Goal: Task Accomplishment & Management: Complete application form

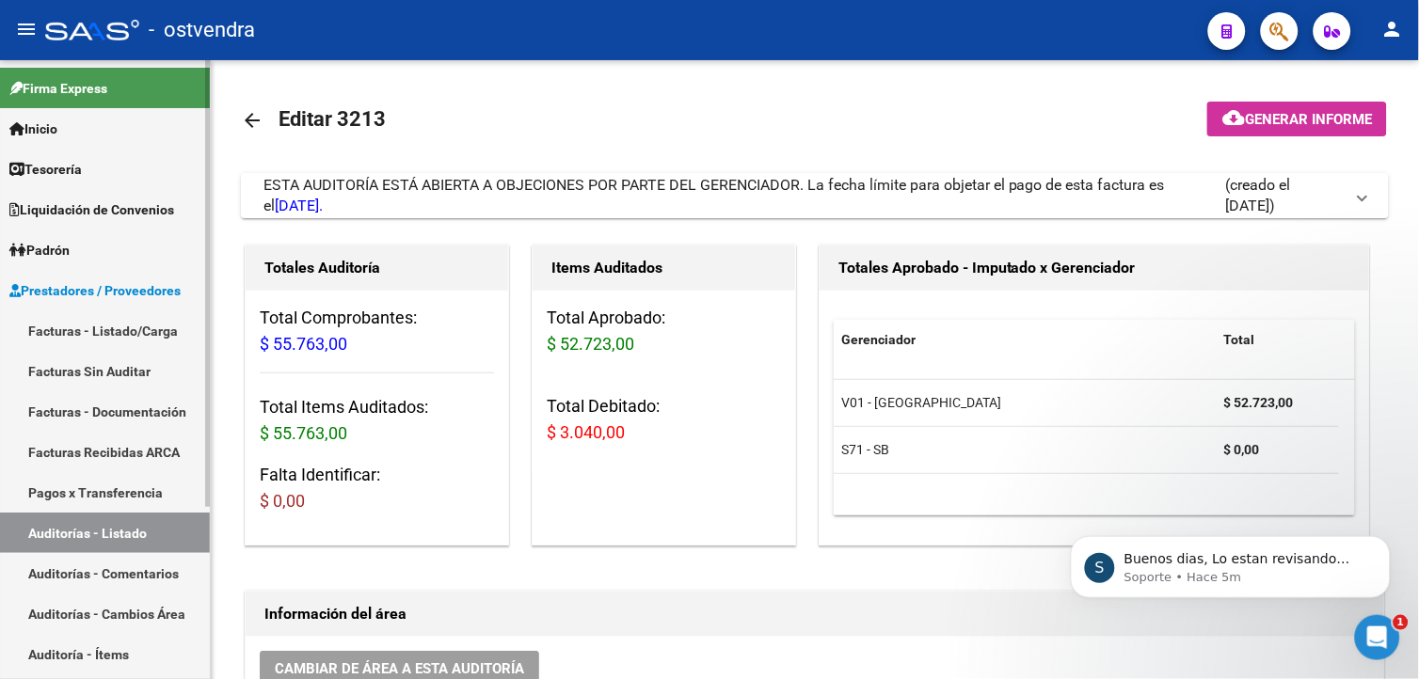
scroll to position [1961, 0]
click at [1270, 586] on div "S Buenos dias, Lo estan revisando desde el área de sistemas. En cuanto nos brin…" at bounding box center [1230, 566] width 320 height 62
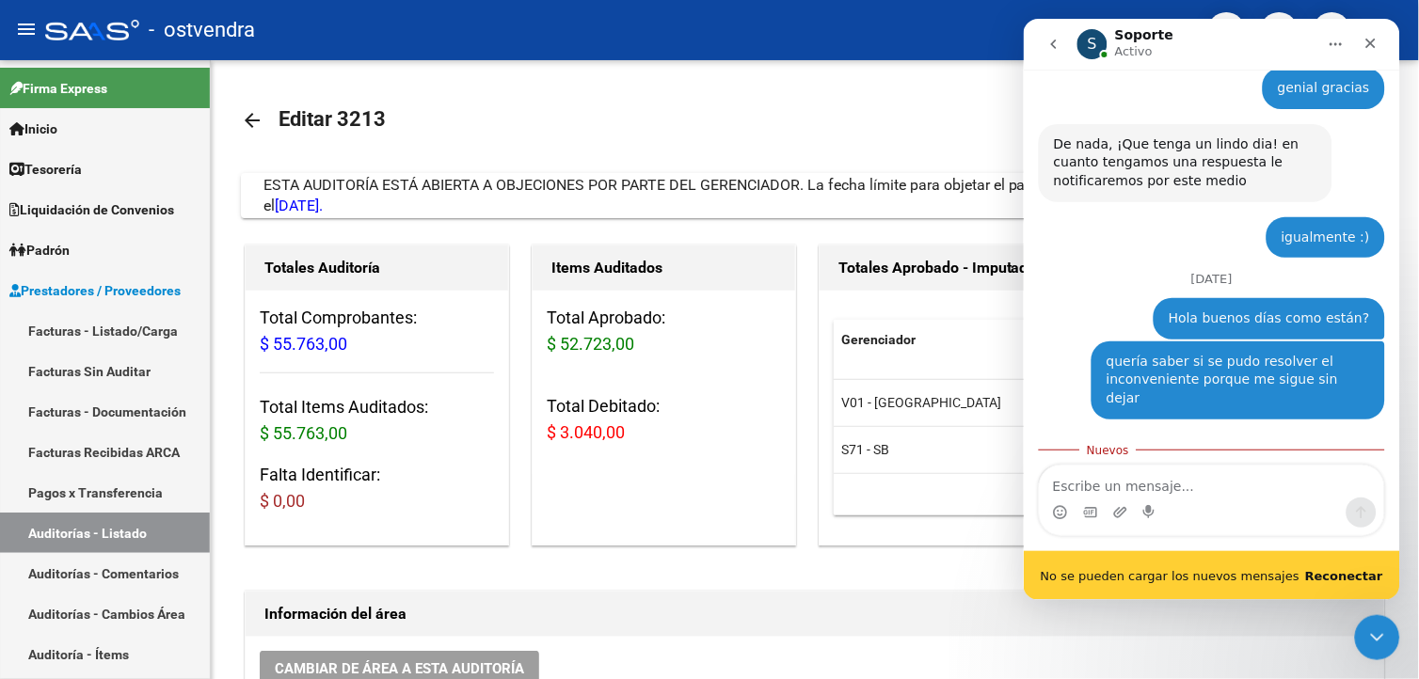
scroll to position [1992, 0]
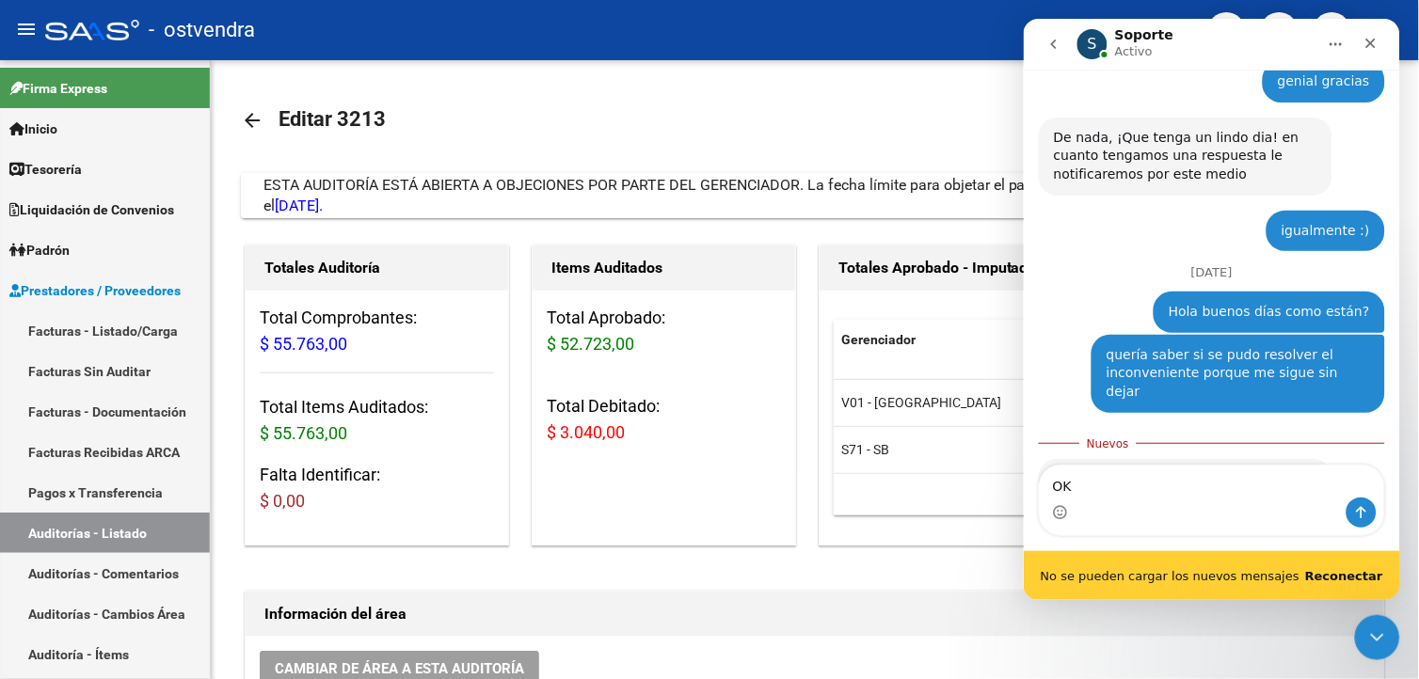
type textarea "O"
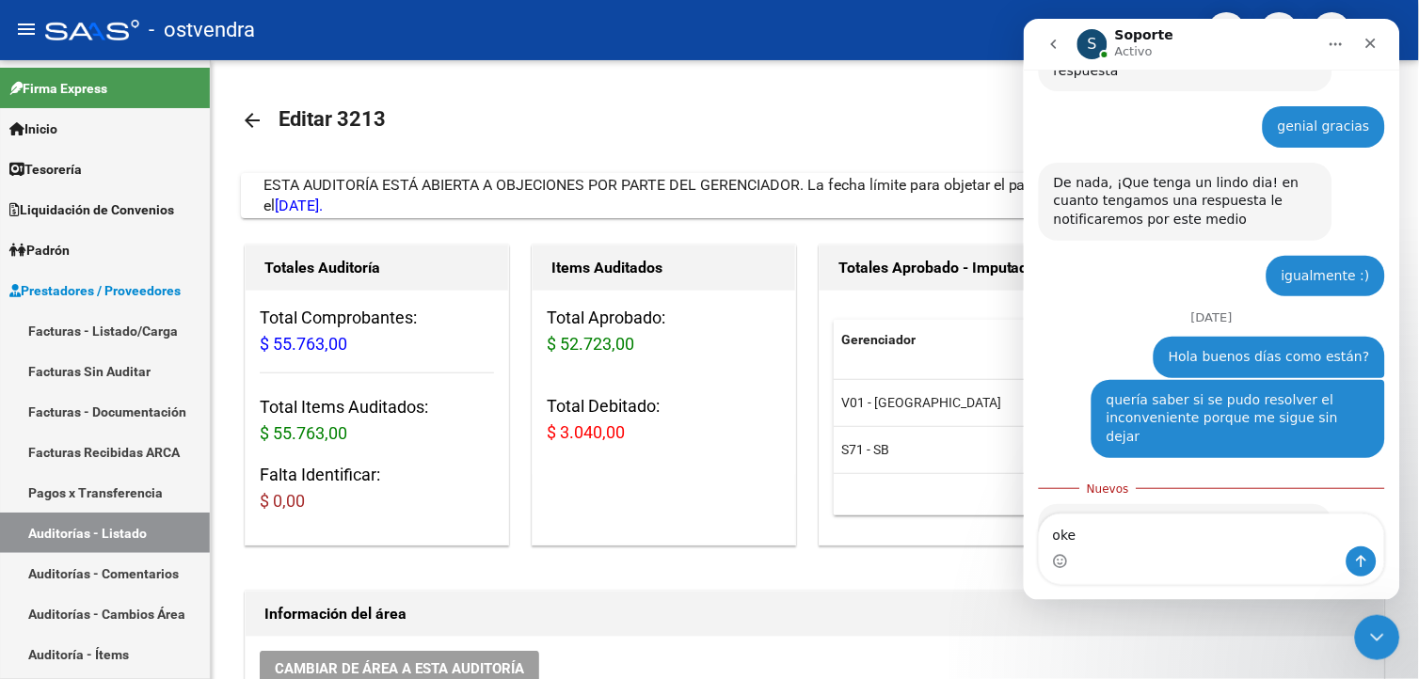
scroll to position [1945, 0]
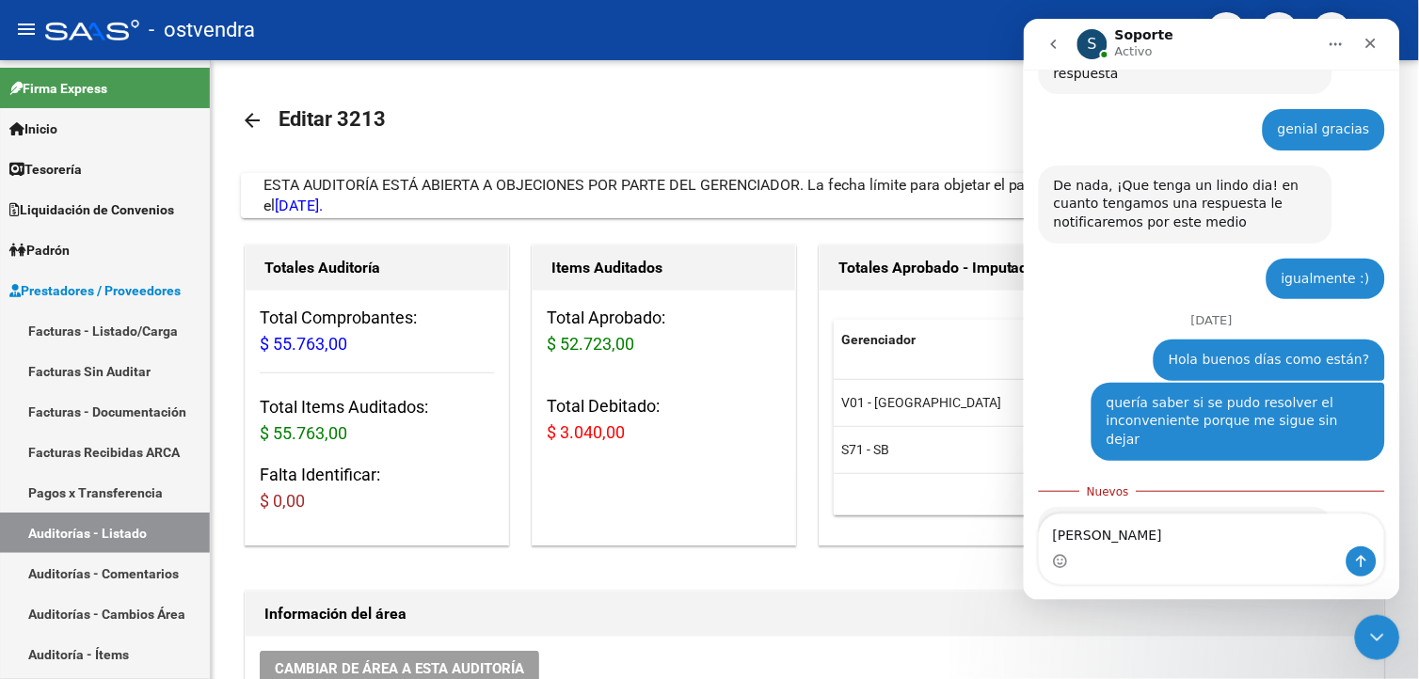
type textarea "okey gracias"
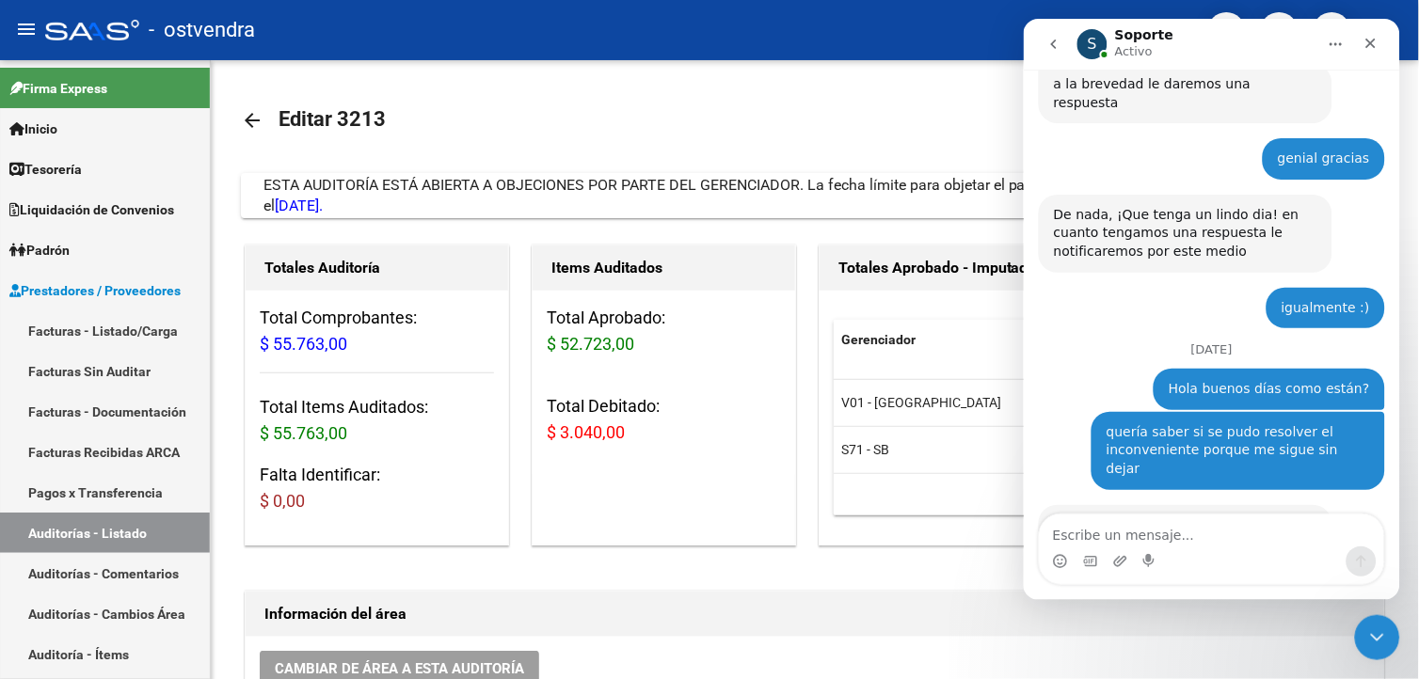
scroll to position [1969, 0]
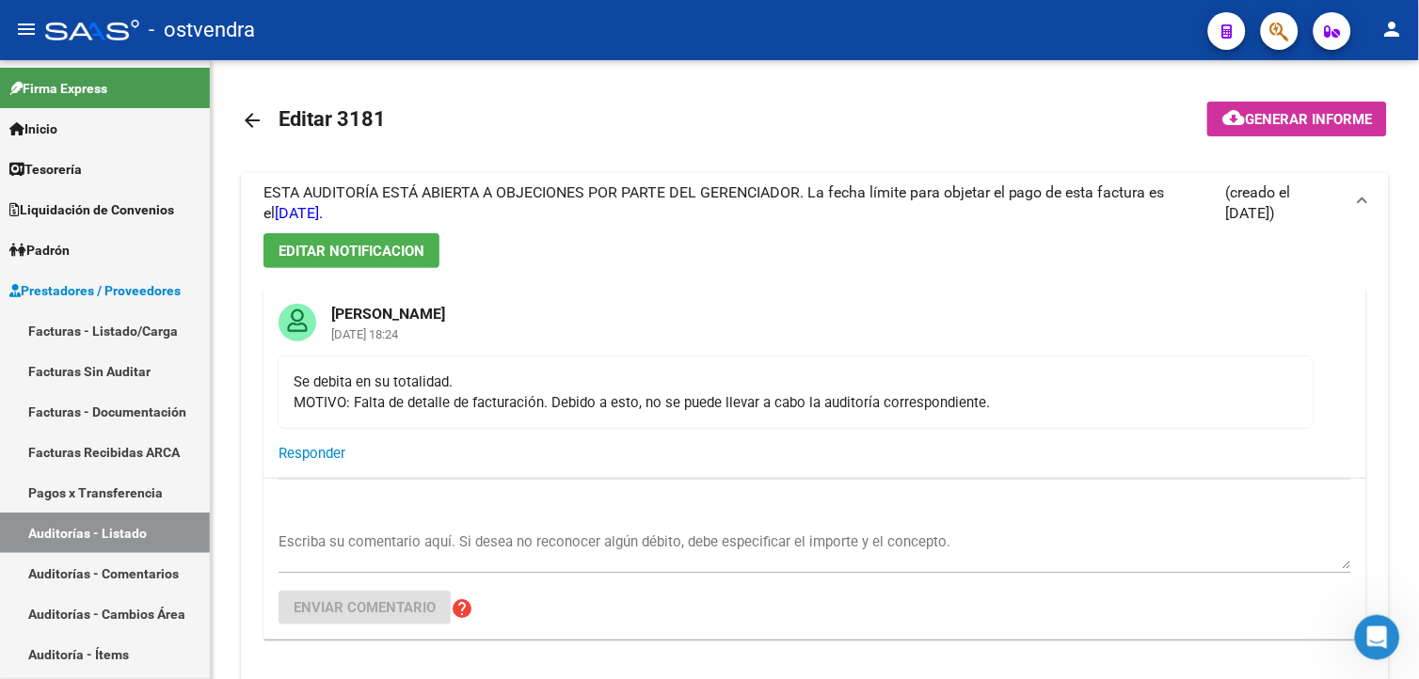
scroll to position [0, 399]
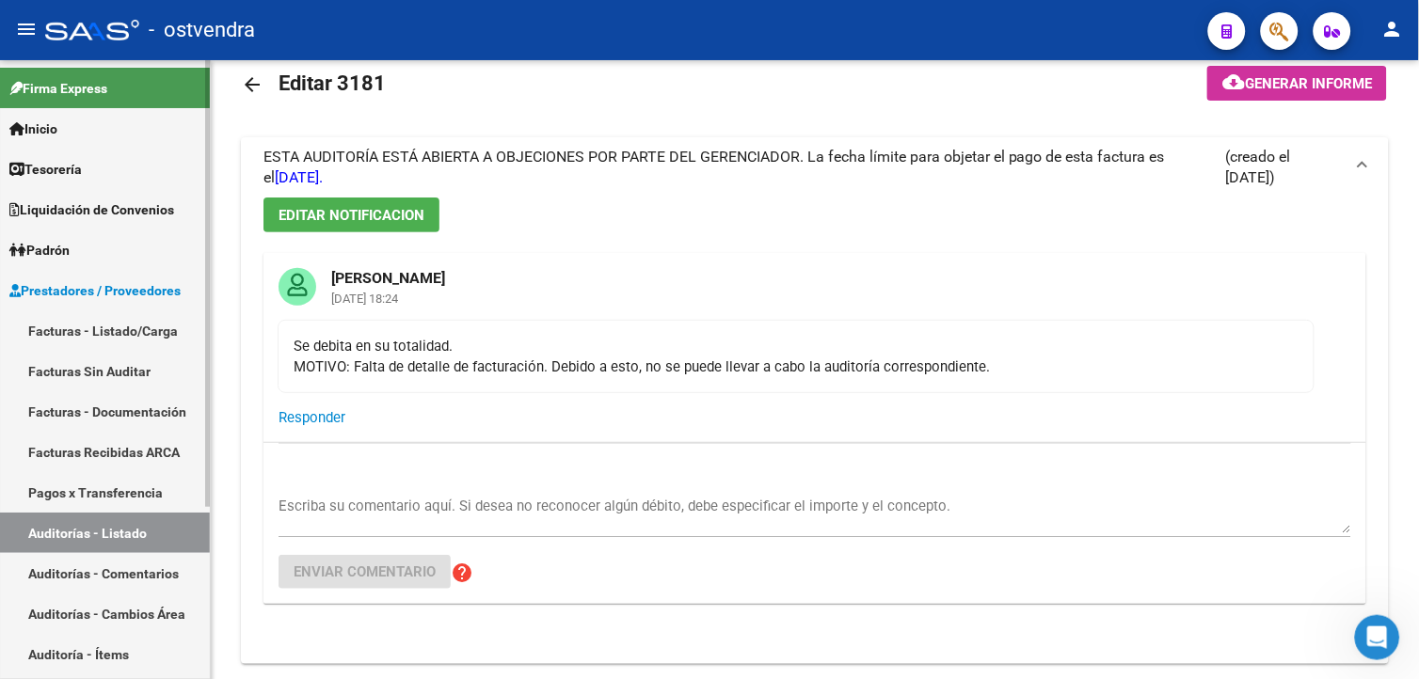
click at [170, 343] on link "Facturas - Listado/Carga" at bounding box center [105, 330] width 210 height 40
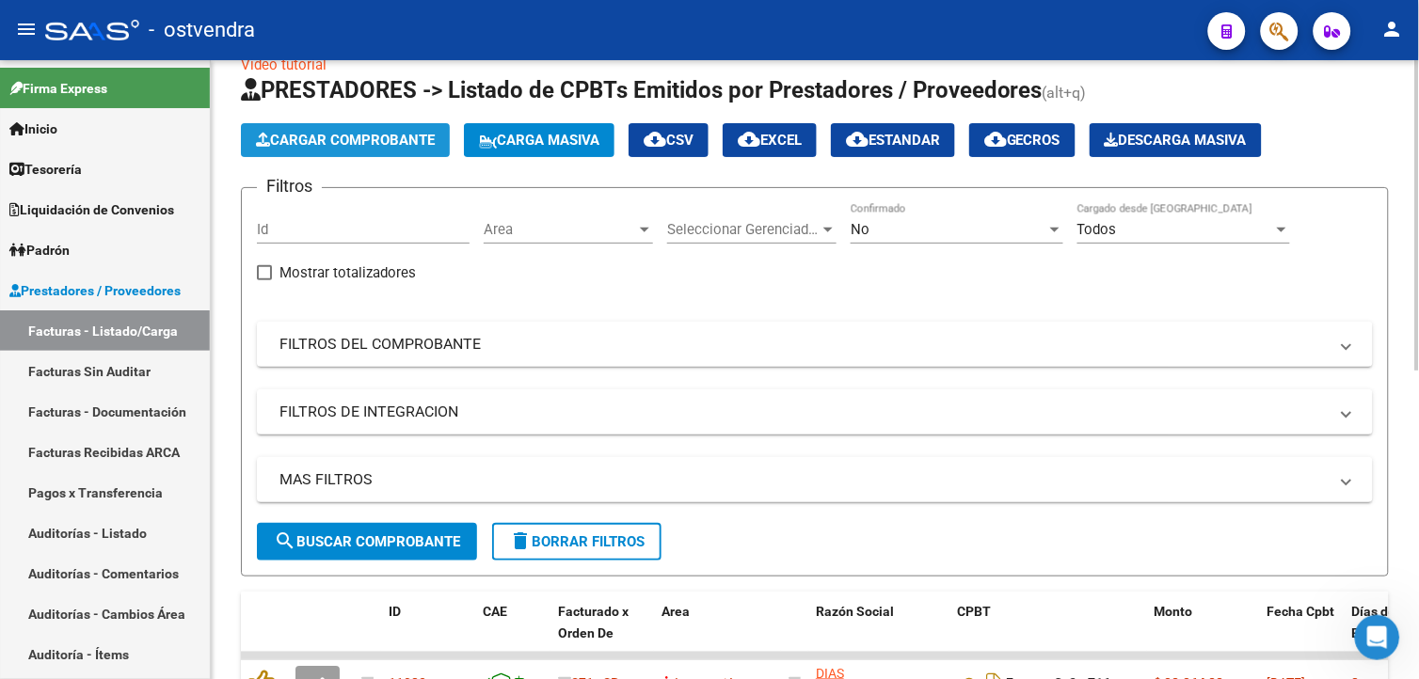
click at [346, 145] on span "Cargar Comprobante" at bounding box center [345, 140] width 179 height 17
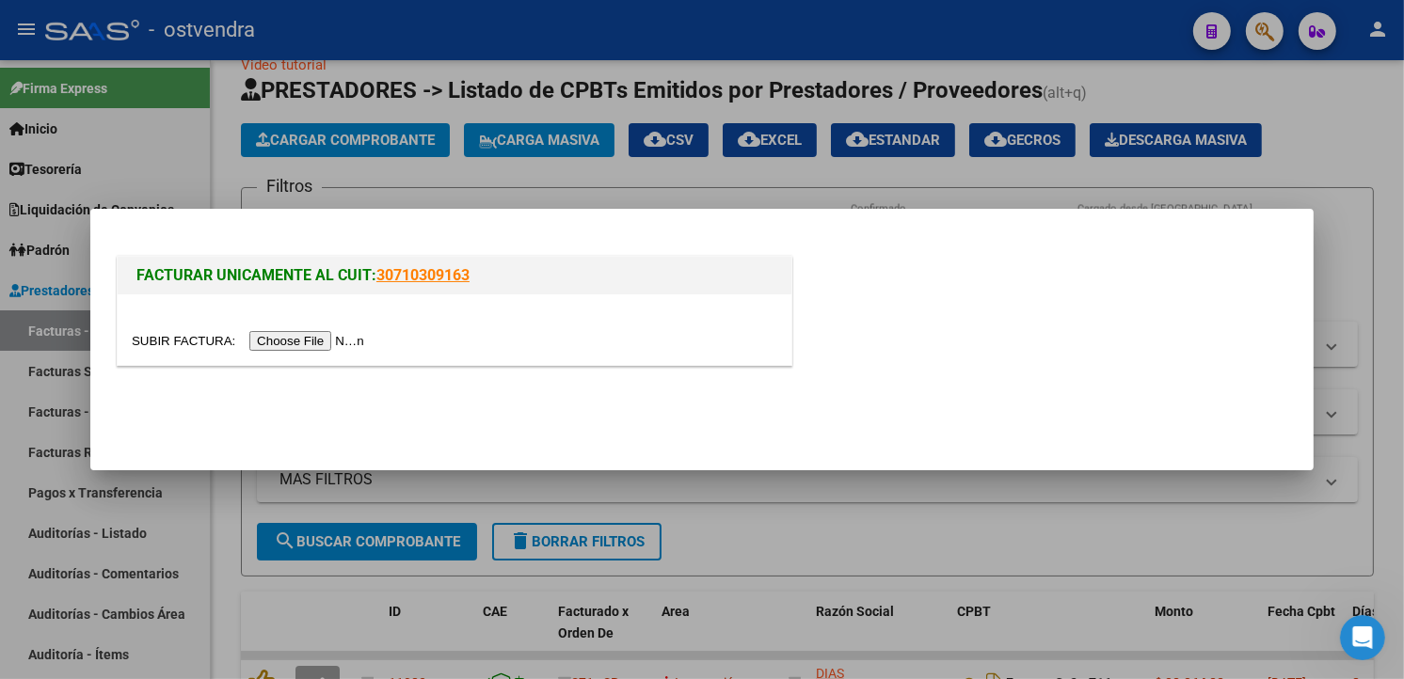
click at [308, 337] on input "file" at bounding box center [251, 341] width 238 height 20
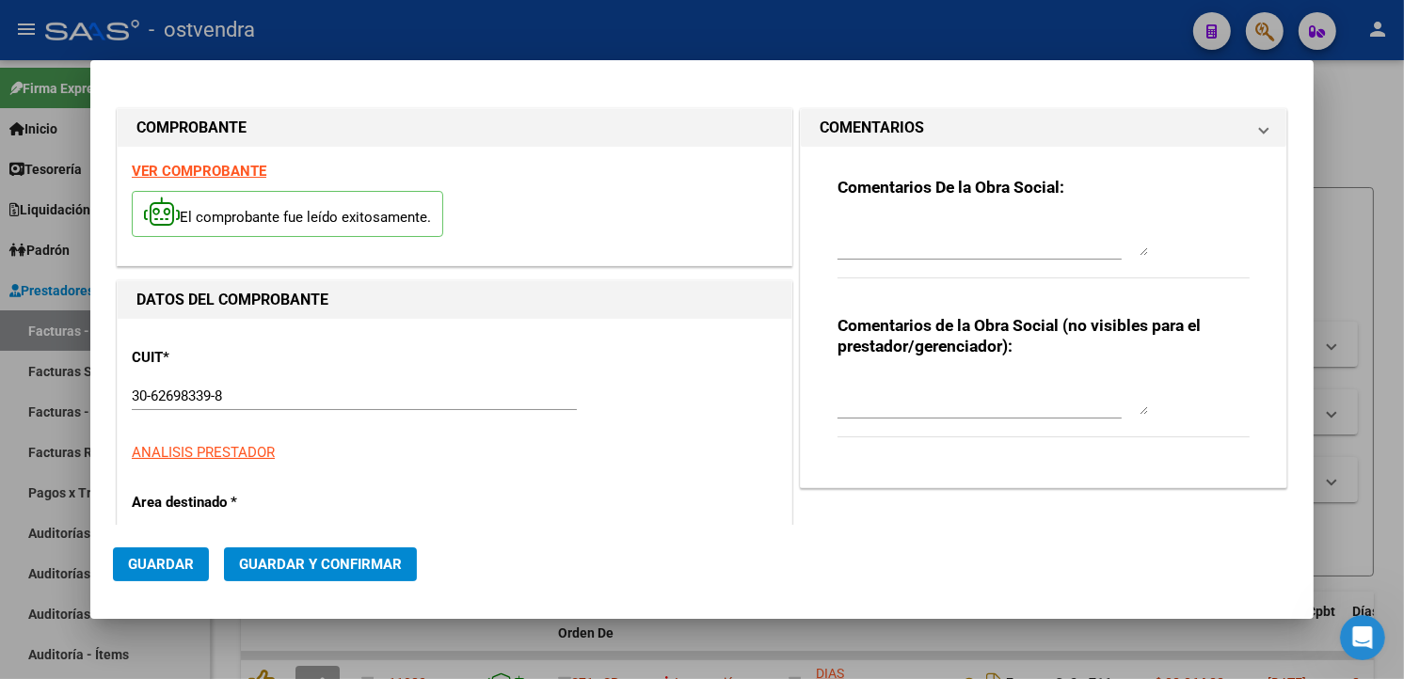
type input "17718"
type input "$ 11.545,00"
type input "2025-08-25"
type input "2025-10-24"
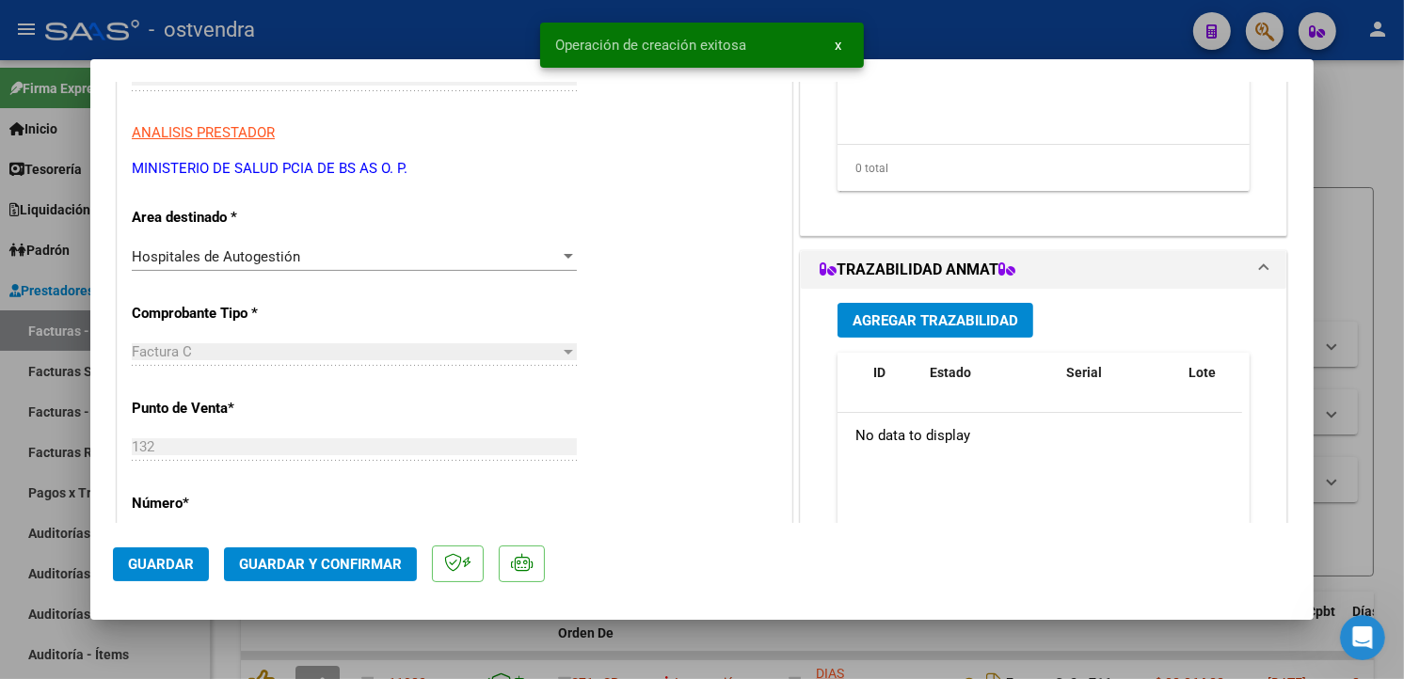
scroll to position [466, 0]
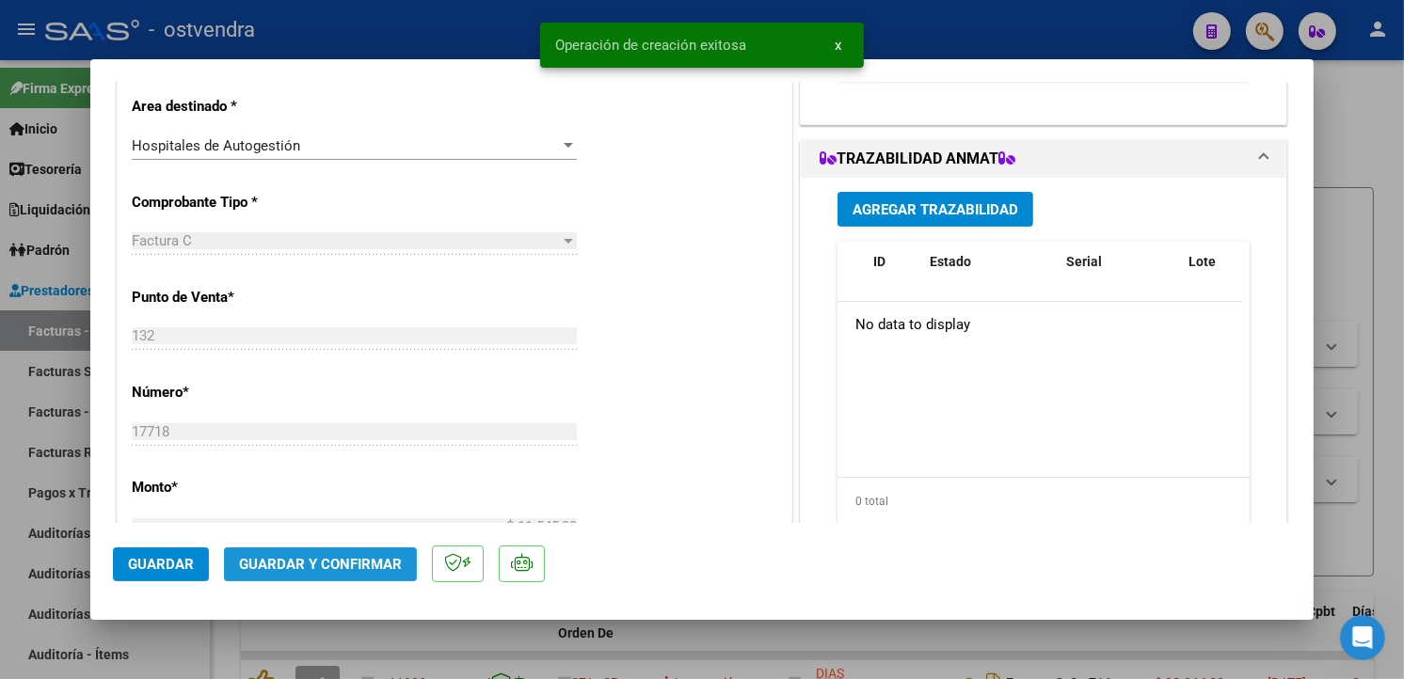
click at [380, 578] on button "Guardar y Confirmar" at bounding box center [320, 565] width 193 height 34
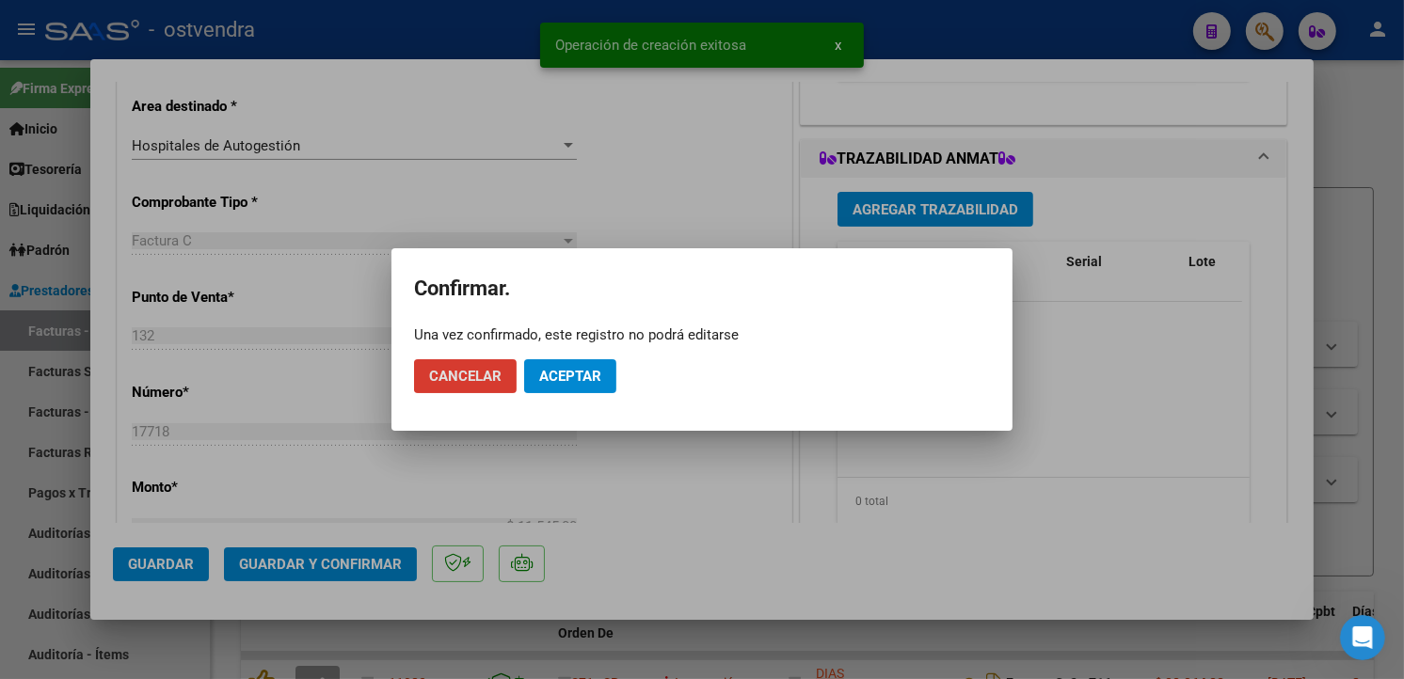
click at [558, 377] on span "Aceptar" at bounding box center [570, 376] width 62 height 17
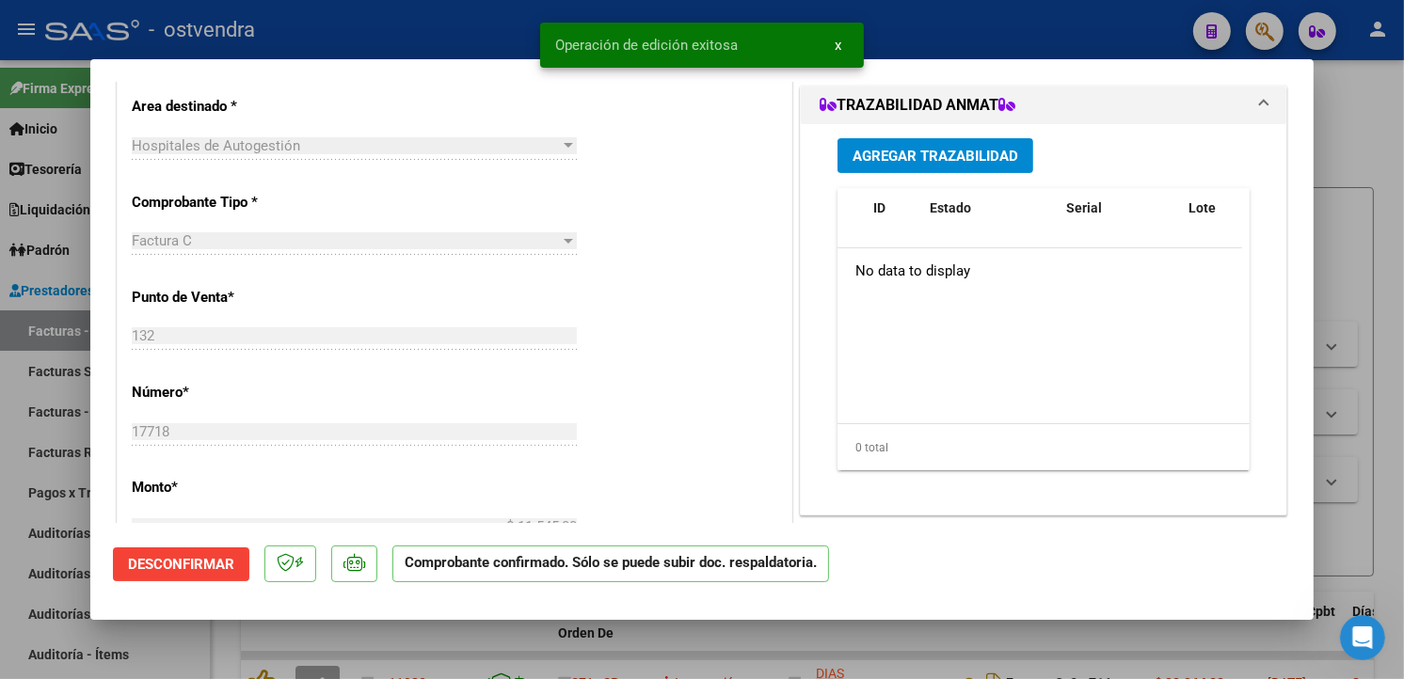
click at [71, 405] on div at bounding box center [702, 339] width 1404 height 679
type input "$ 0,00"
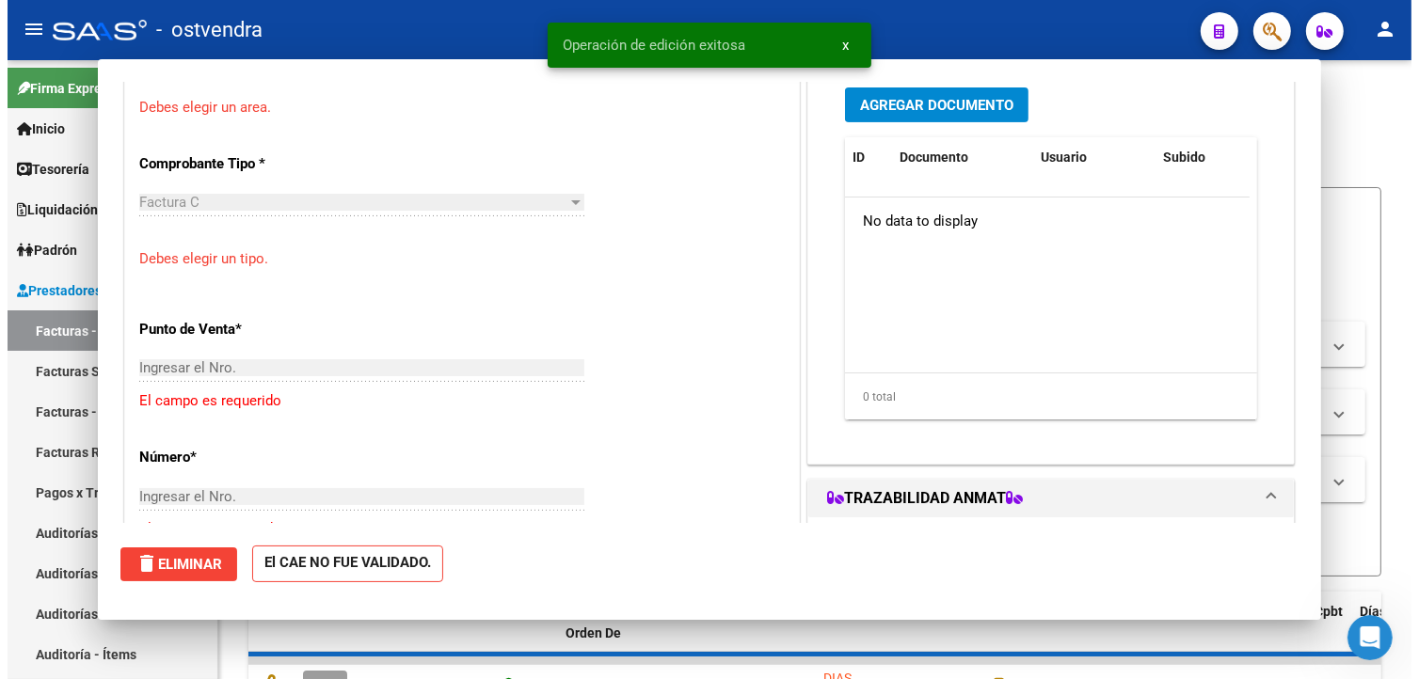
scroll to position [386, 0]
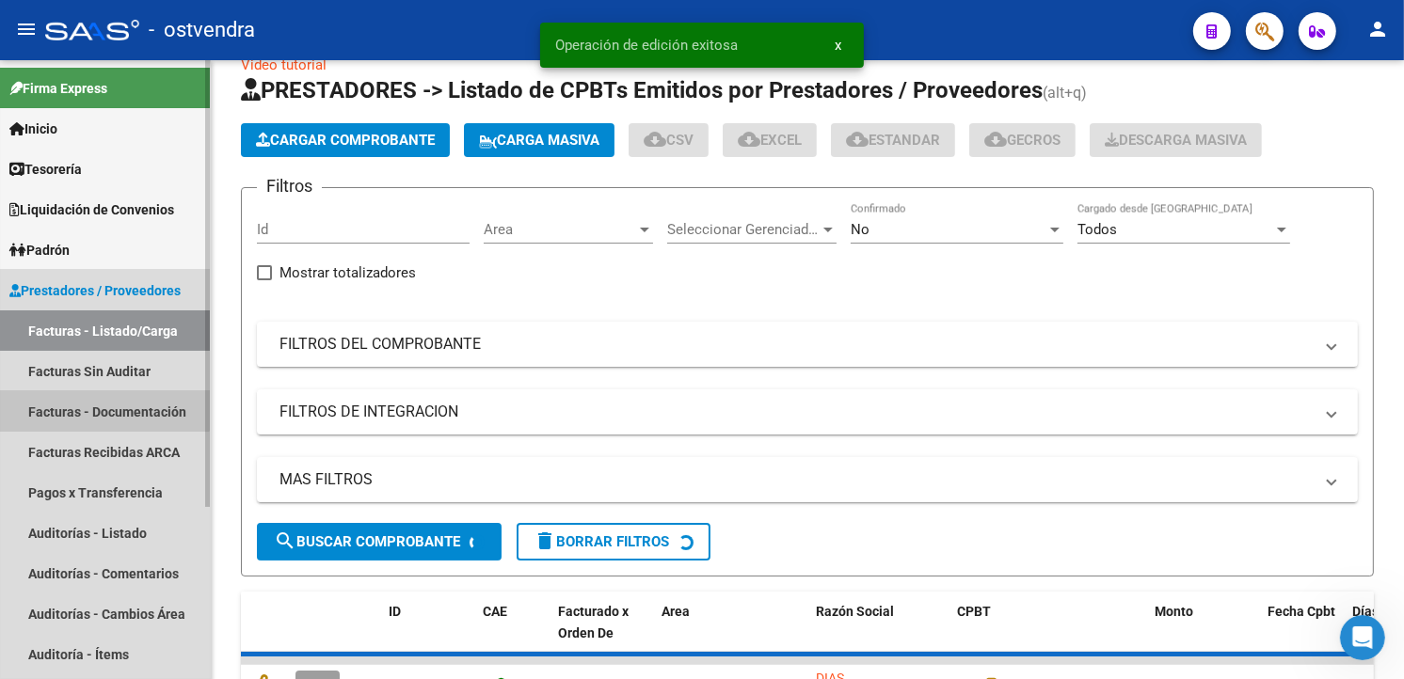
click at [69, 391] on link "Facturas - Documentación" at bounding box center [105, 411] width 210 height 40
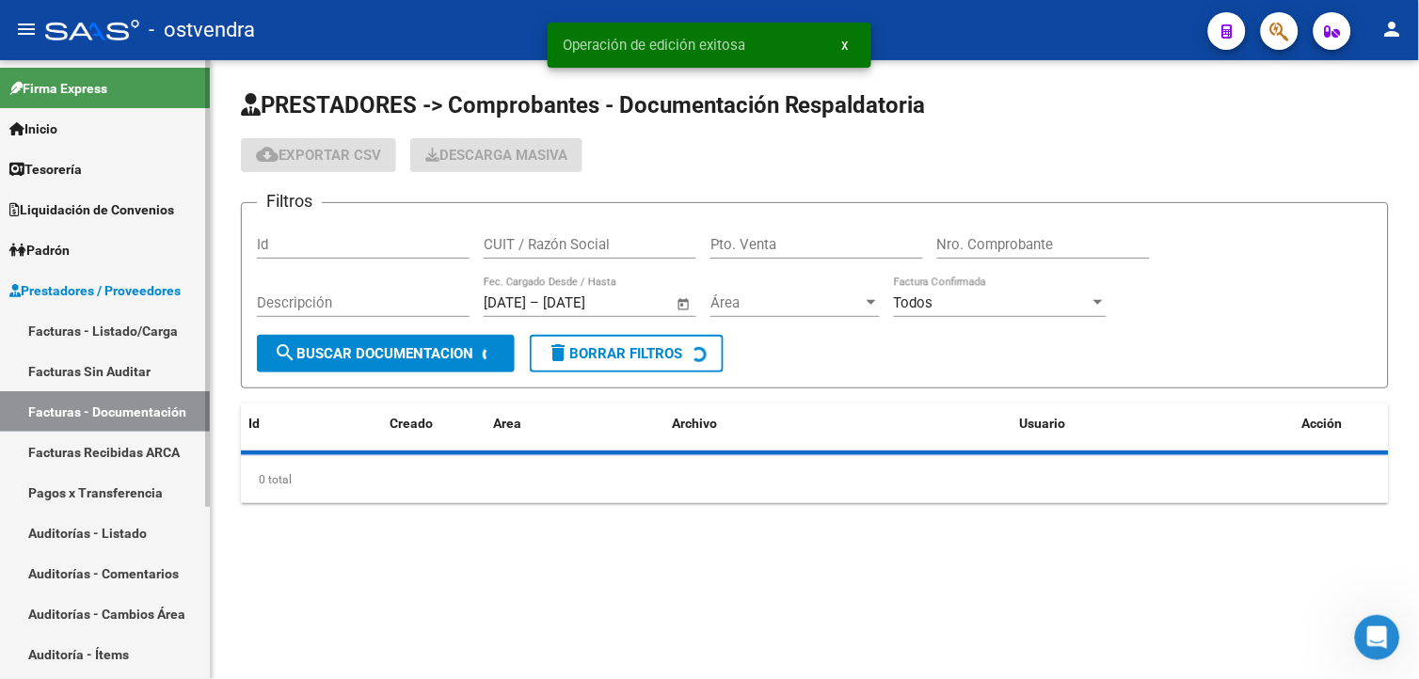
click at [75, 362] on link "Facturas Sin Auditar" at bounding box center [105, 371] width 210 height 40
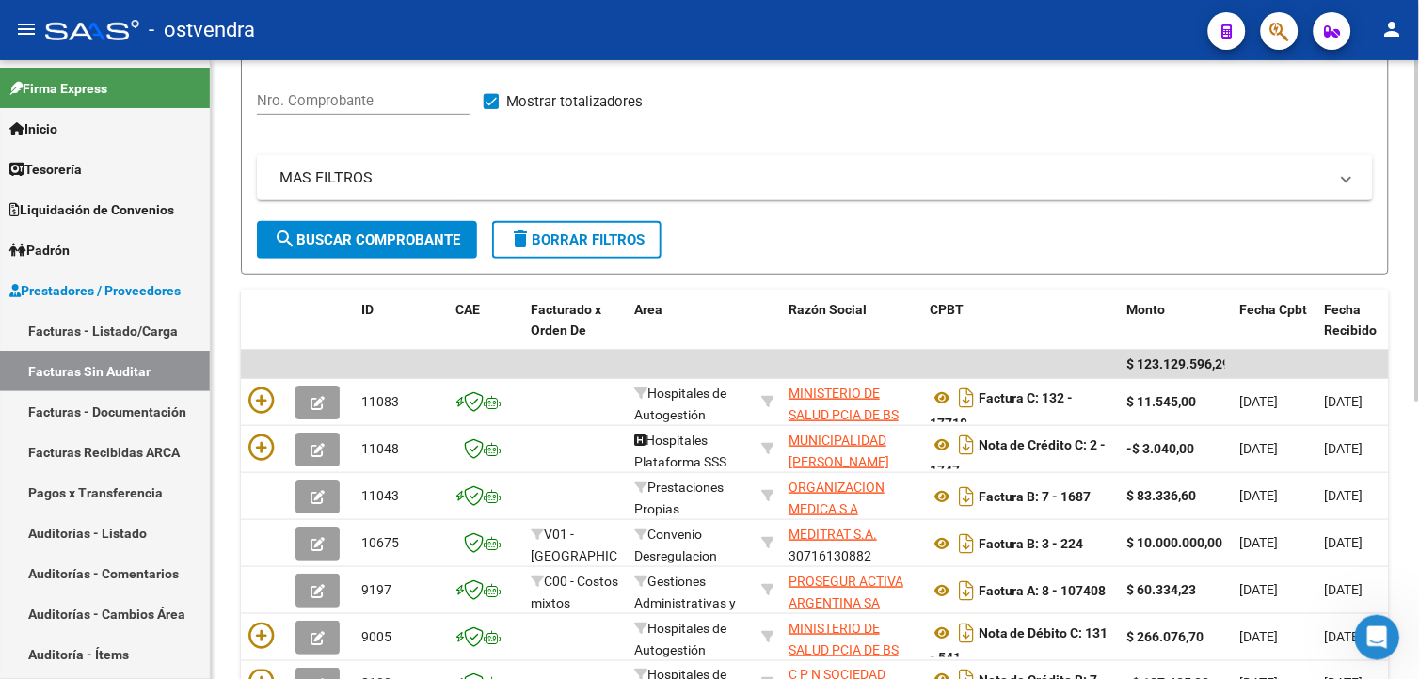
scroll to position [286, 0]
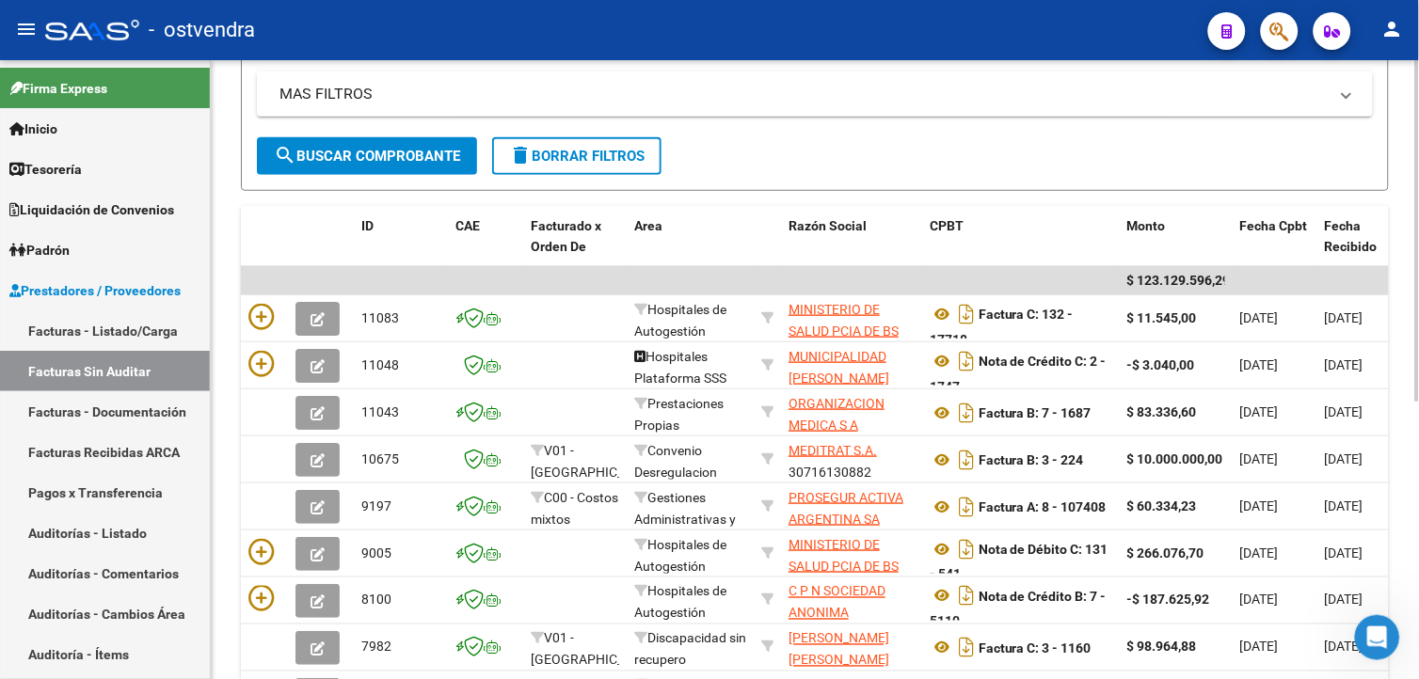
click at [1412, 468] on div "PRESTADORES -> Listado de Facturas/Comprobantes Confirmados sin Auditar cloud_d…" at bounding box center [817, 326] width 1213 height 1105
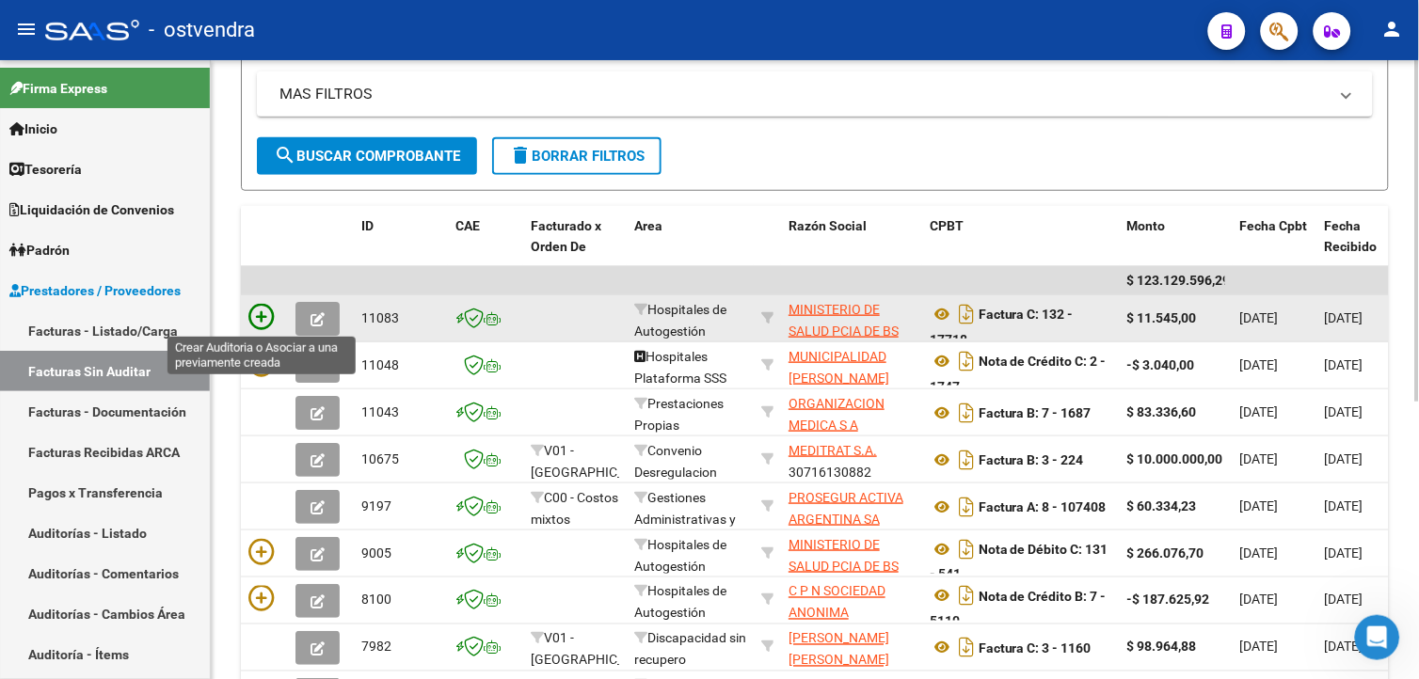
click at [270, 321] on icon at bounding box center [261, 317] width 26 height 26
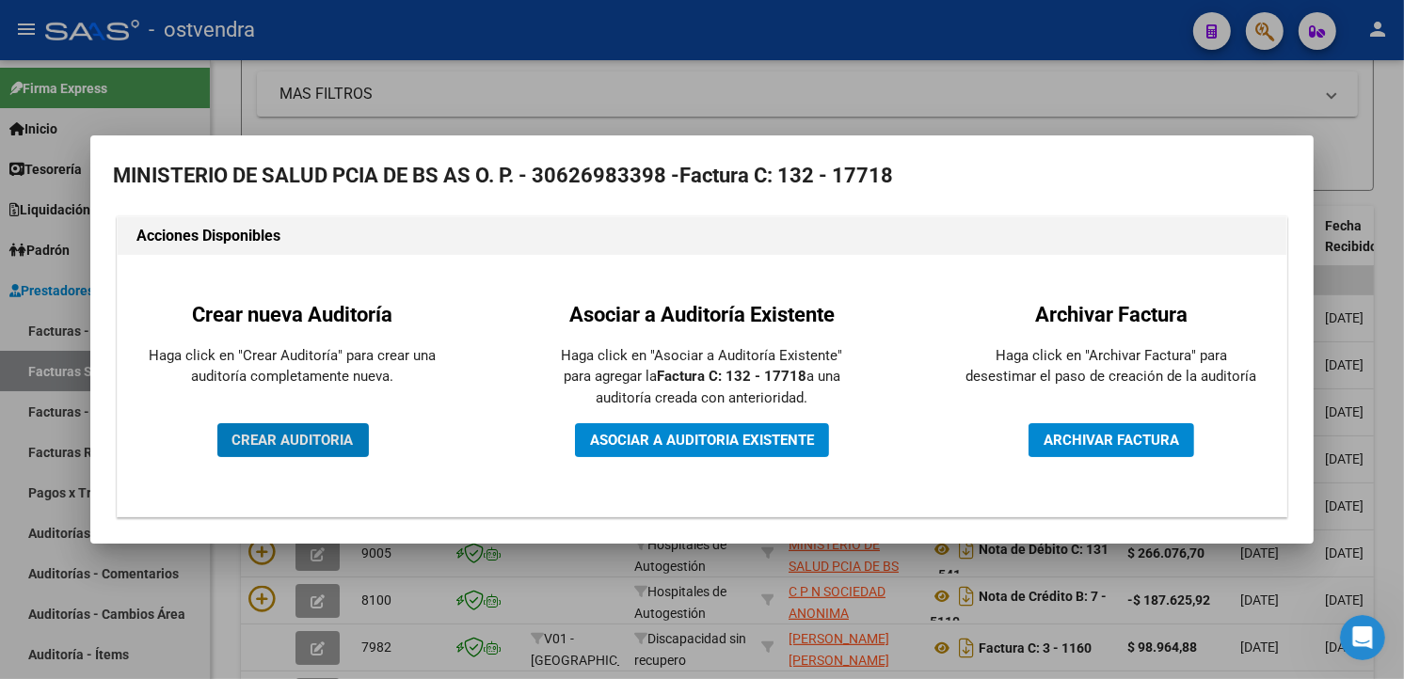
click at [355, 433] on button "CREAR AUDITORIA" at bounding box center [292, 440] width 151 height 34
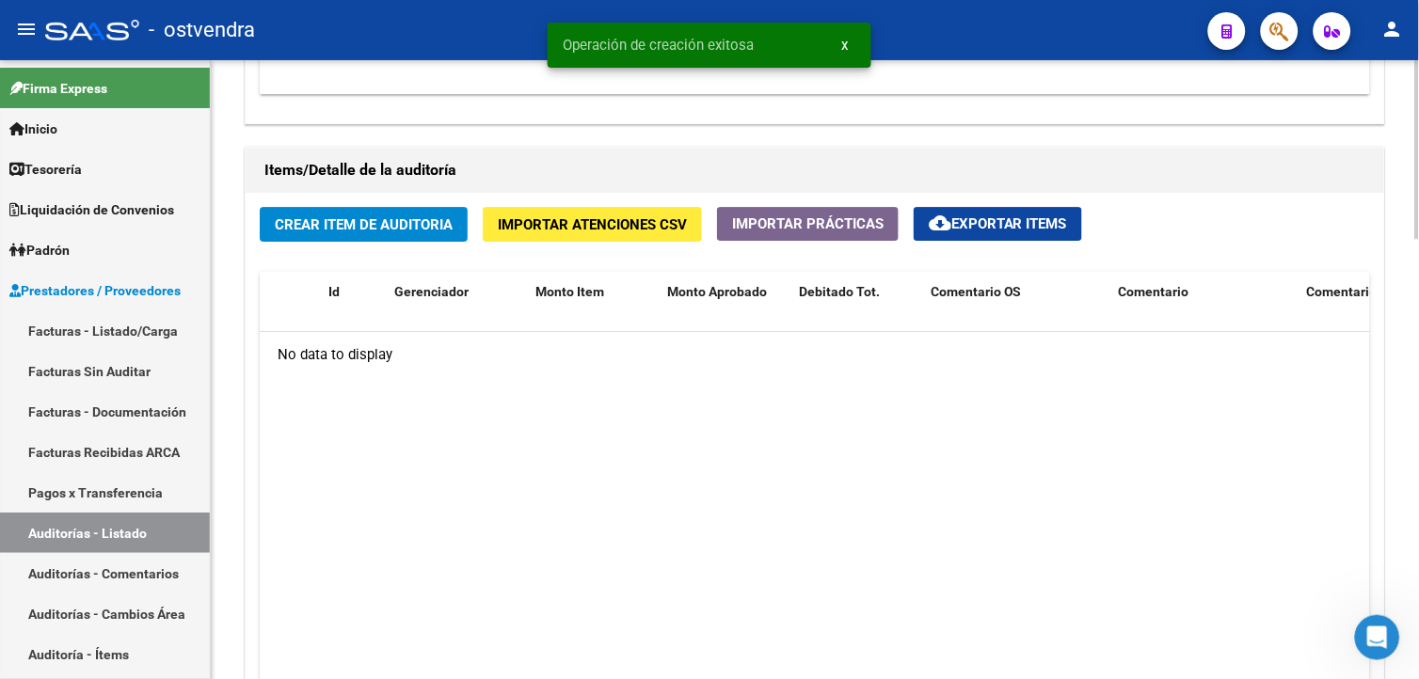
click at [1415, 568] on div at bounding box center [1417, 522] width 5 height 179
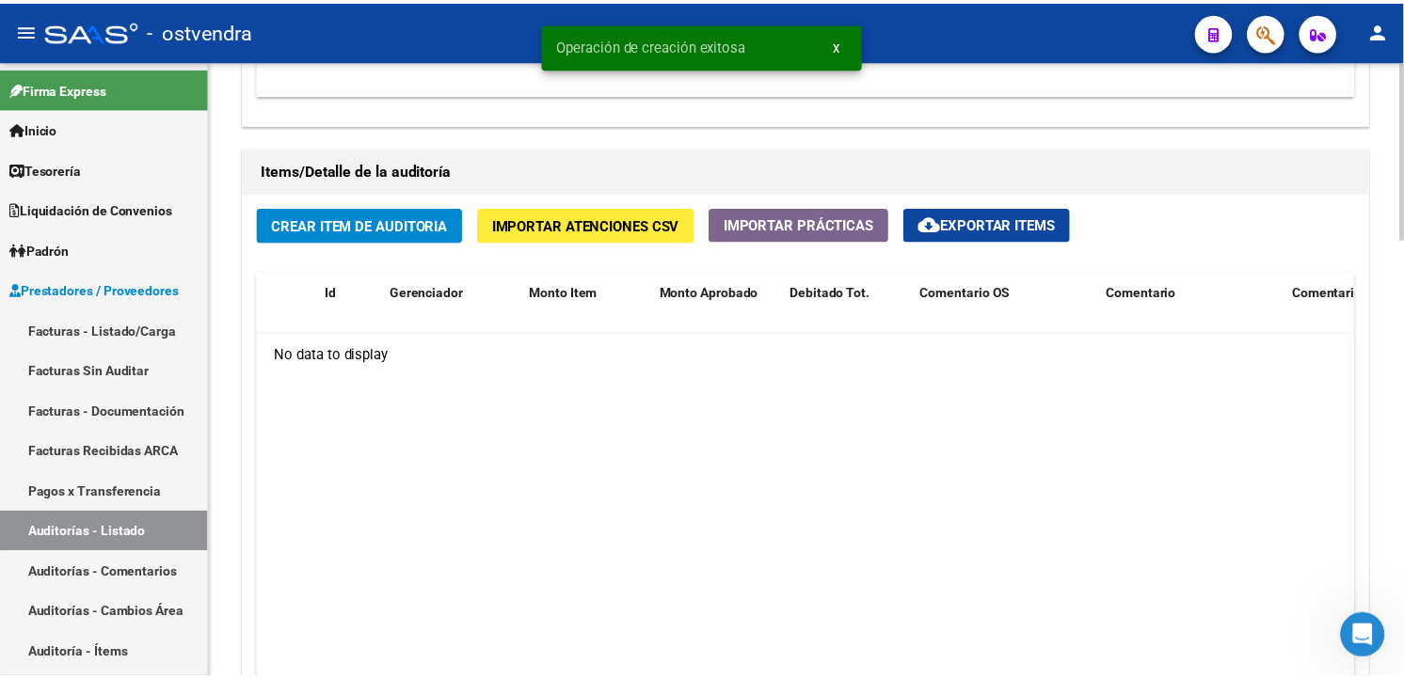
scroll to position [1295, 0]
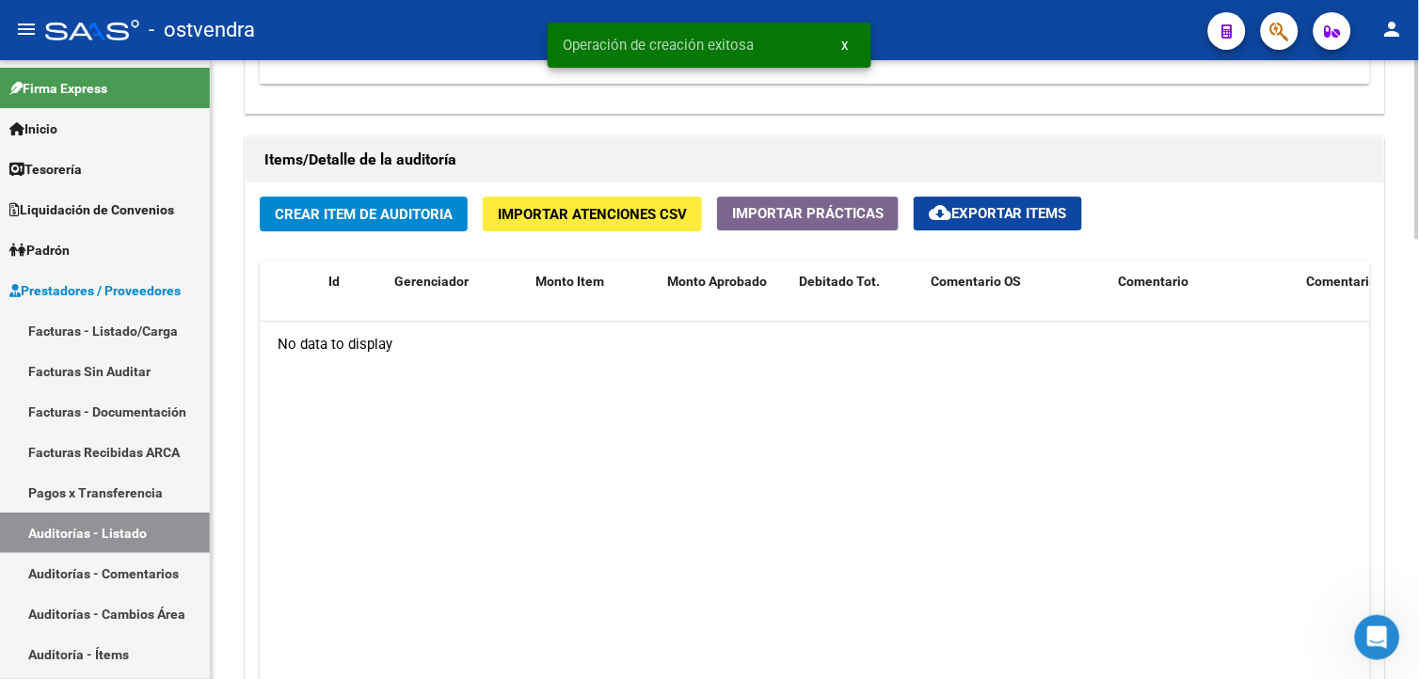
click at [416, 227] on button "Crear Item de Auditoria" at bounding box center [364, 214] width 208 height 35
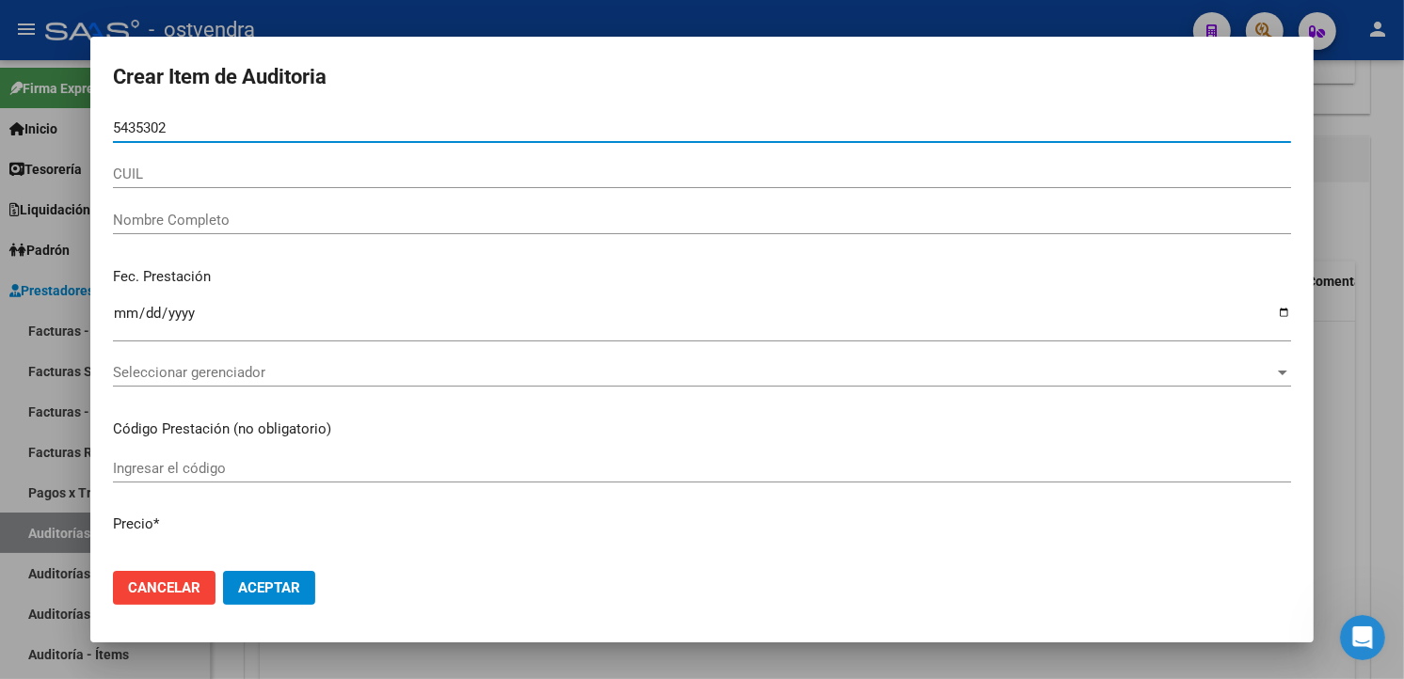
type input "54353021"
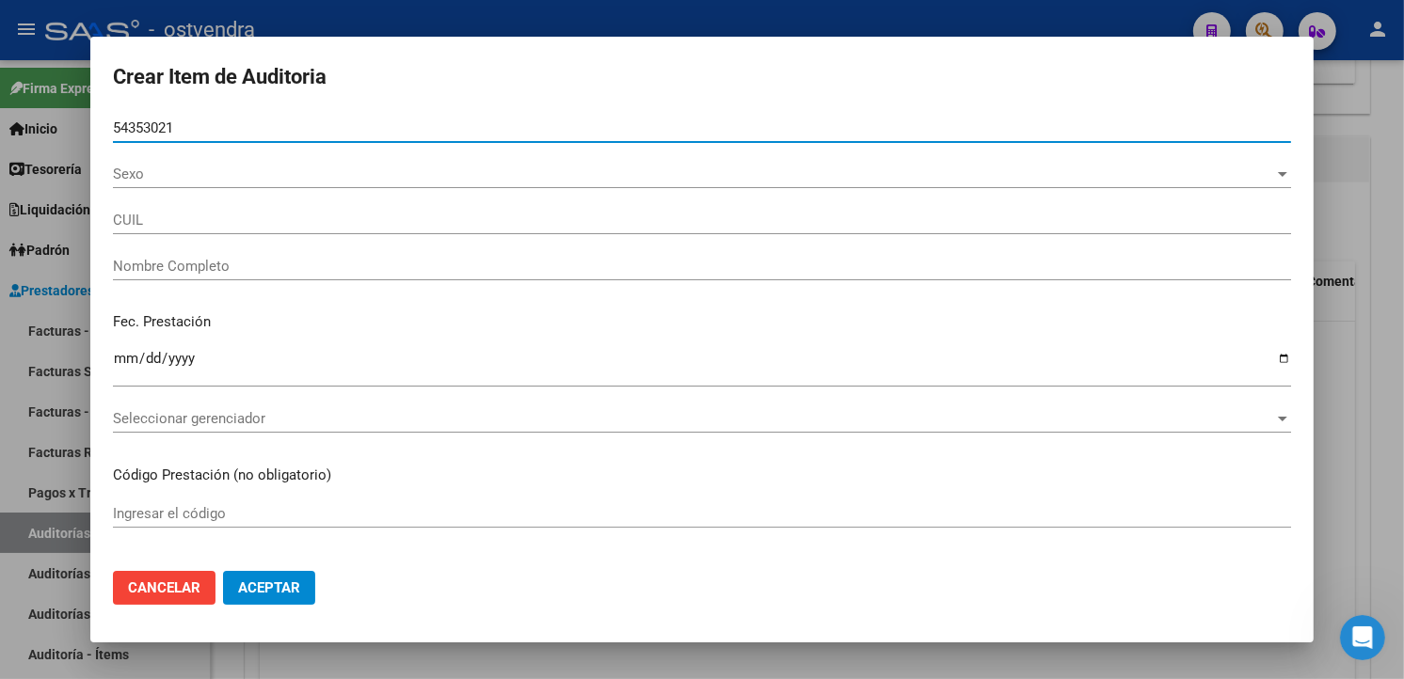
type input "27543530218"
type input "VELAZQUEZ ALEX BAUTISTA"
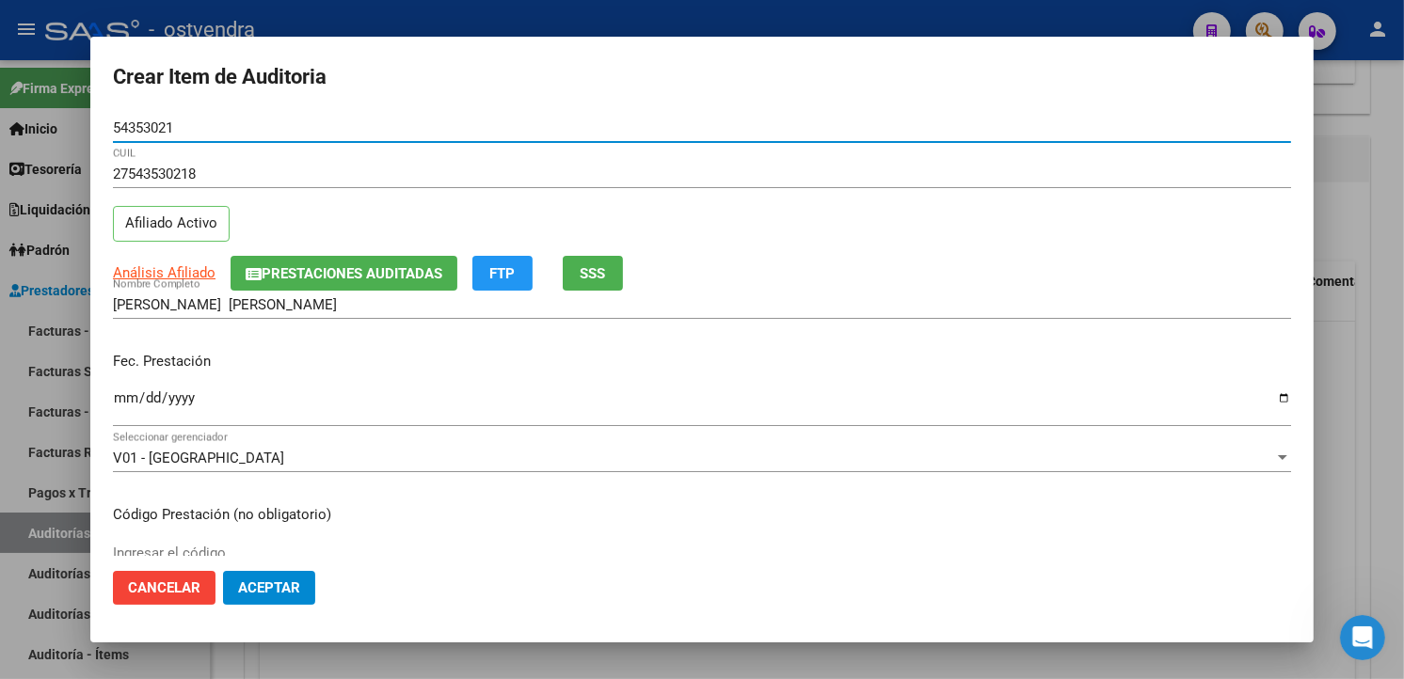
type input "54353021"
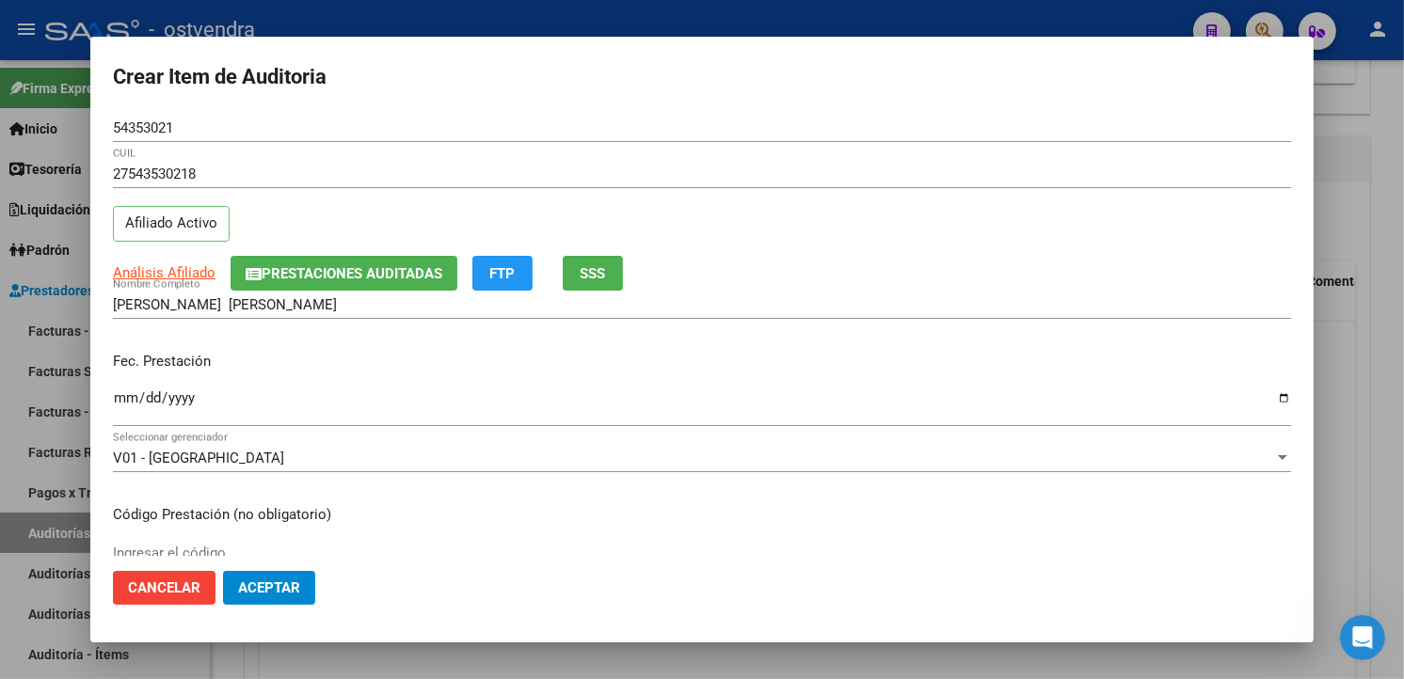
scroll to position [269, 0]
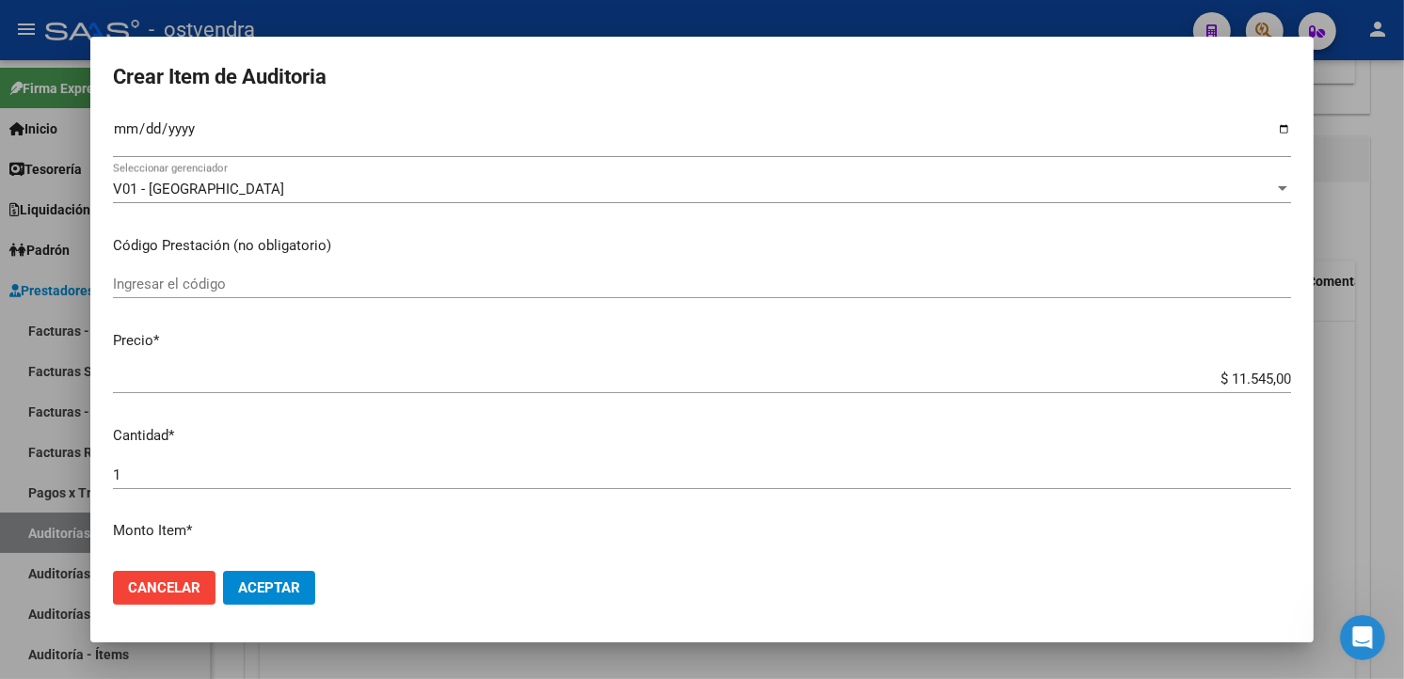
click at [1273, 381] on input "$ 11.545,00" at bounding box center [702, 379] width 1178 height 17
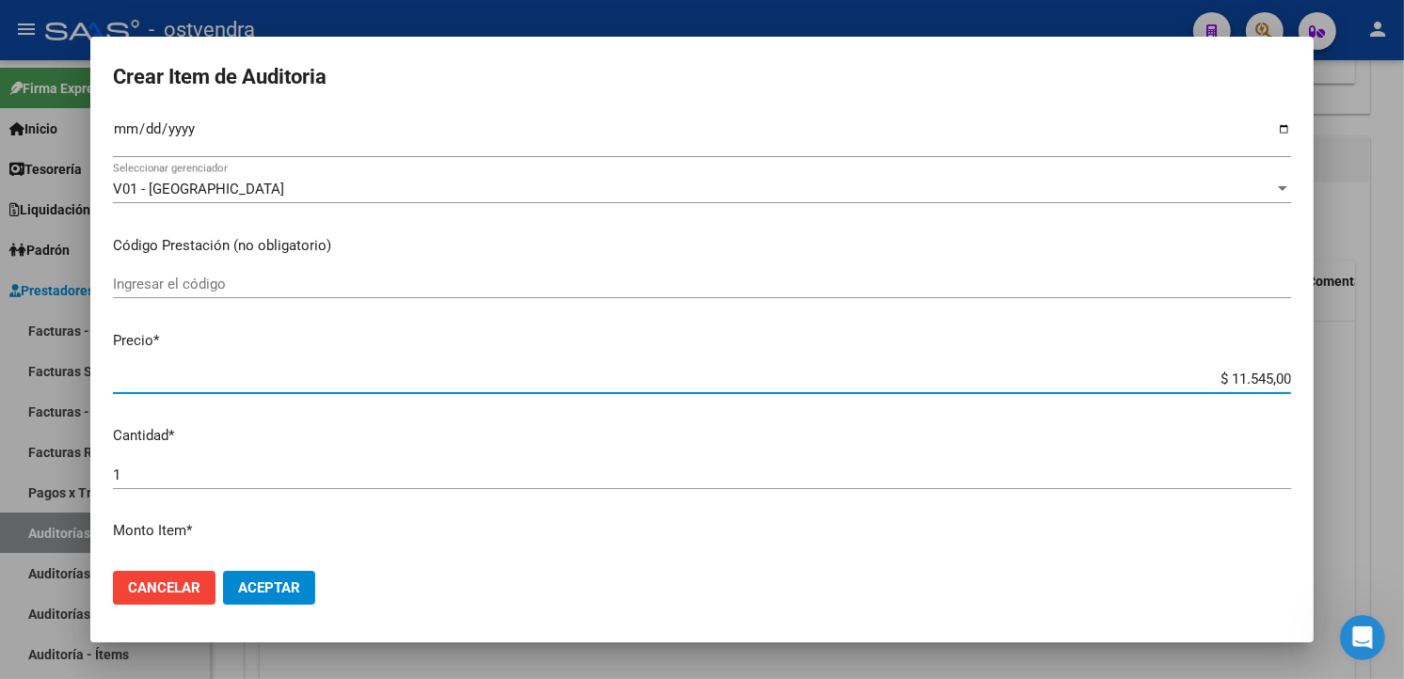
type input "$ 1.154,50"
type input "$ 115,45"
type input "$ 11,54"
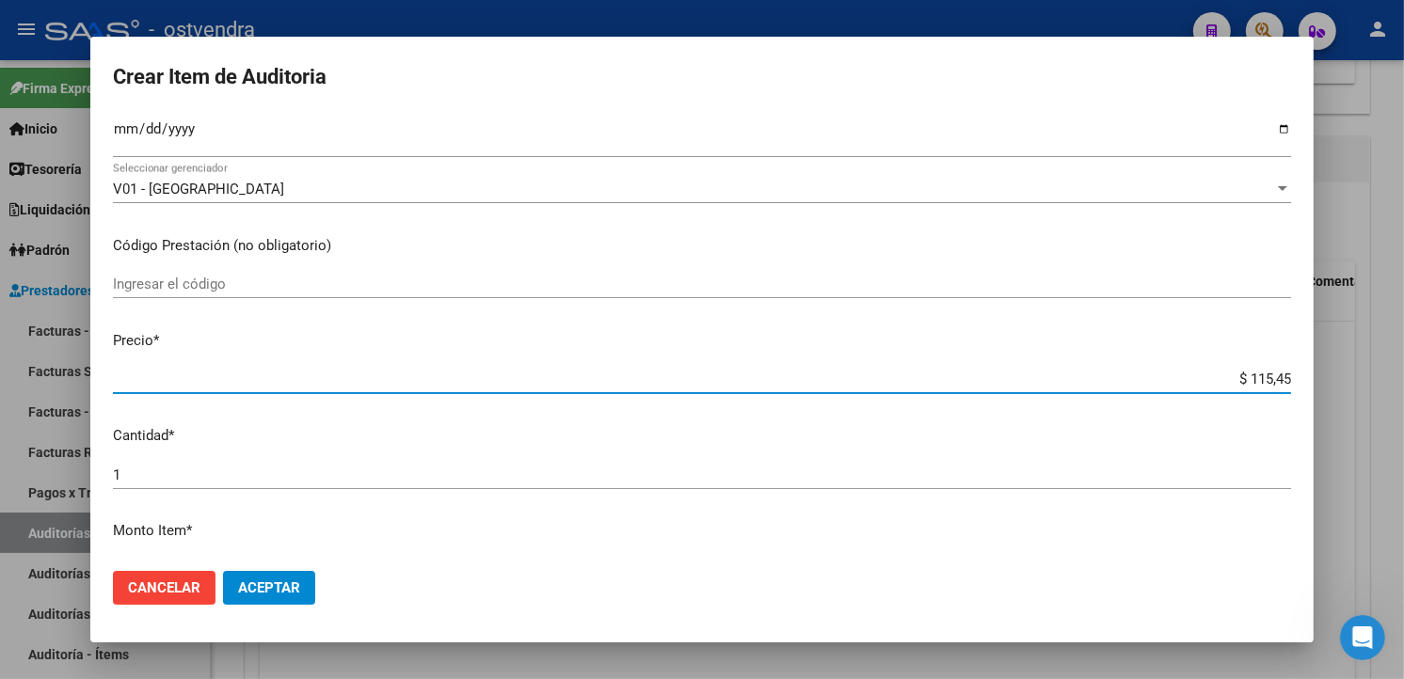
type input "$ 11,54"
type input "$ 1,15"
type input "$ 0,11"
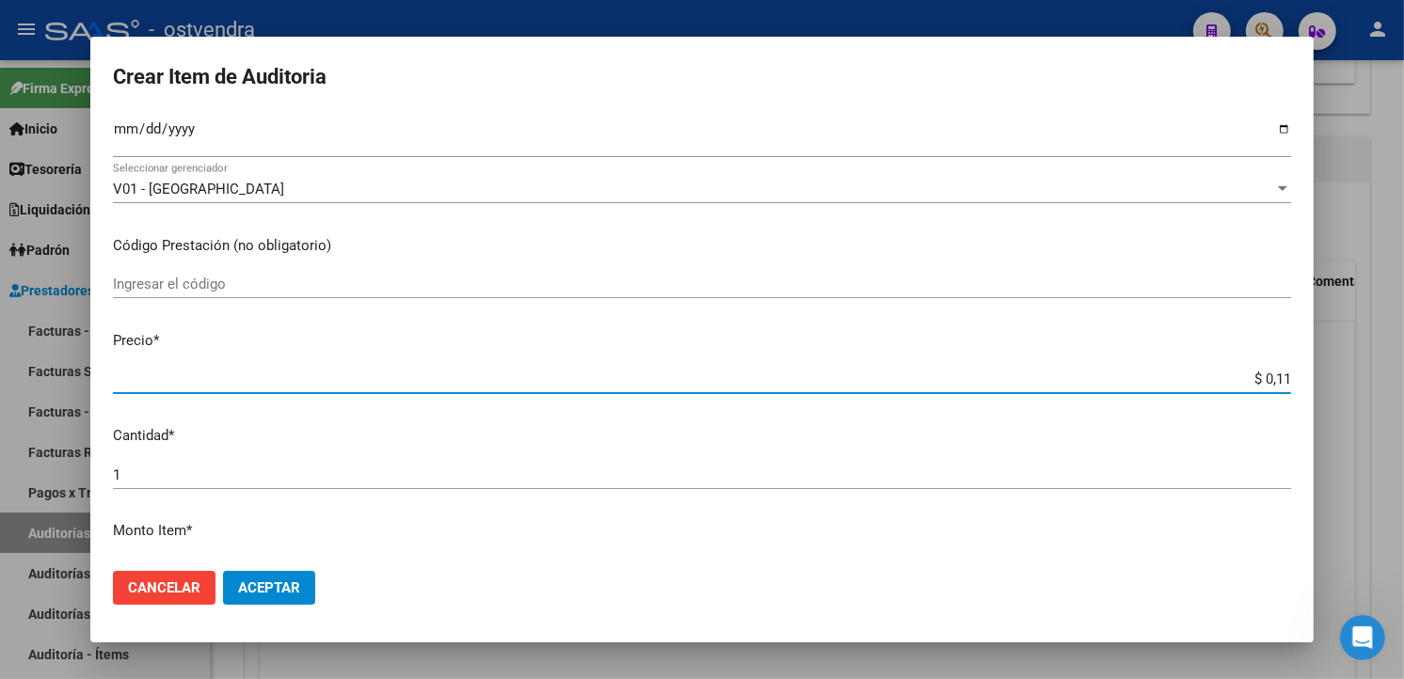
type input "$ 0,01"
type input "$ 0,04"
type input "$ 0,43"
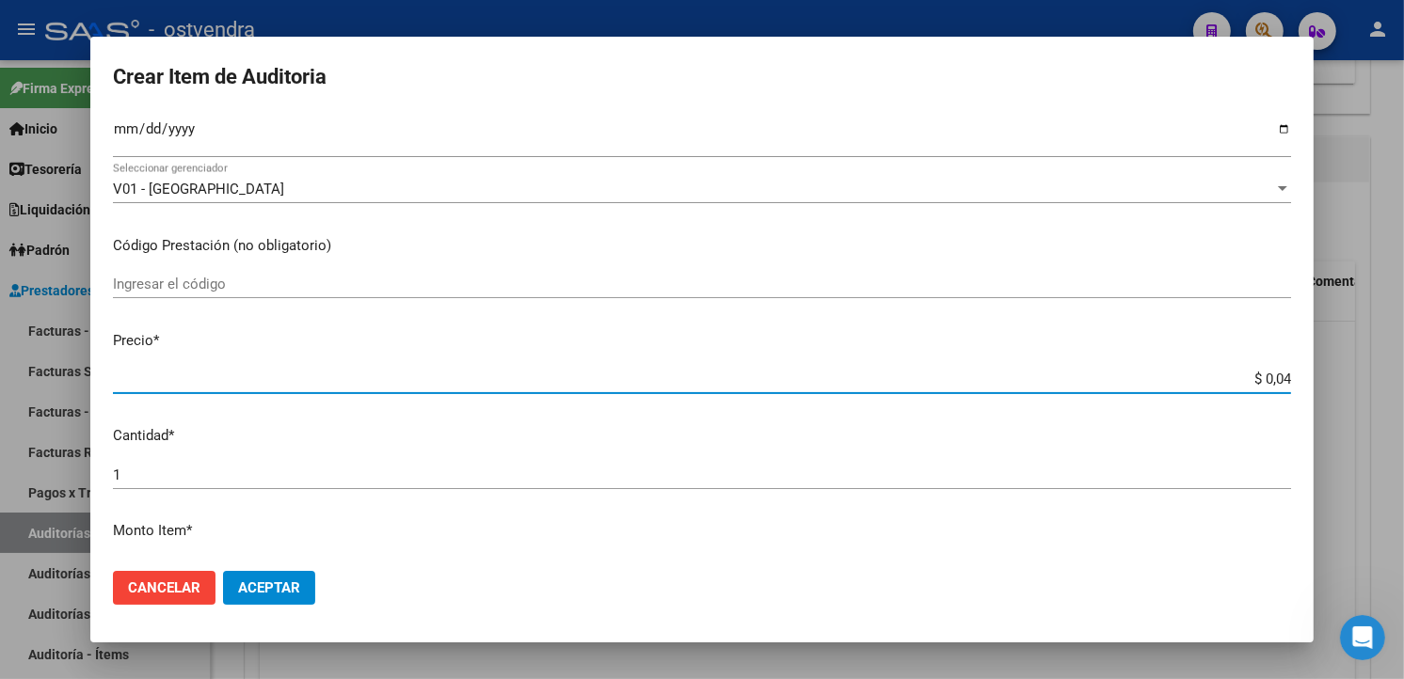
type input "$ 0,43"
type input "$ 4,30"
type input "$ 43,01"
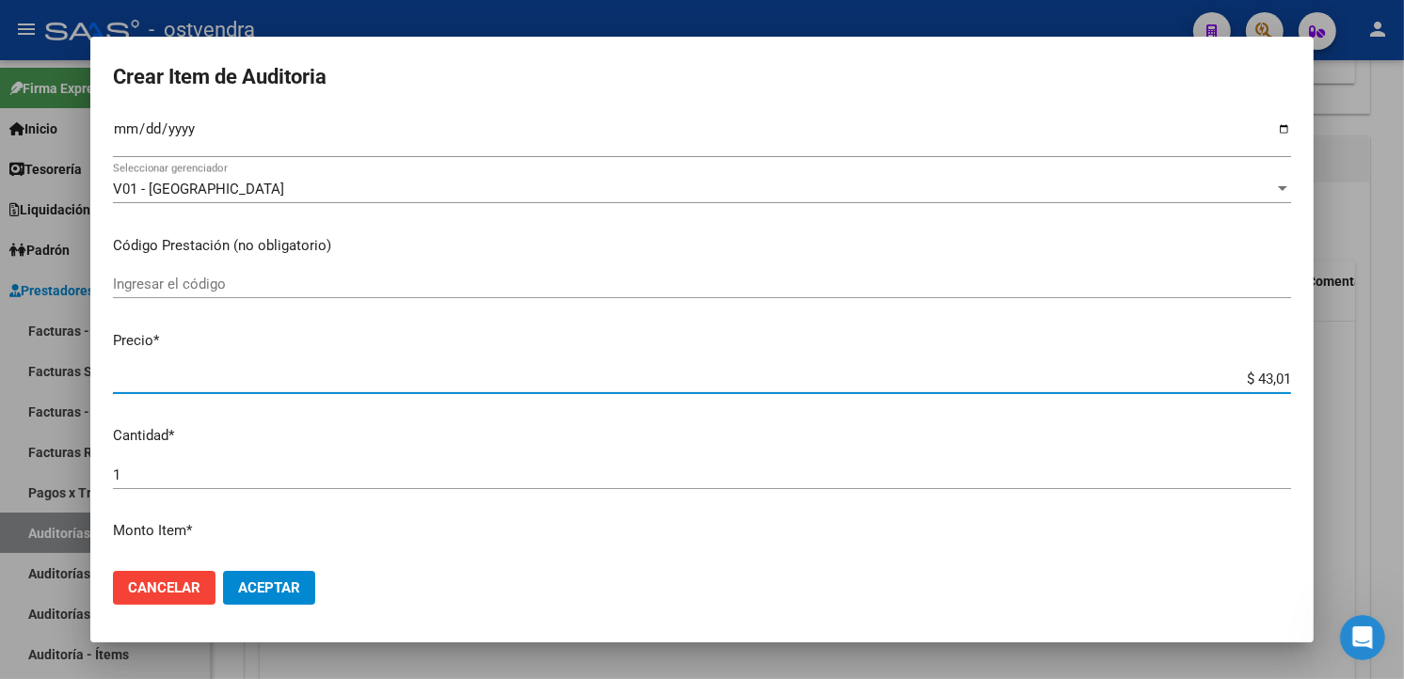
type input "$ 430,10"
type input "$ 4.301,00"
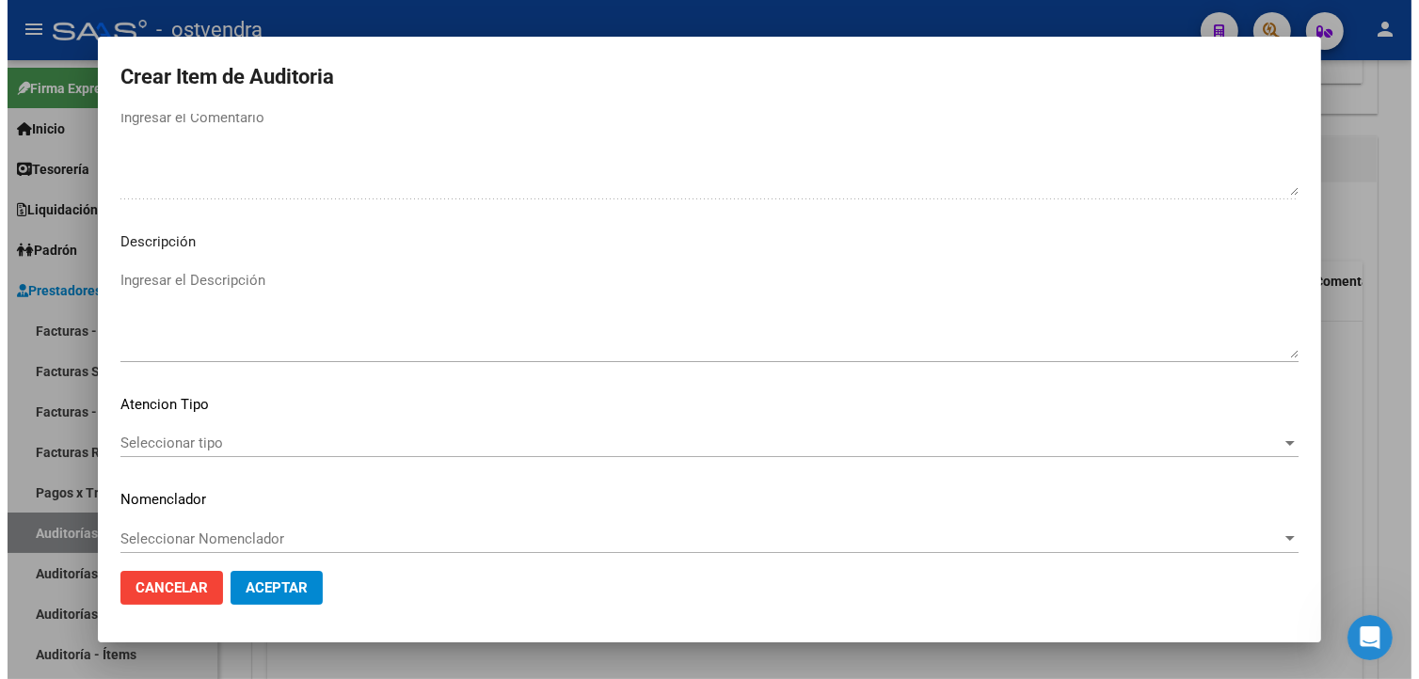
scroll to position [1252, 0]
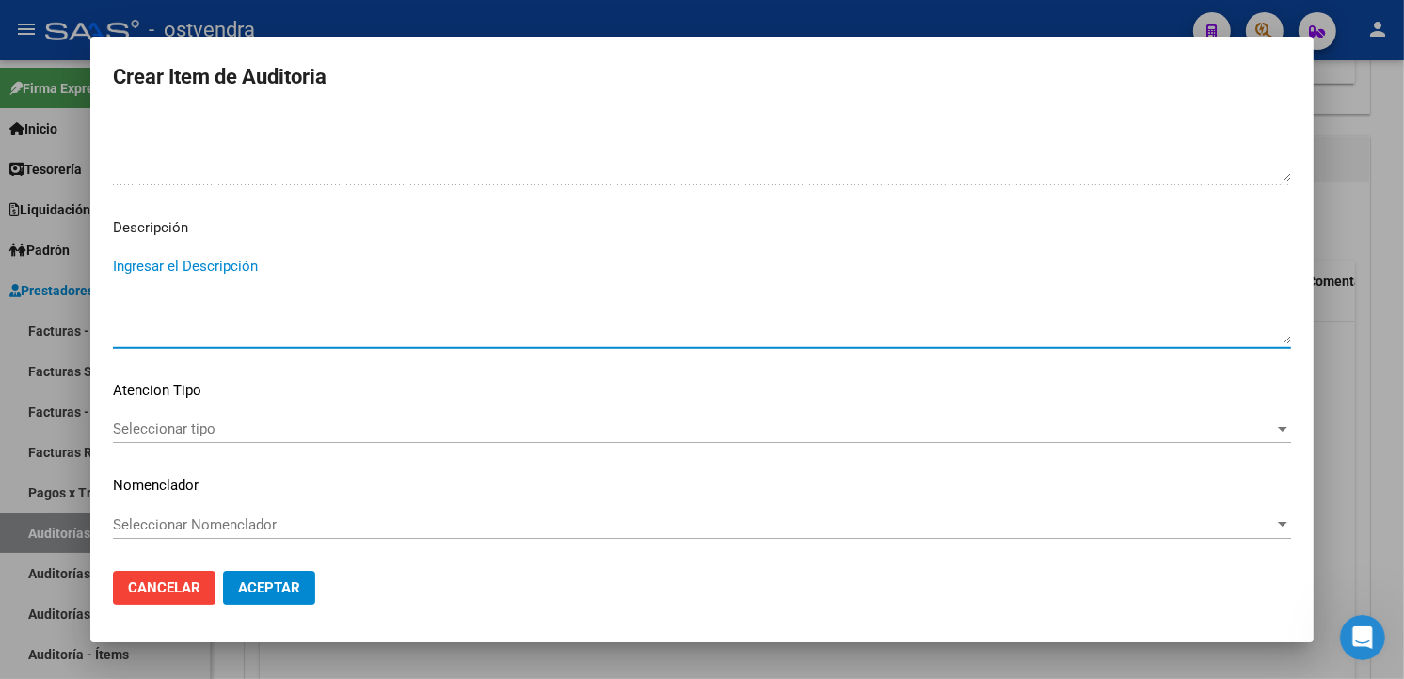
click at [889, 314] on textarea "Ingresar el Descripción" at bounding box center [702, 300] width 1178 height 88
type textarea "consulta preventiva periódica"
click at [278, 390] on p "Atencion Tipo" at bounding box center [702, 391] width 1178 height 22
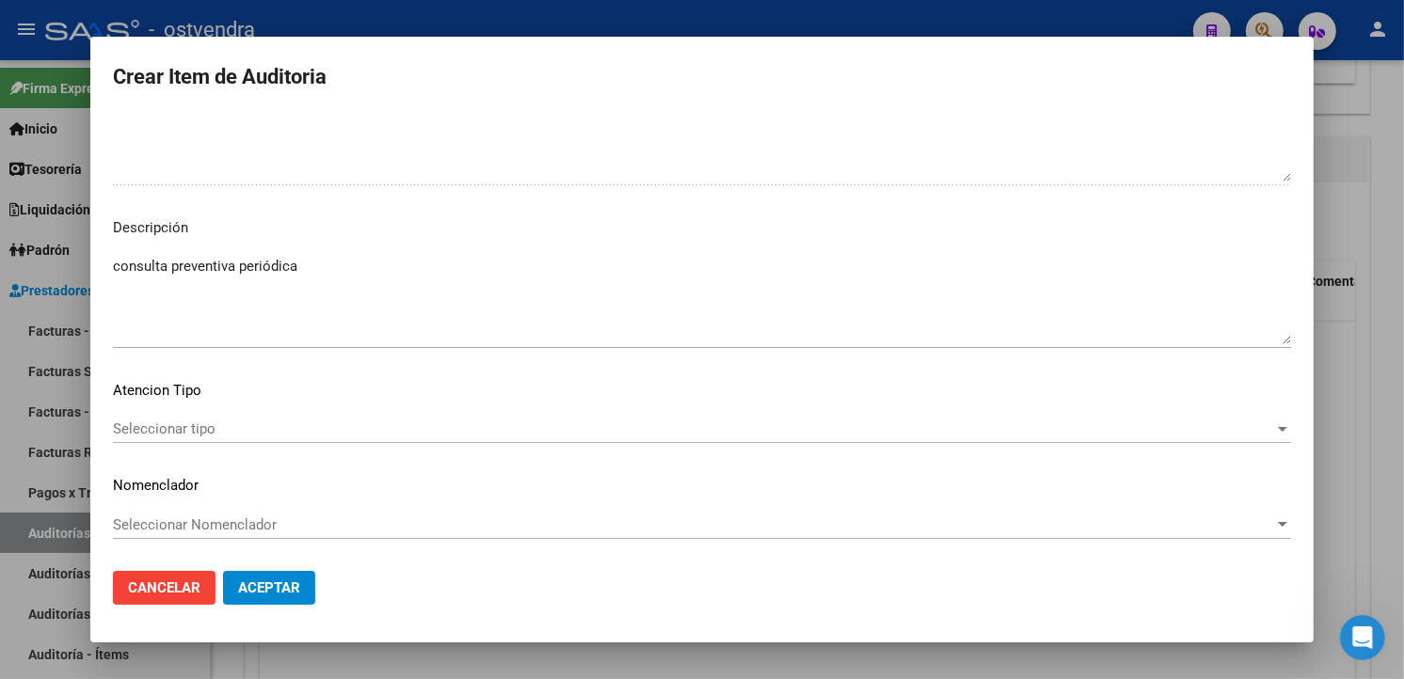
click at [263, 435] on span "Seleccionar tipo" at bounding box center [693, 429] width 1161 height 17
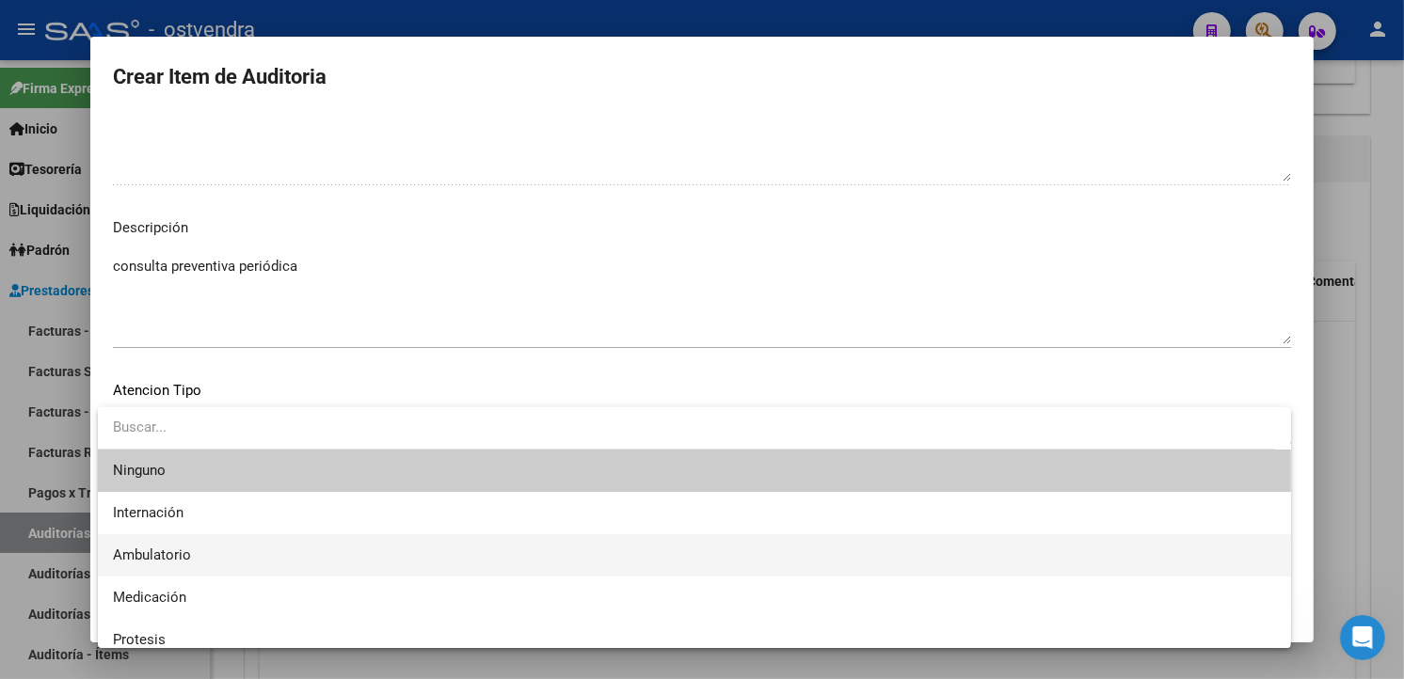
click at [198, 548] on span "Ambulatorio" at bounding box center [694, 555] width 1163 height 42
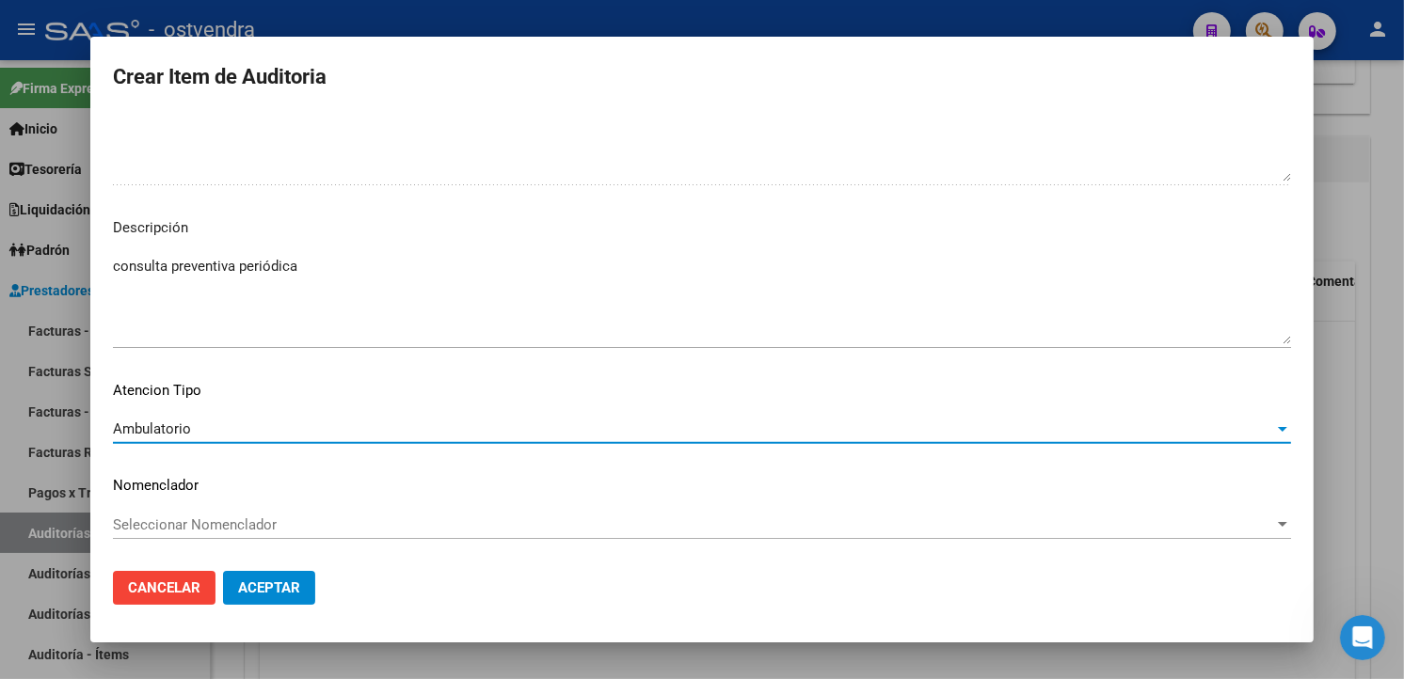
click at [261, 590] on span "Aceptar" at bounding box center [269, 587] width 62 height 17
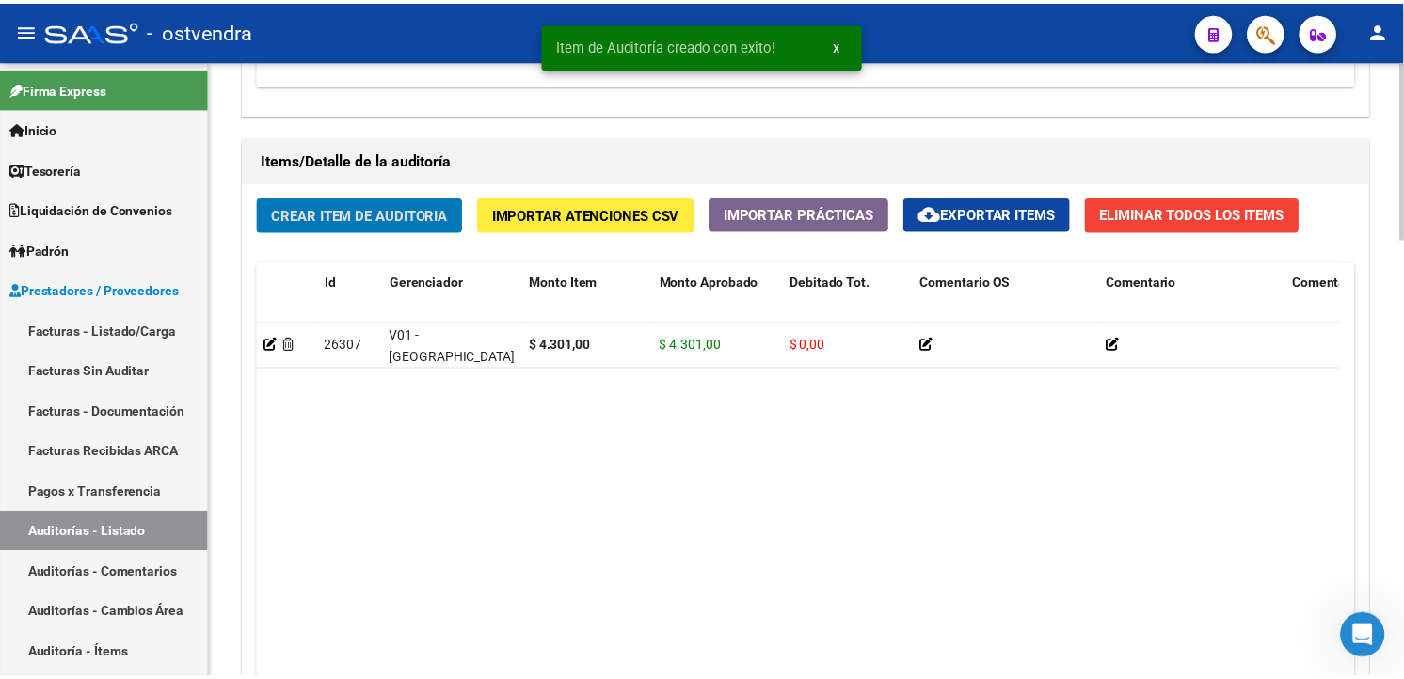
scroll to position [1296, 0]
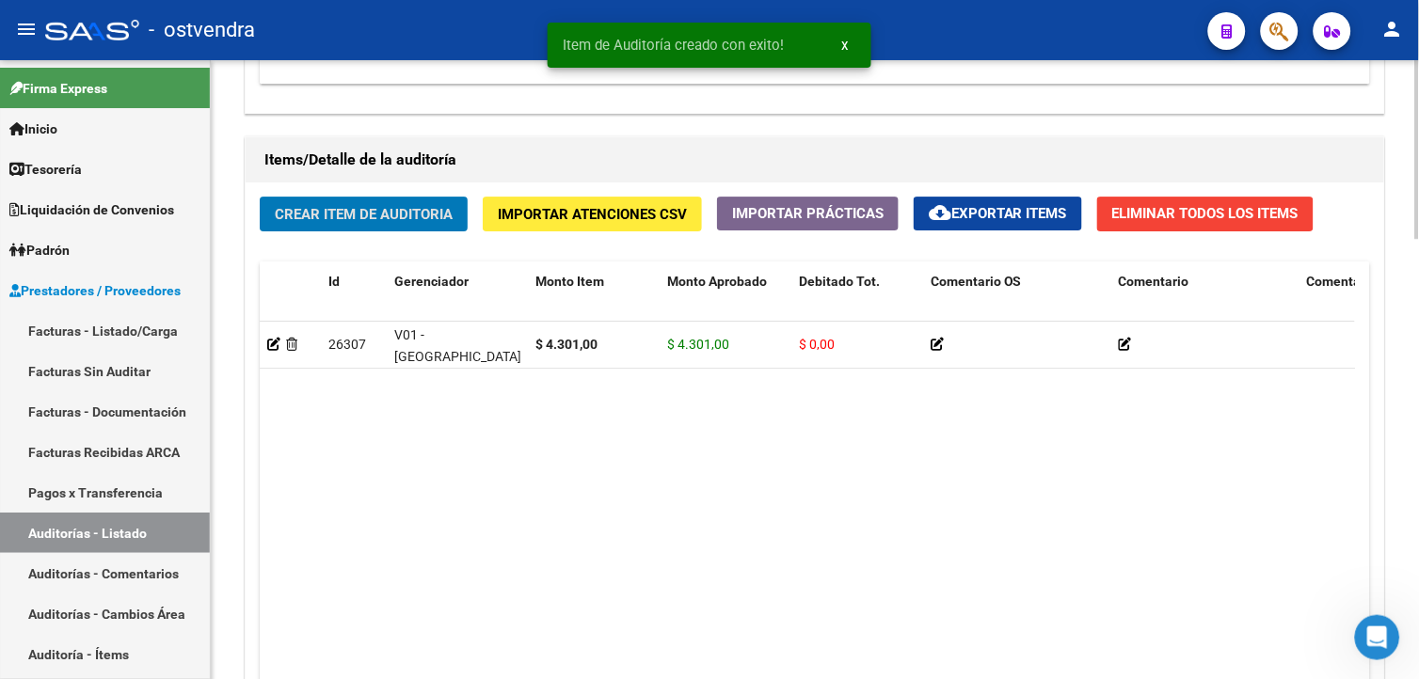
click at [356, 230] on button "Crear Item de Auditoria" at bounding box center [364, 214] width 208 height 35
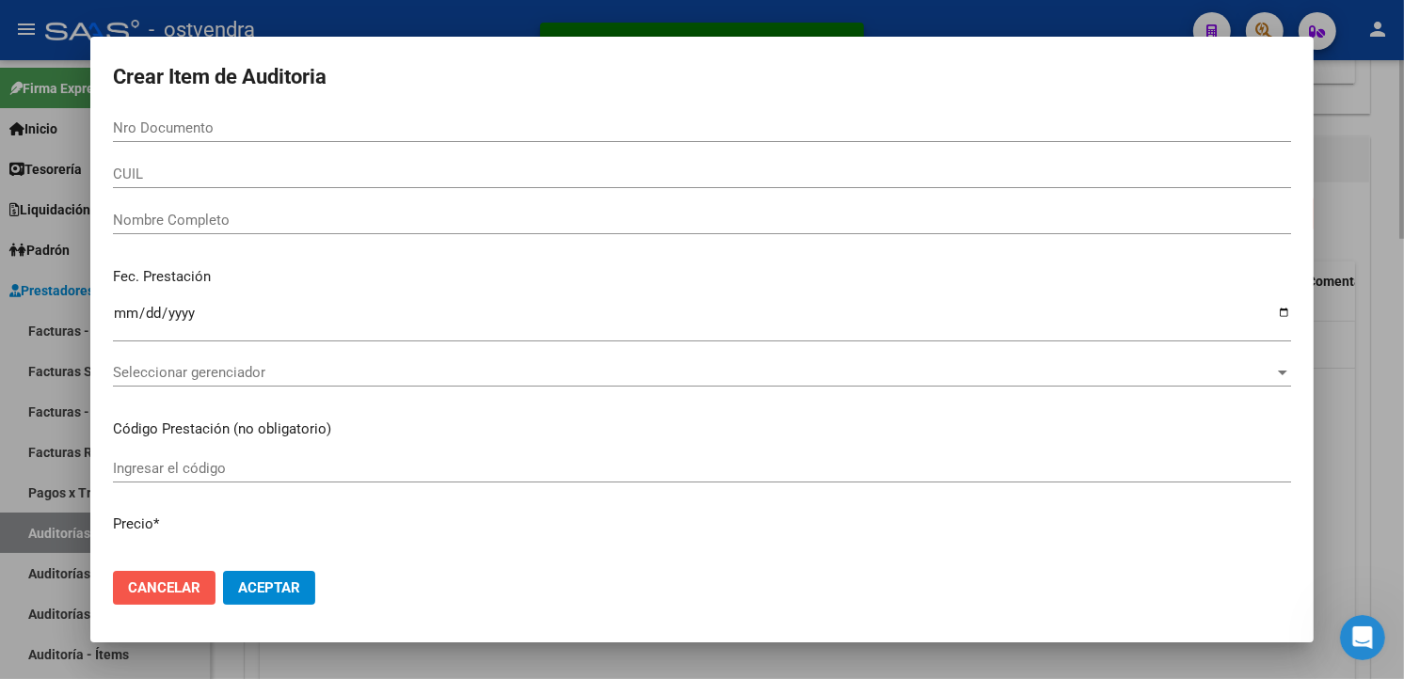
drag, startPoint x: 169, startPoint y: 589, endPoint x: 263, endPoint y: 515, distance: 119.9
click at [169, 590] on span "Cancelar" at bounding box center [164, 587] width 72 height 17
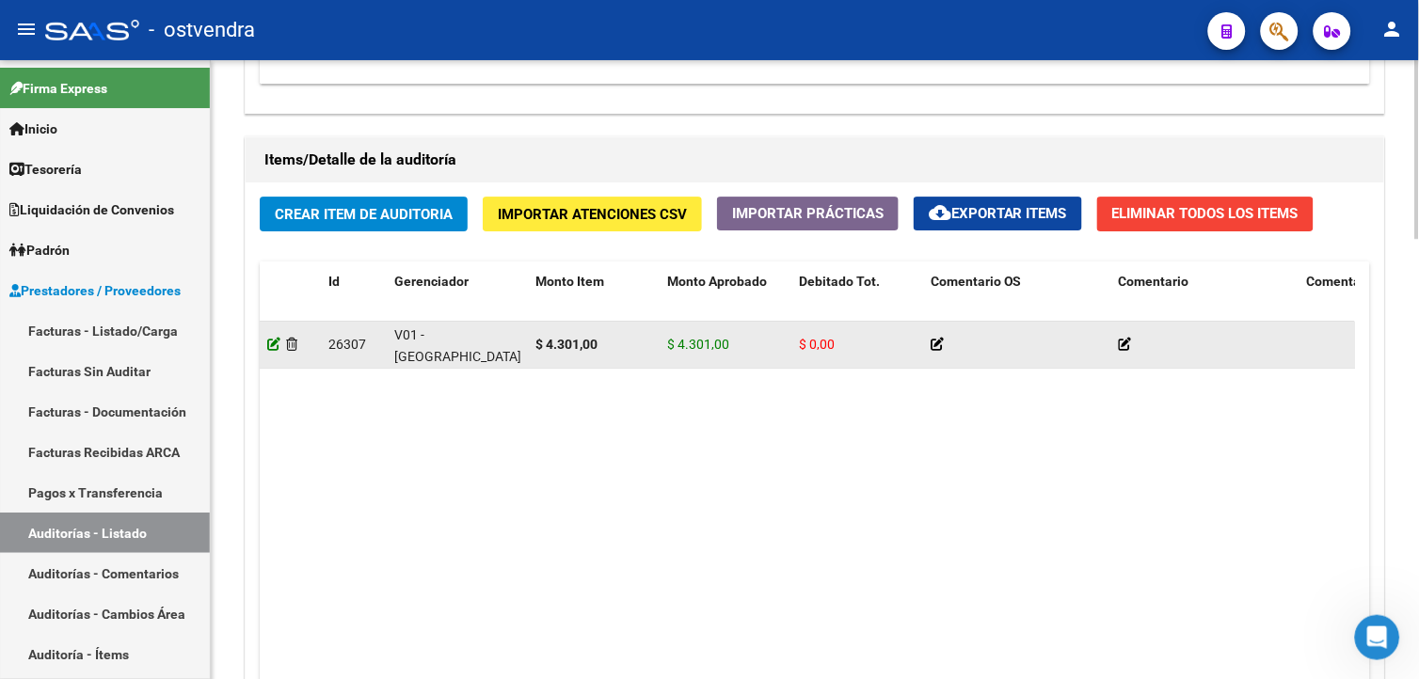
click at [278, 340] on icon at bounding box center [273, 344] width 13 height 13
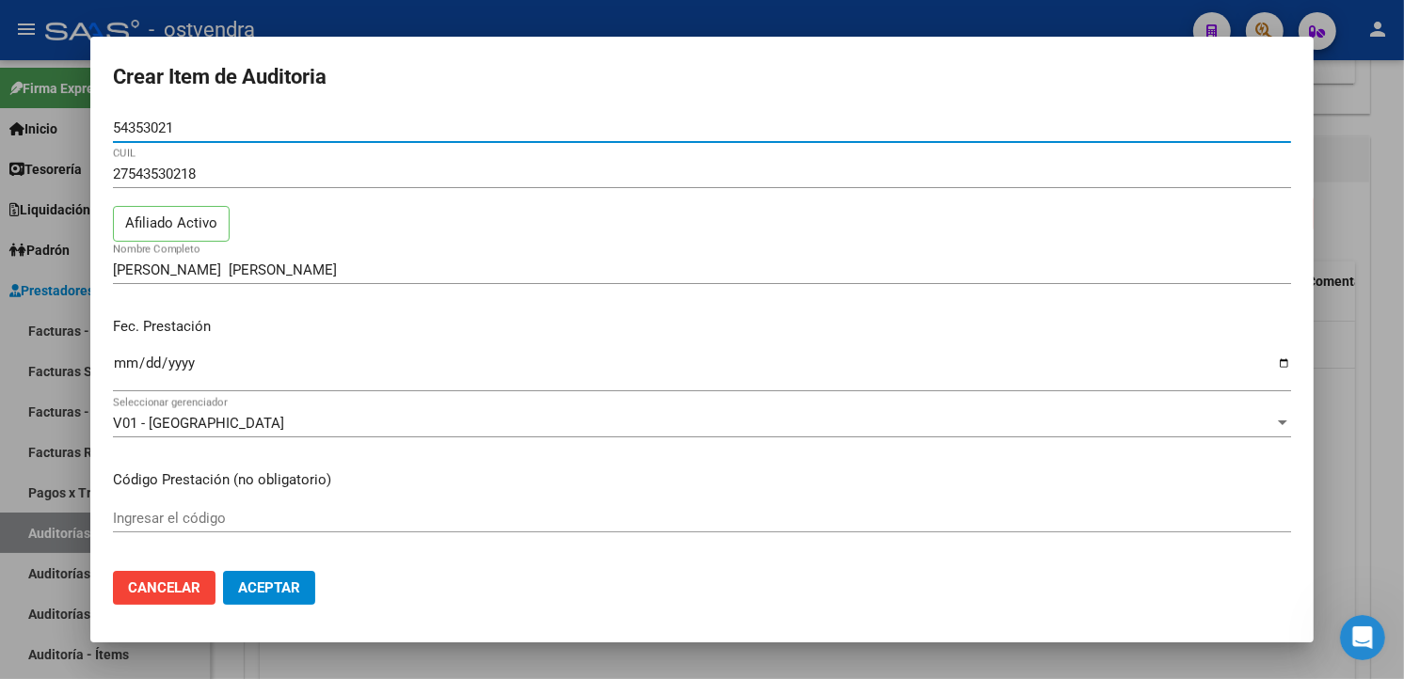
drag, startPoint x: 157, startPoint y: 129, endPoint x: 99, endPoint y: 124, distance: 58.5
click at [100, 125] on mat-dialog-content "54353021 Nro Documento 27543530218 CUIL Afiliado Activo VELAZQUEZ ALEX BAUTISTA…" at bounding box center [701, 334] width 1223 height 441
drag, startPoint x: 1331, startPoint y: 325, endPoint x: 834, endPoint y: 335, distance: 496.8
click at [1332, 325] on div at bounding box center [702, 339] width 1404 height 679
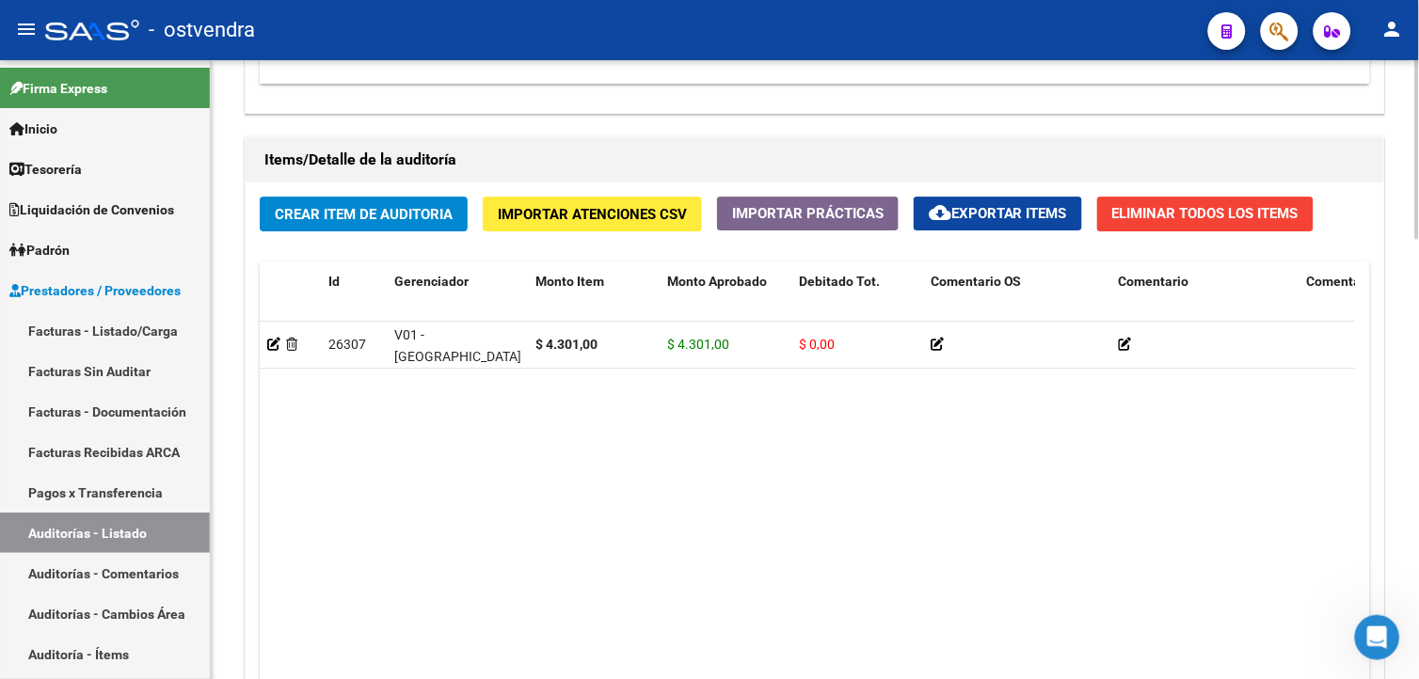
click at [397, 227] on button "Crear Item de Auditoria" at bounding box center [364, 214] width 208 height 35
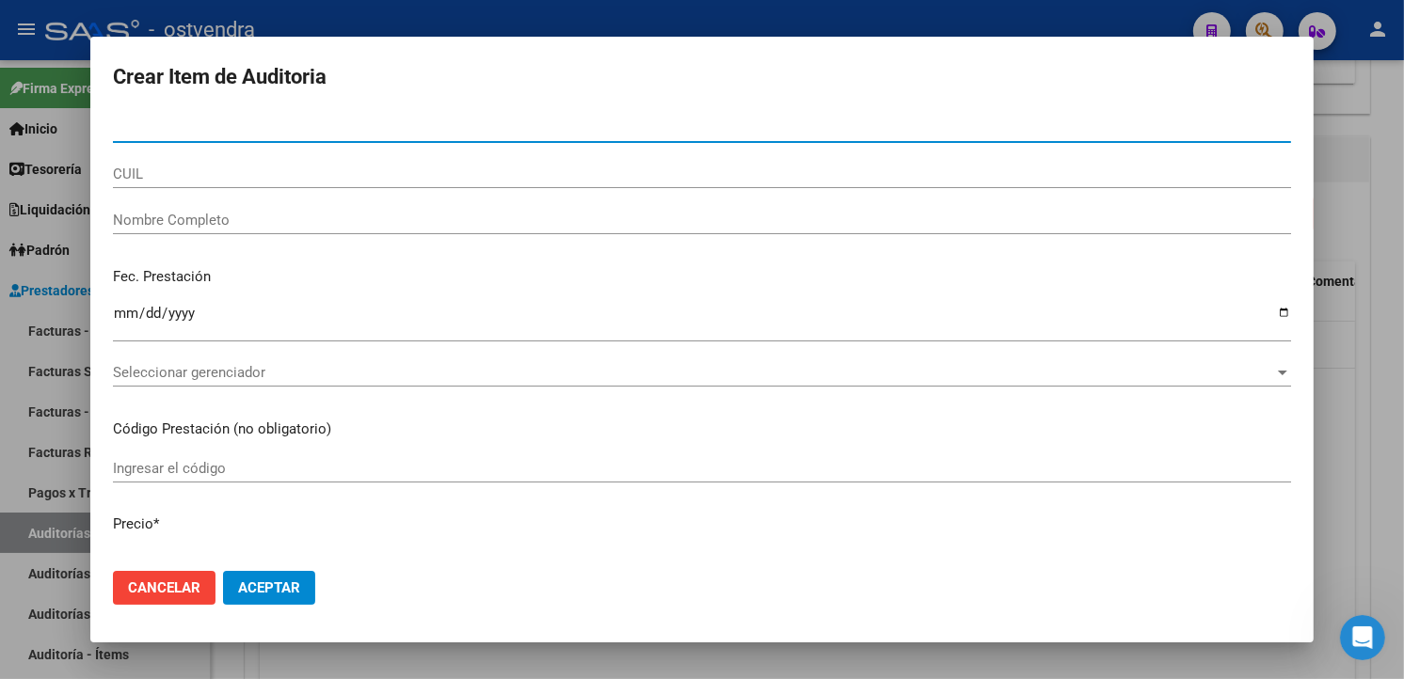
paste input "54353021"
type input "54353021"
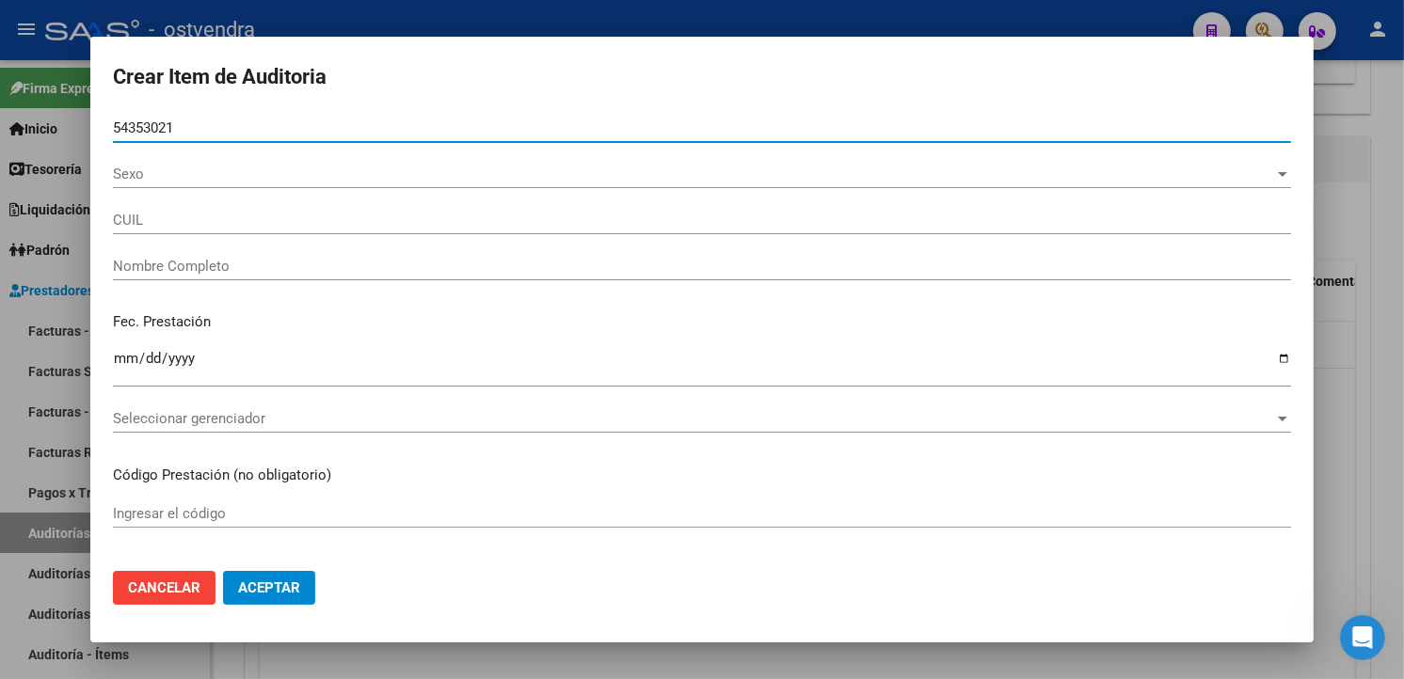
type input "27543530218"
type input "VELAZQUEZ ALEX BAUTISTA"
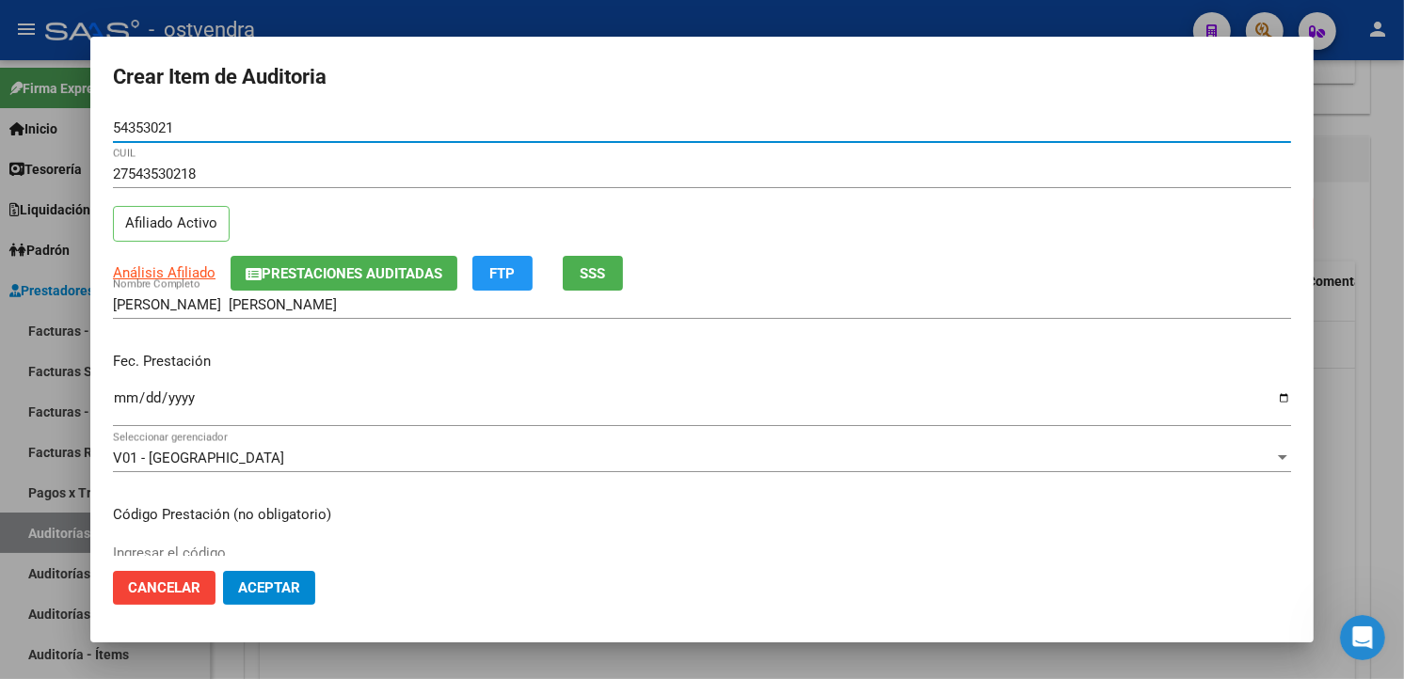
type input "54353021"
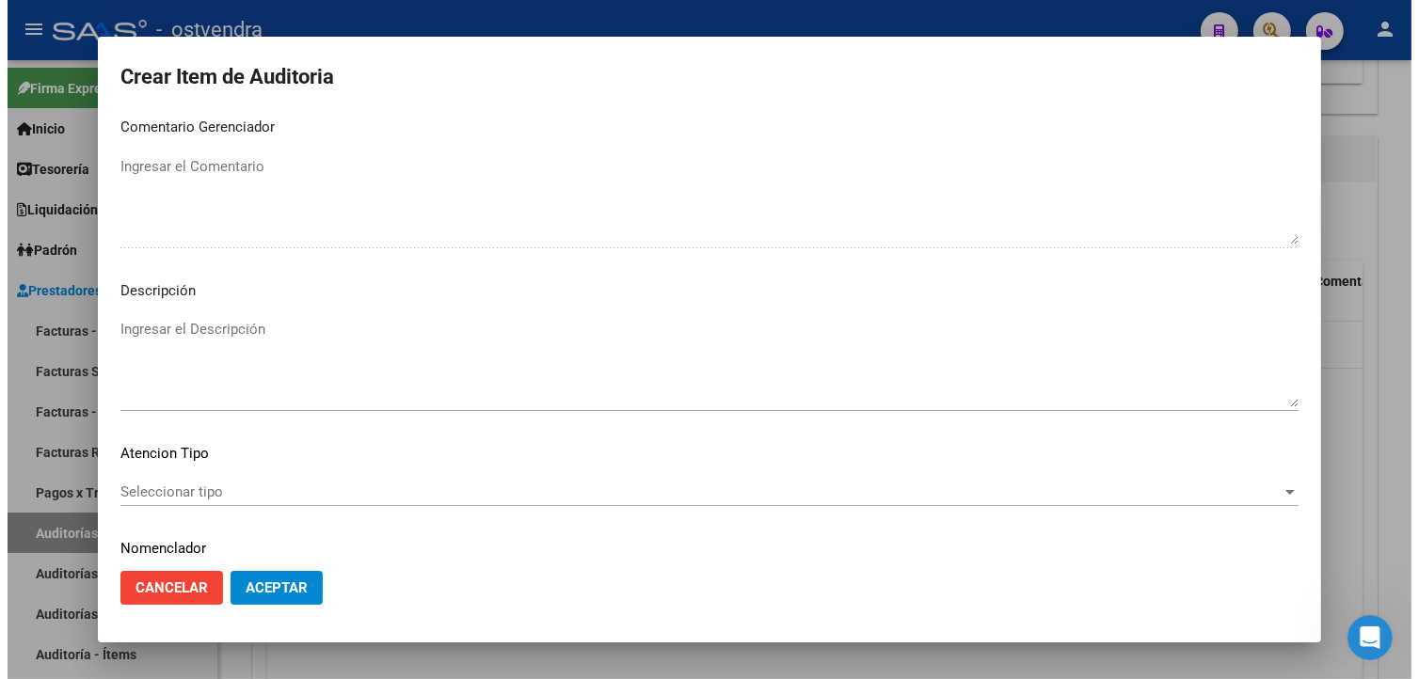
scroll to position [1252, 0]
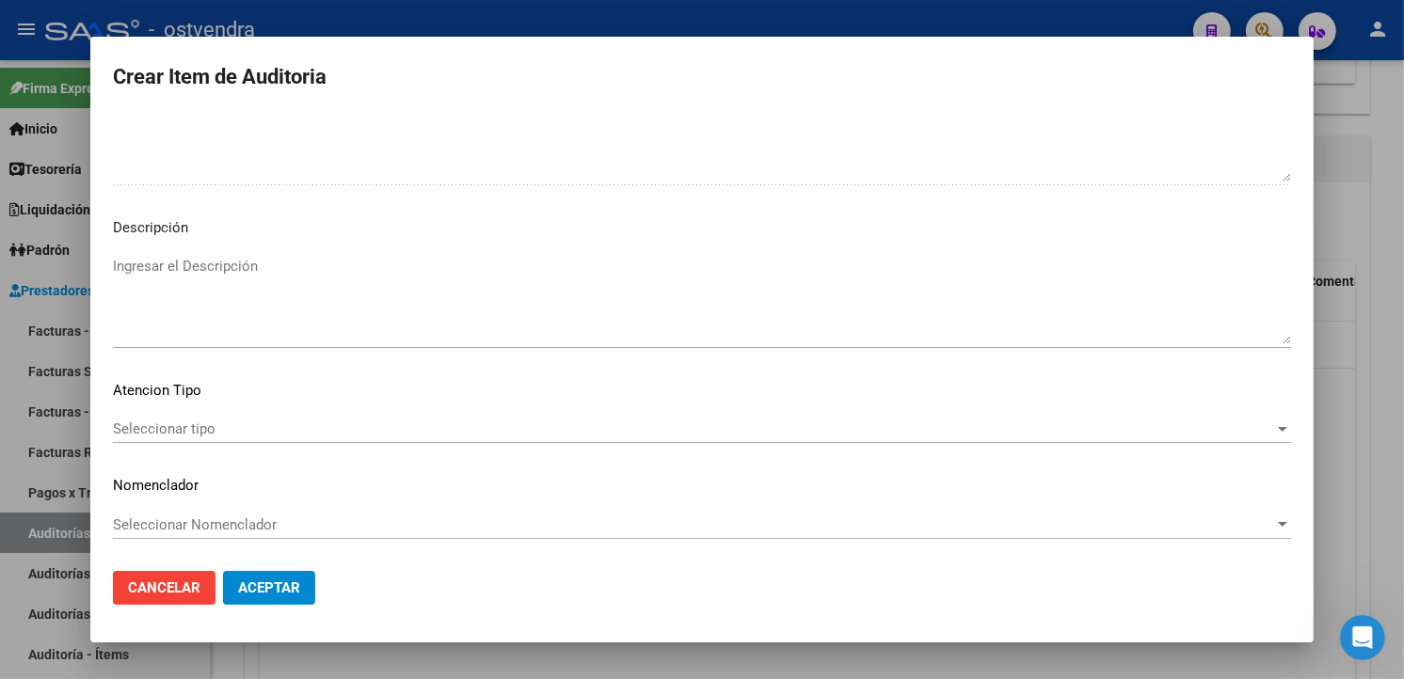
click at [782, 314] on textarea "Ingresar el Descripción" at bounding box center [702, 300] width 1178 height 88
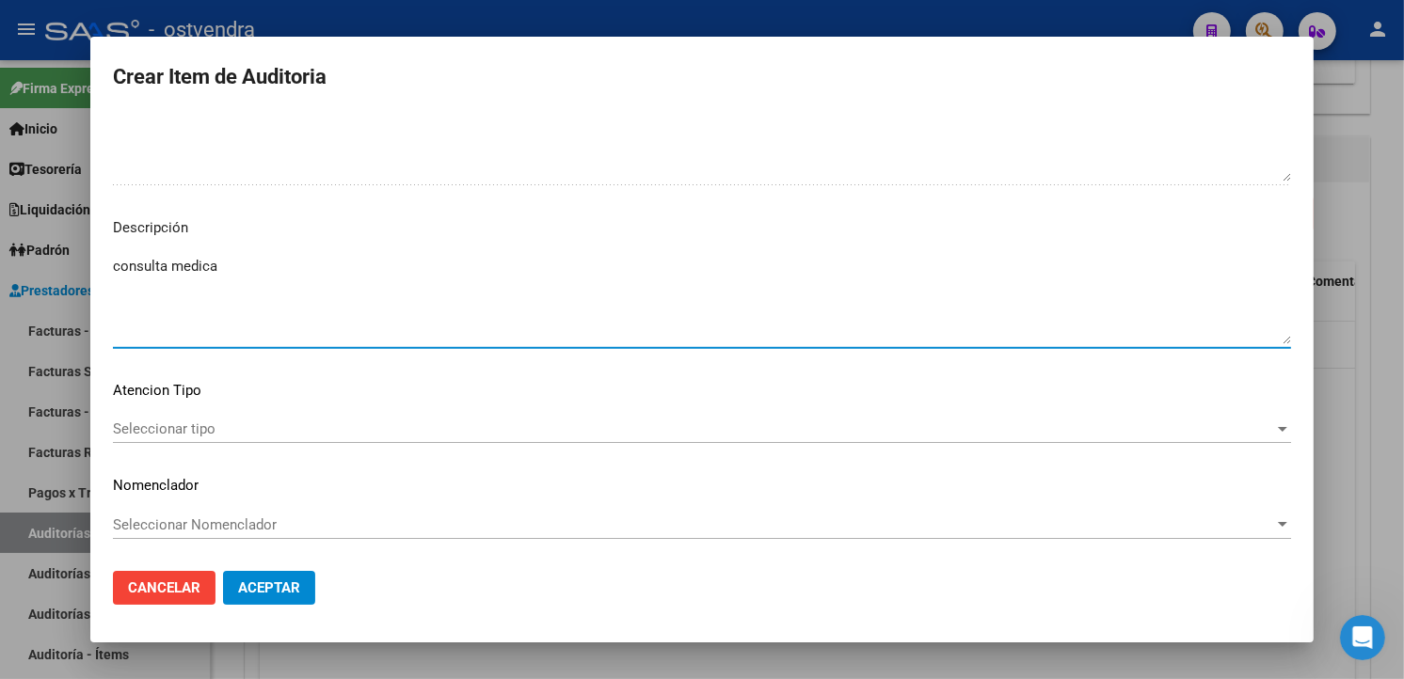
type textarea "consulta medica"
click at [430, 437] on span "Seleccionar tipo" at bounding box center [693, 429] width 1161 height 17
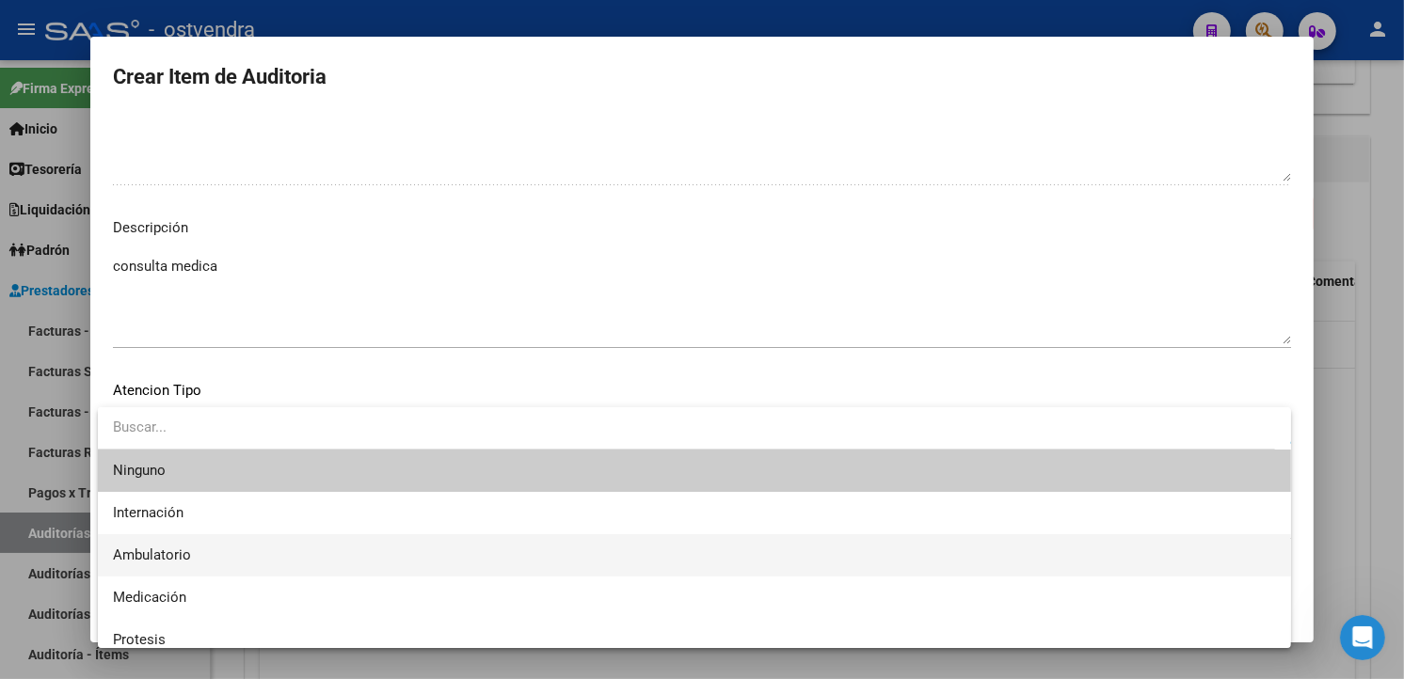
click at [282, 555] on span "Ambulatorio" at bounding box center [694, 555] width 1163 height 42
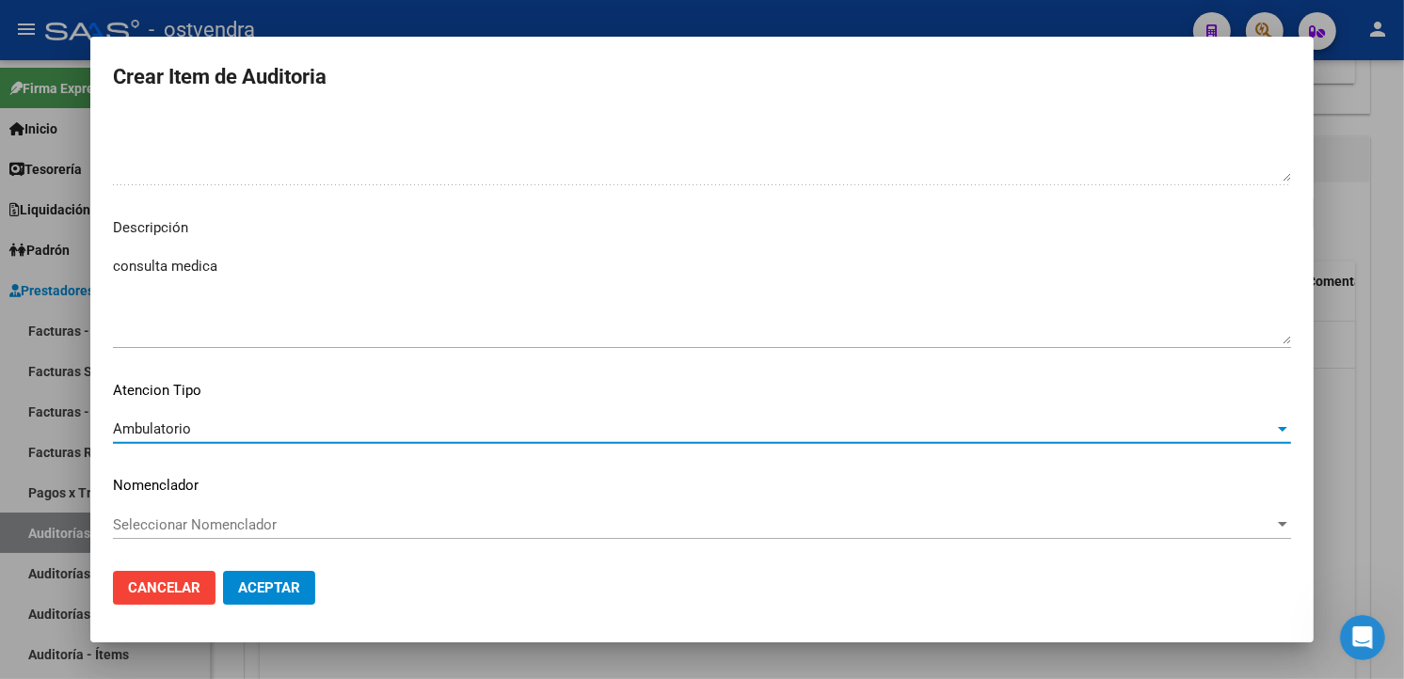
click at [295, 579] on span "Aceptar" at bounding box center [269, 587] width 62 height 17
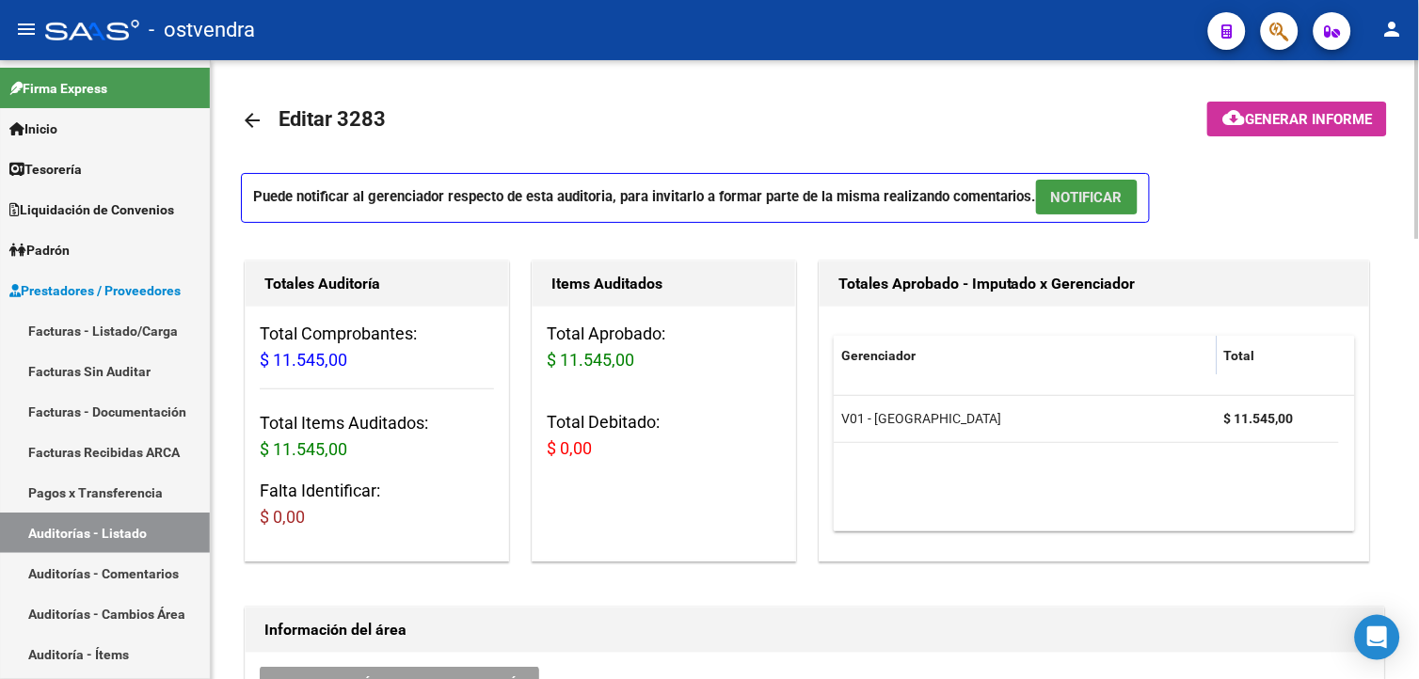
click at [1054, 198] on span "NOTIFICAR" at bounding box center [1086, 197] width 71 height 17
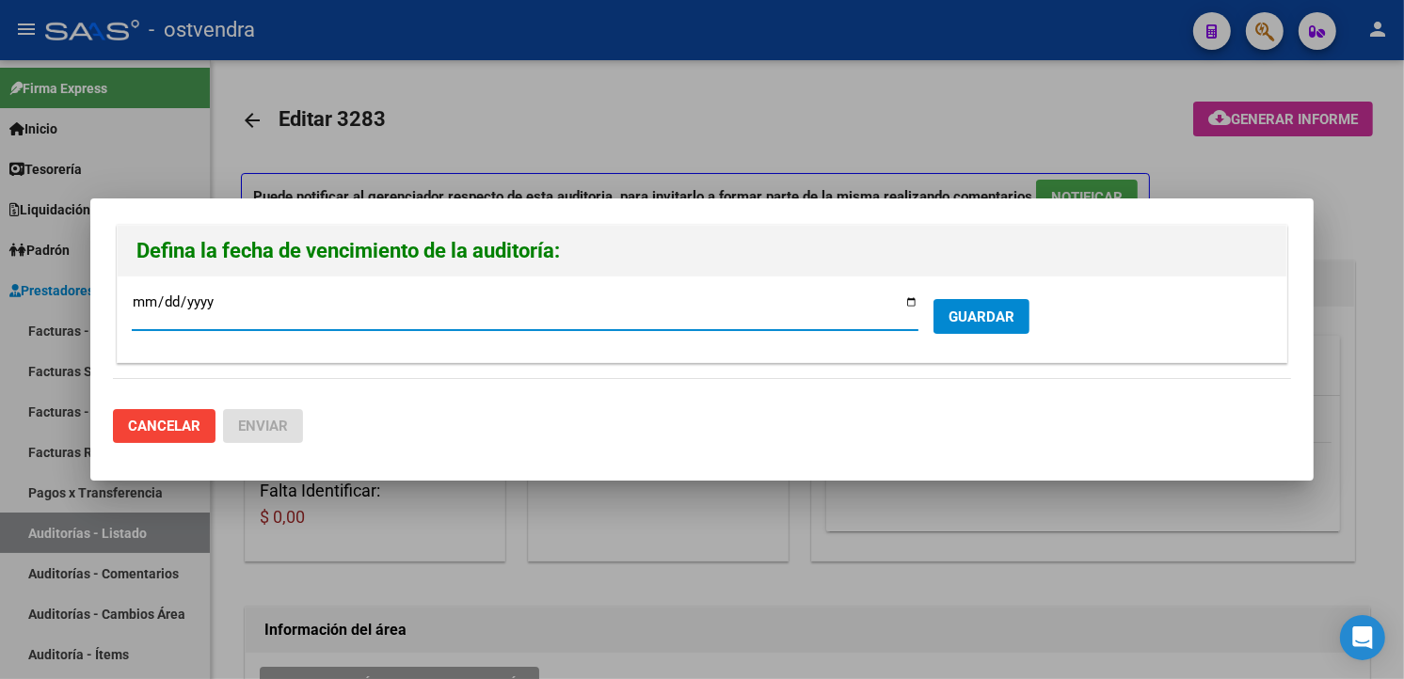
type input "2025-10-05"
click at [1008, 310] on span "GUARDAR" at bounding box center [981, 317] width 66 height 17
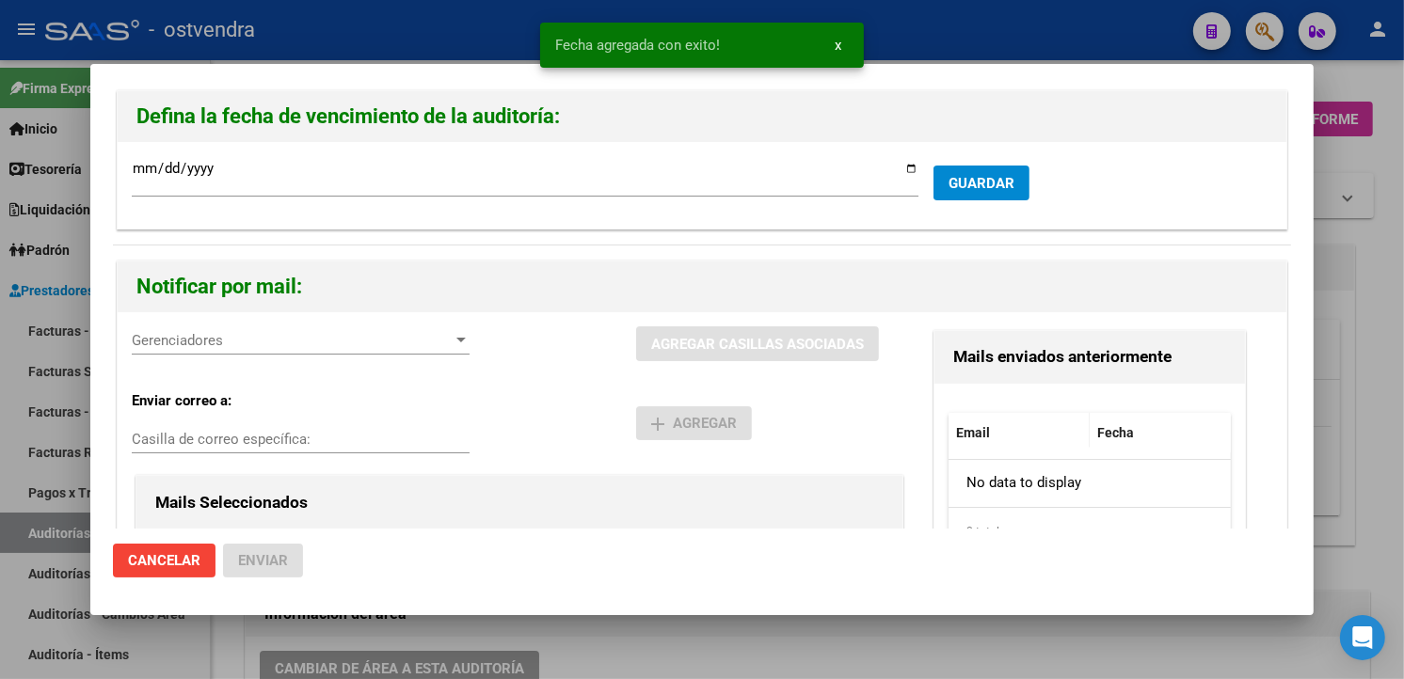
click at [342, 346] on span "Gerenciadores" at bounding box center [292, 340] width 321 height 17
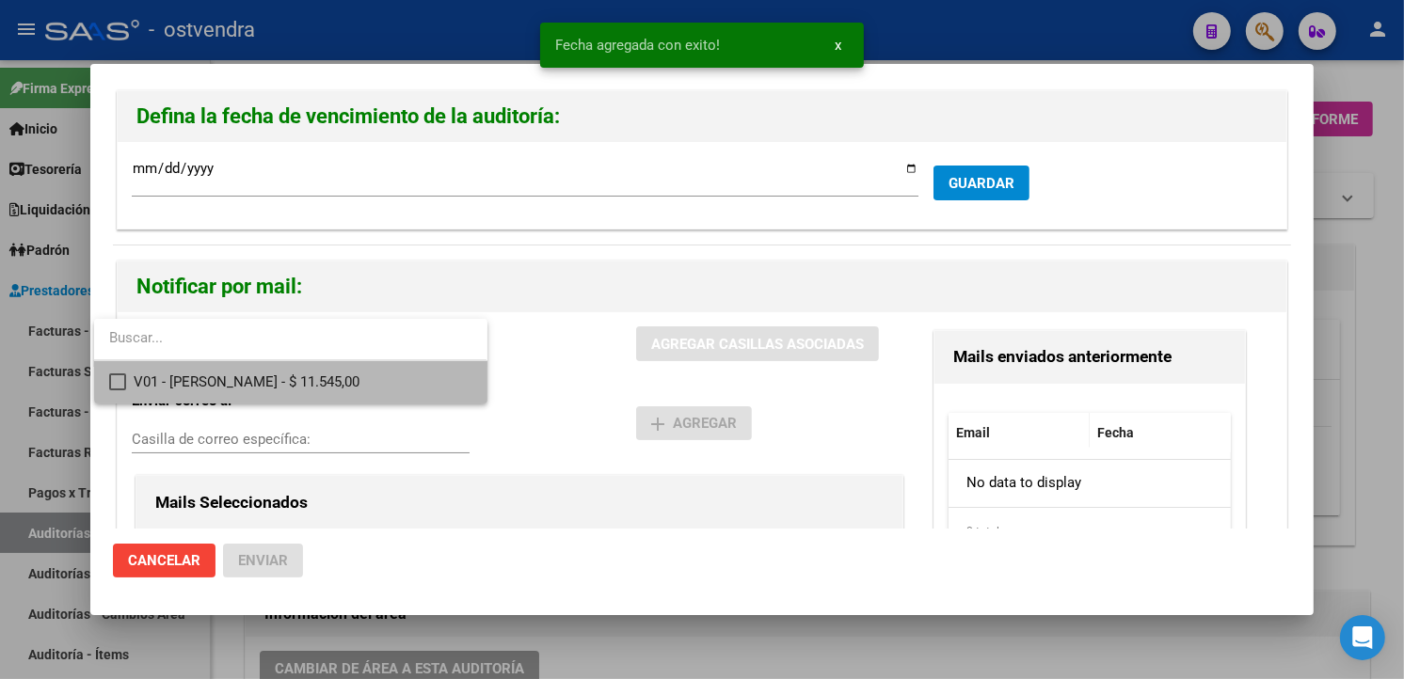
click at [343, 377] on span "V01 - Viasano - $ 11.545,00" at bounding box center [303, 382] width 338 height 42
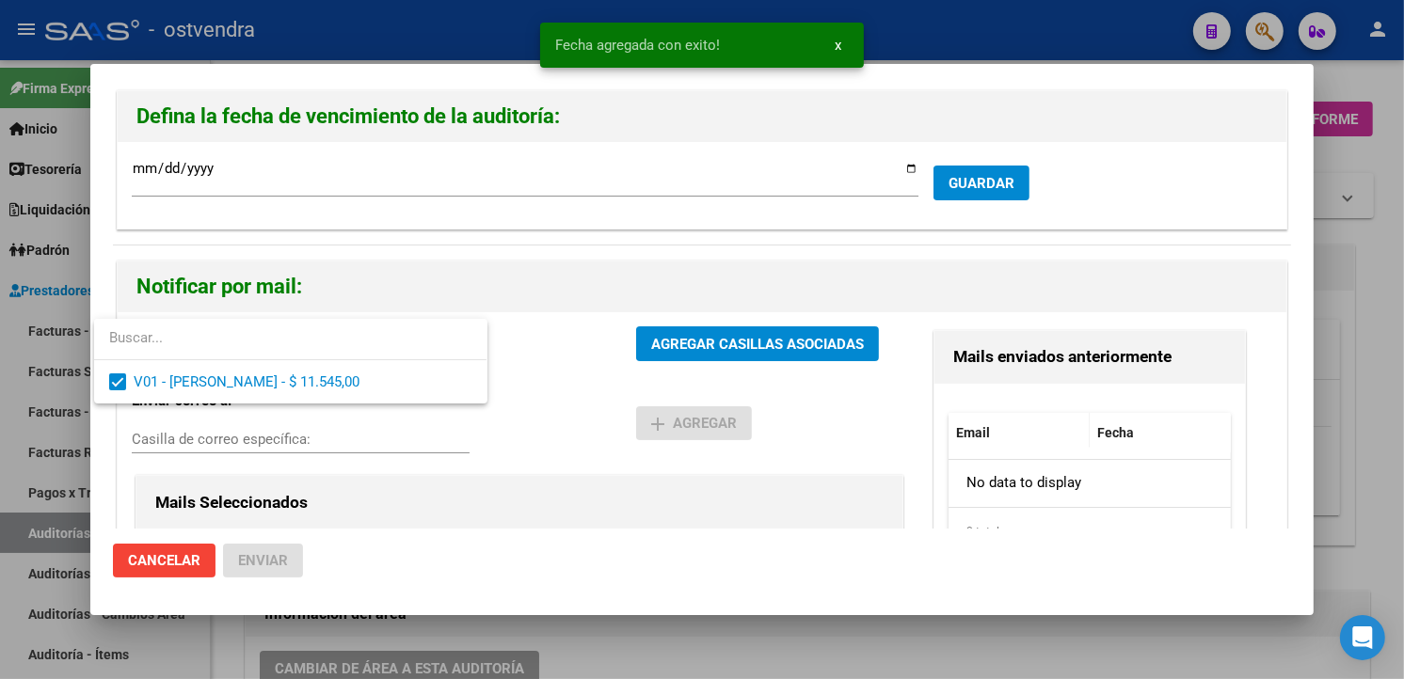
click at [708, 343] on div at bounding box center [702, 339] width 1404 height 679
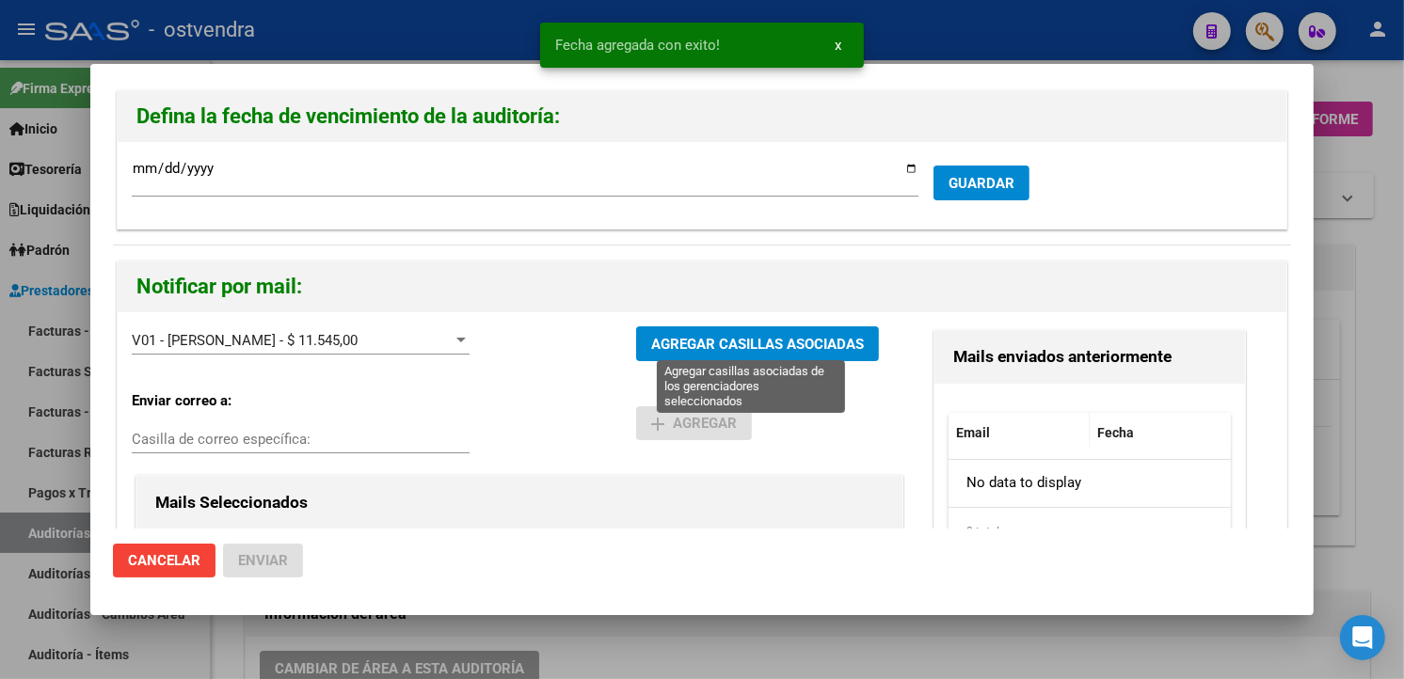
click at [708, 343] on span "AGREGAR CASILLAS ASOCIADAS" at bounding box center [757, 344] width 213 height 17
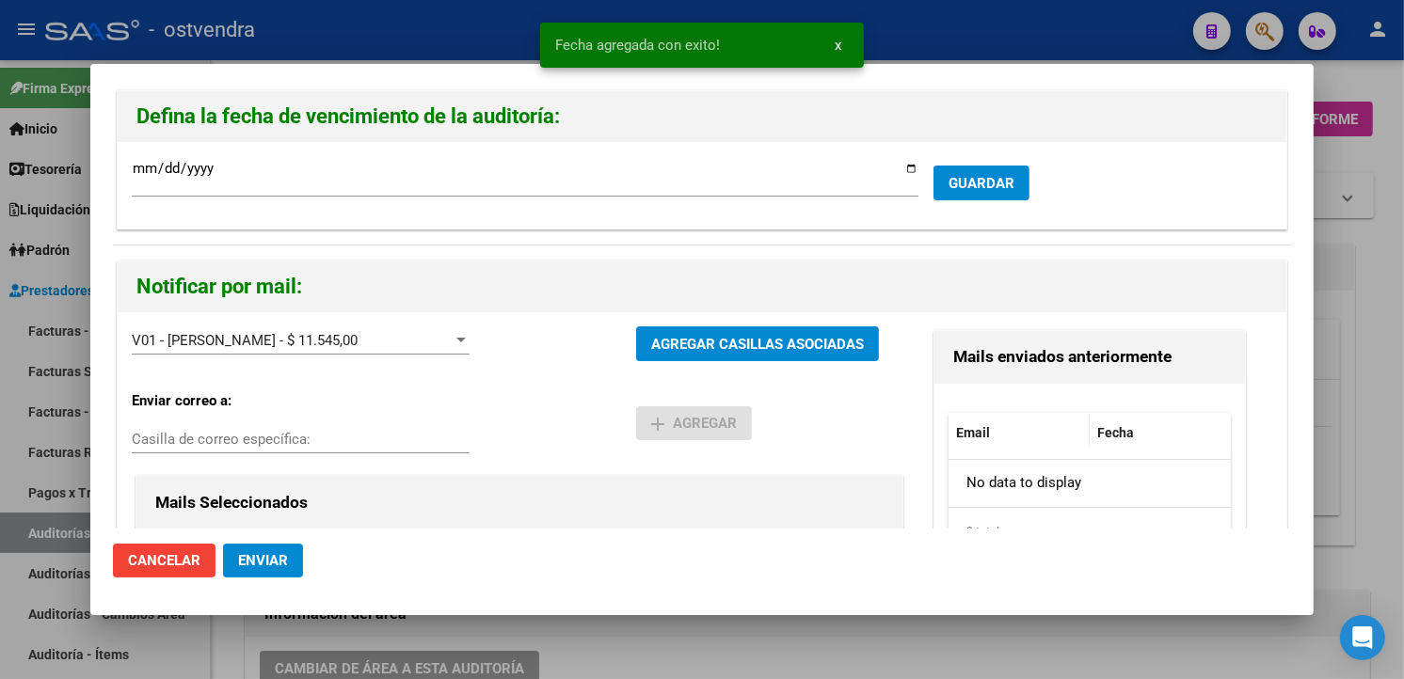
click at [296, 552] on button "Enviar" at bounding box center [263, 561] width 80 height 34
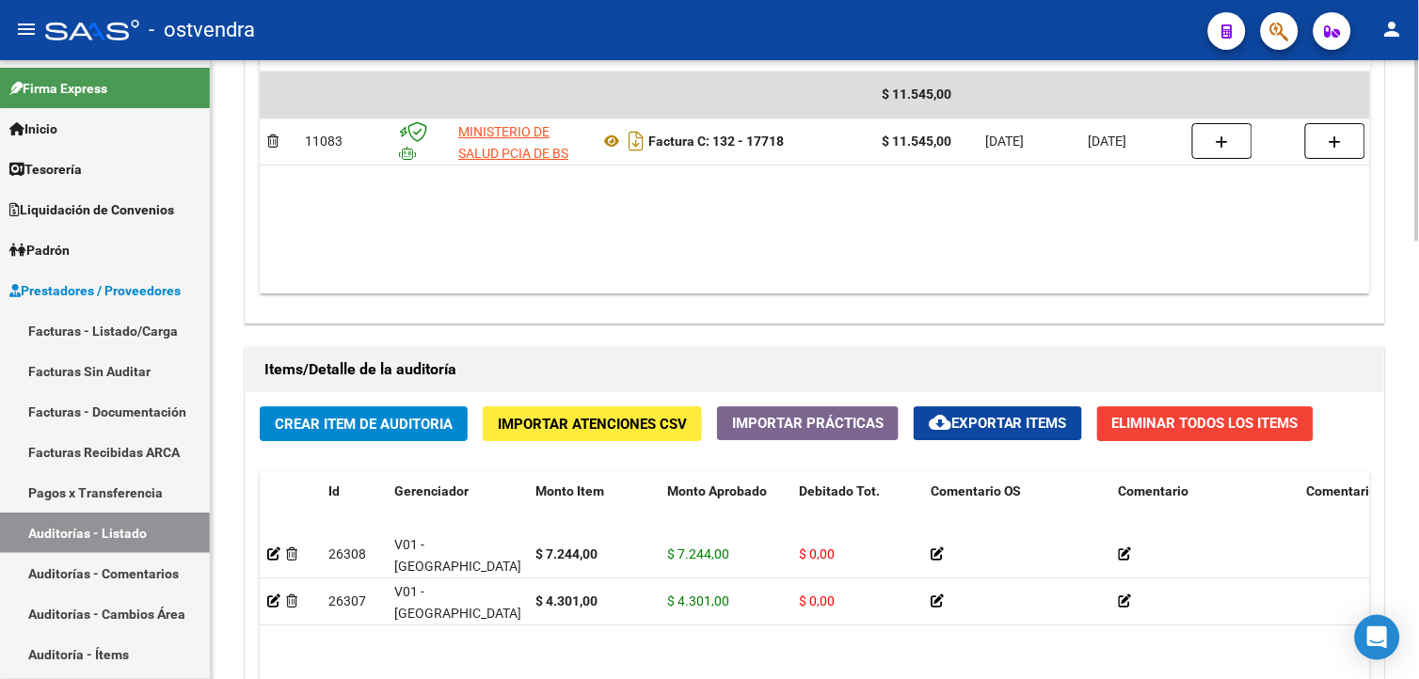
scroll to position [1082, 0]
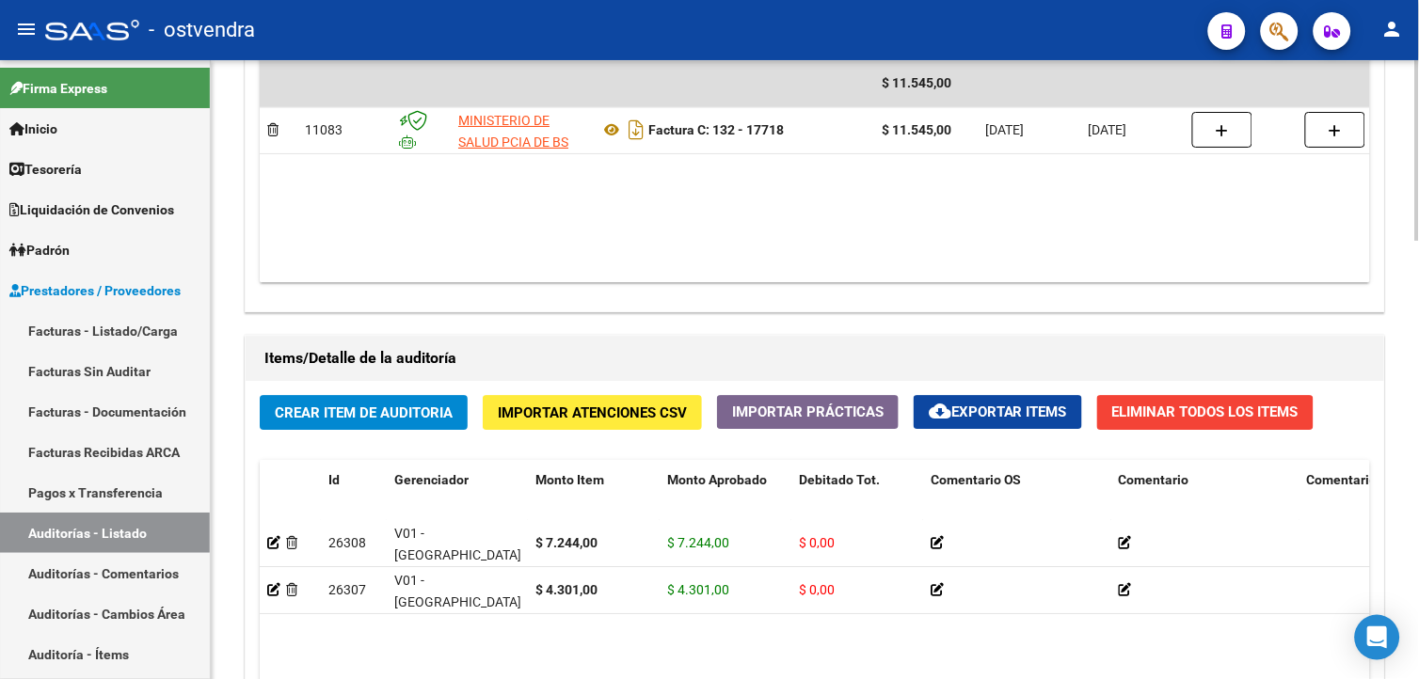
click at [1394, 517] on div "arrow_back Editar 3283 cloud_download Generar informe ESTA AUDITORÍA ESTÁ ABIER…" at bounding box center [817, 38] width 1213 height 2120
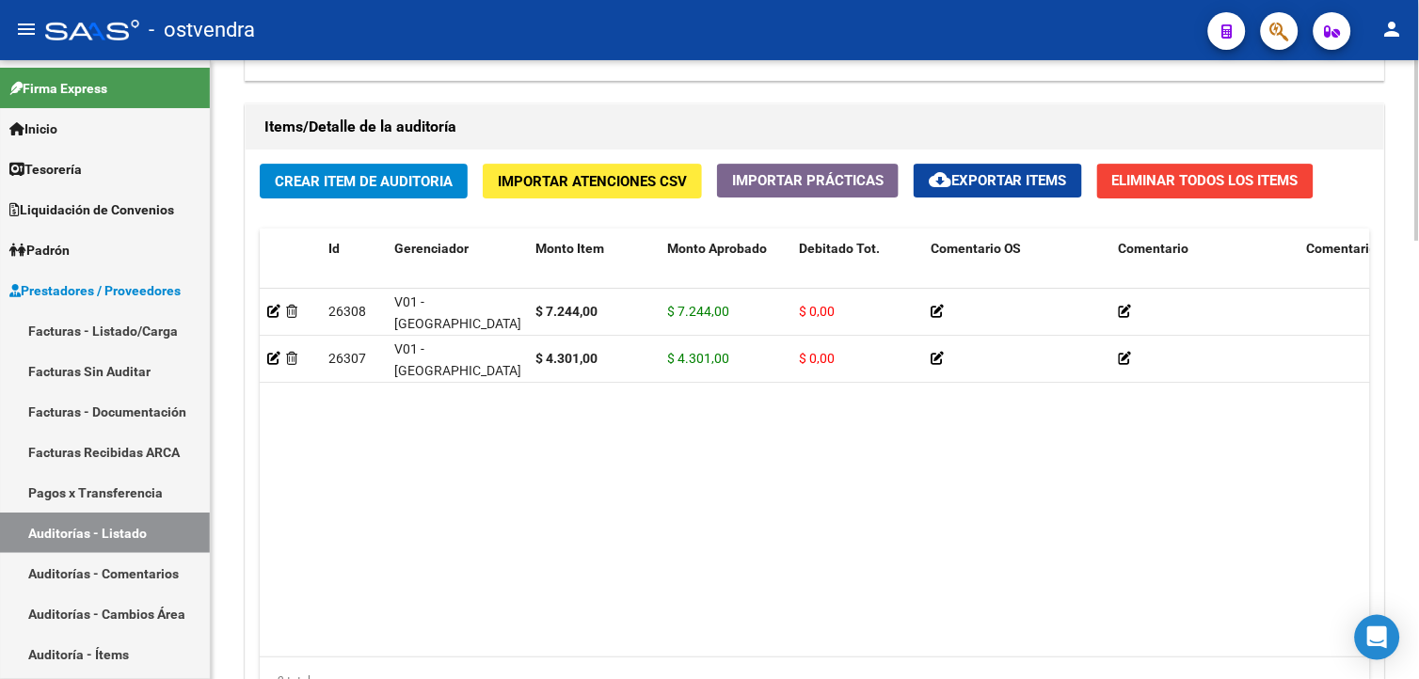
click at [1418, 505] on html "menu - ostvendra person Firma Express Inicio Calendario SSS Instructivos Contac…" at bounding box center [709, 339] width 1419 height 679
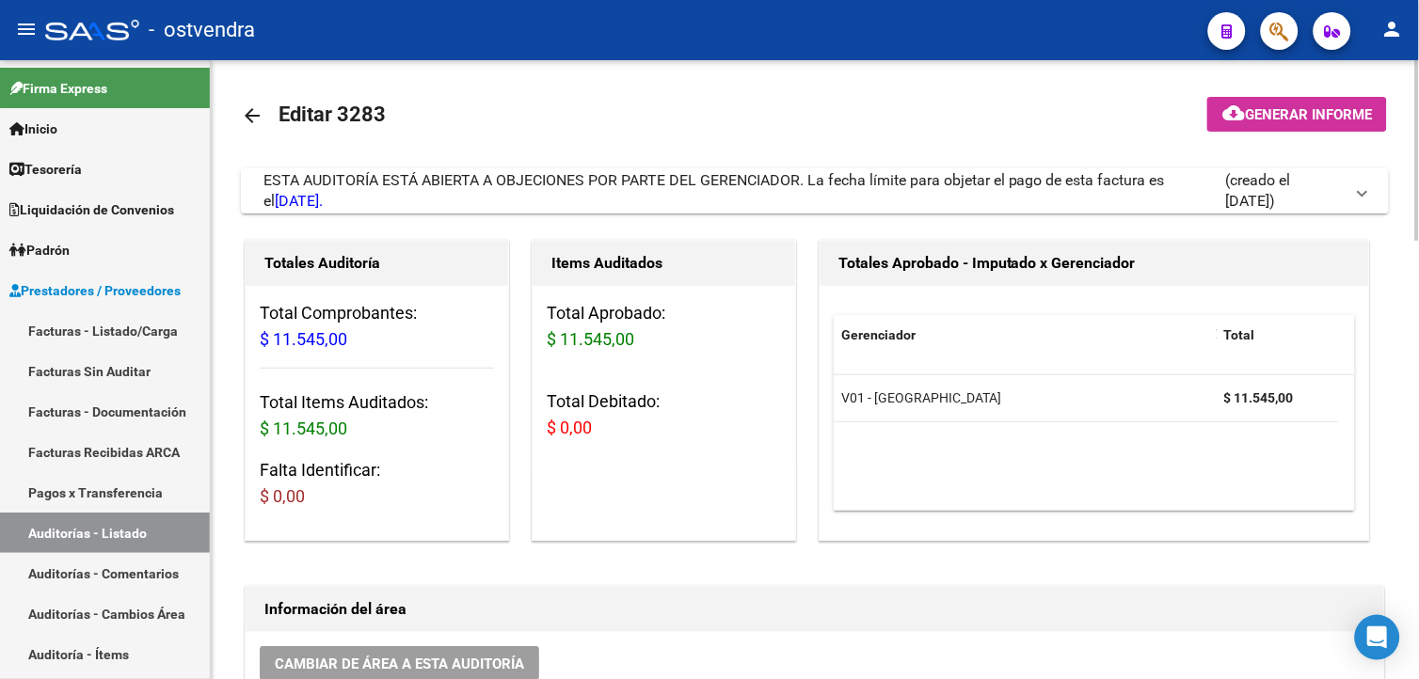
scroll to position [0, 0]
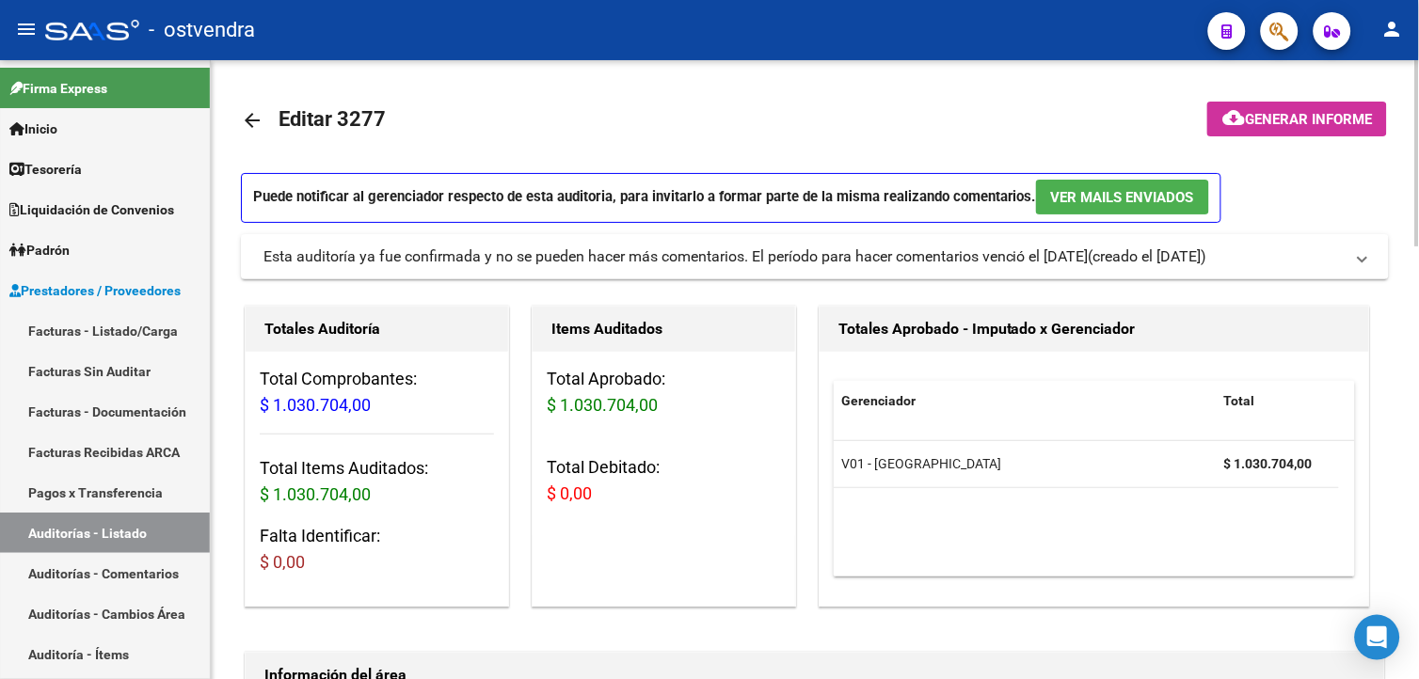
click at [787, 232] on div "Puede notificar al gerenciador respecto de esta auditoria, para invitarlo a for…" at bounding box center [815, 203] width 1148 height 61
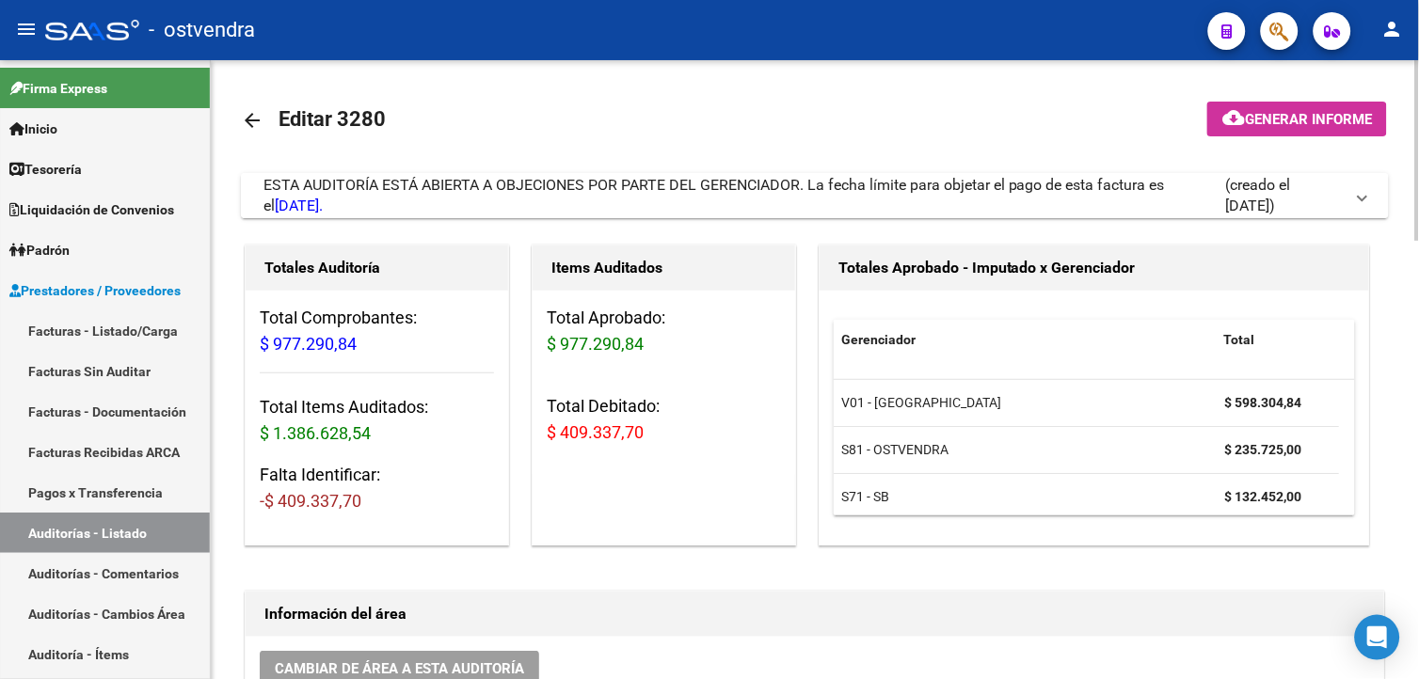
click at [687, 195] on div "ESTA AUDITORÍA ESTÁ ABIERTA A OBJECIONES POR PARTE DEL GERENCIADOR. La fecha lí…" at bounding box center [743, 195] width 961 height 41
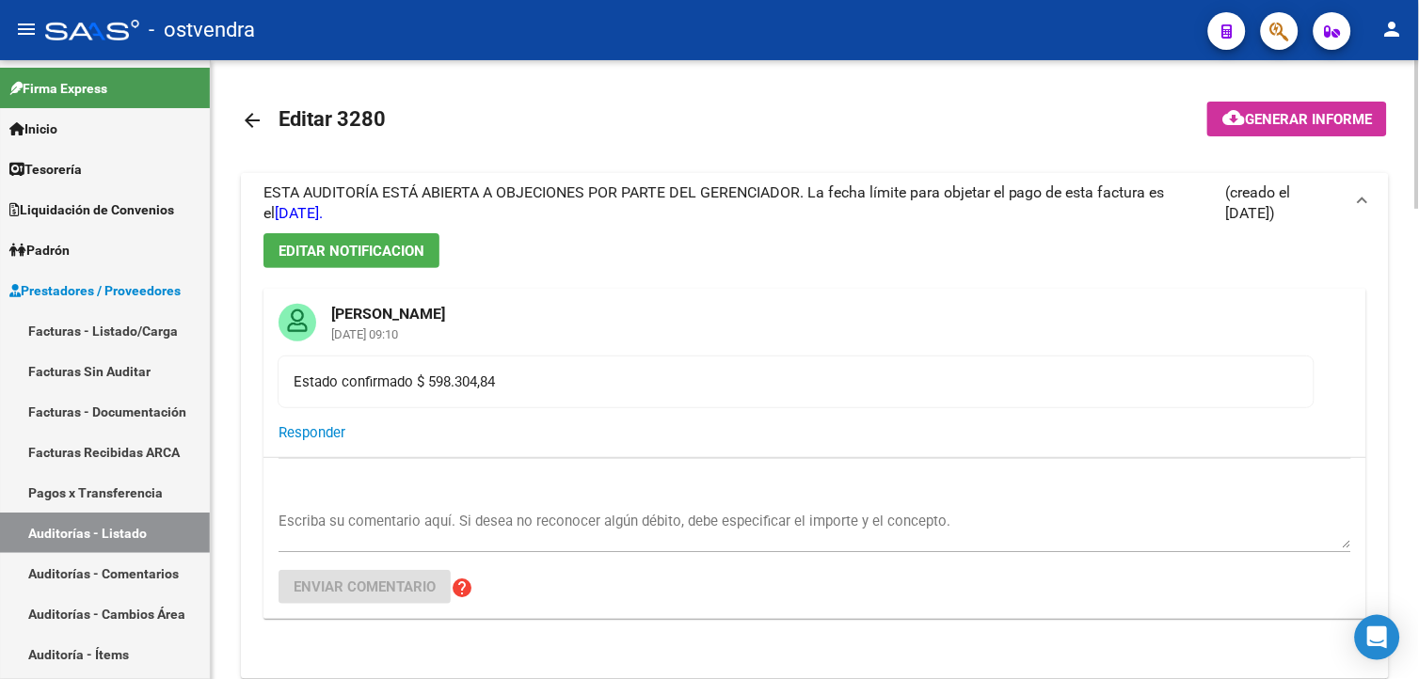
click at [687, 195] on span "ESTA AUDITORÍA ESTÁ ABIERTA A OBJECIONES POR PARTE DEL GERENCIADOR. La fecha lí…" at bounding box center [713, 202] width 901 height 39
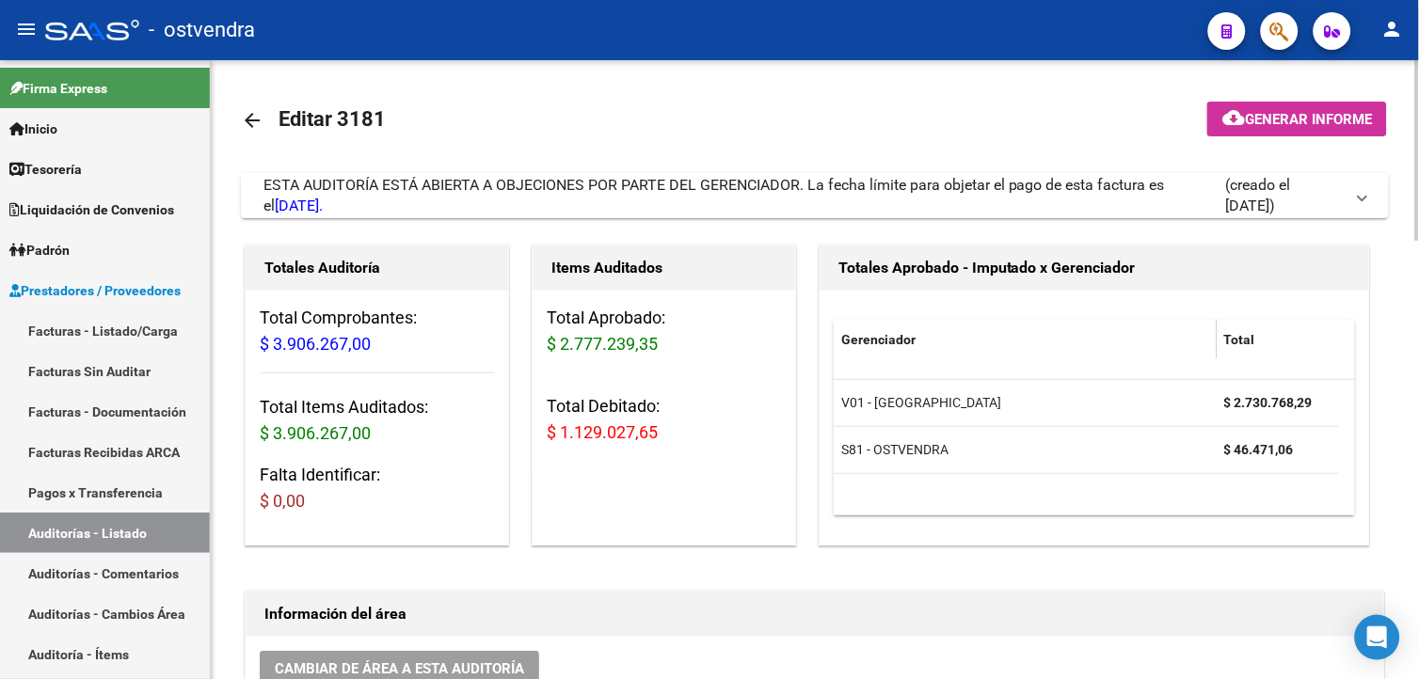
click at [605, 200] on div "ESTA AUDITORÍA ESTÁ ABIERTA A OBJECIONES POR PARTE DEL GERENCIADOR. La fecha lí…" at bounding box center [743, 195] width 961 height 41
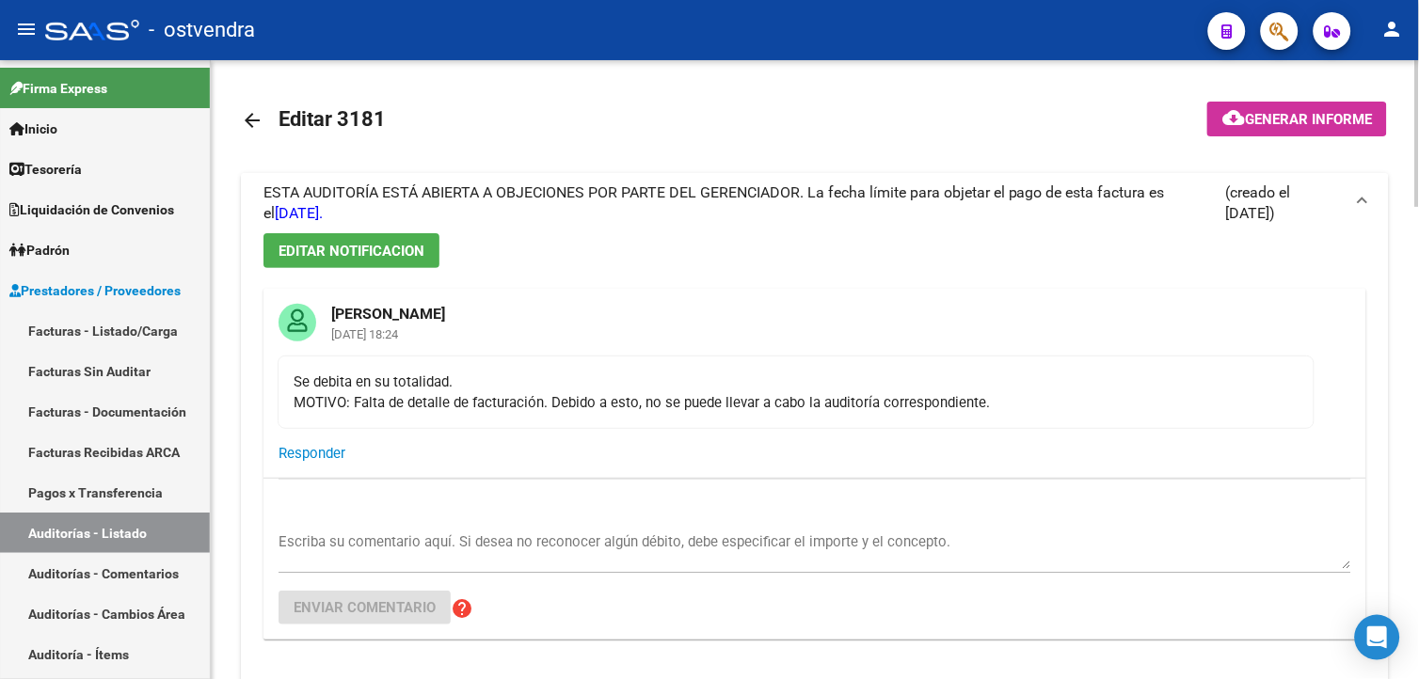
click at [605, 200] on span "ESTA AUDITORÍA ESTÁ ABIERTA A OBJECIONES POR PARTE DEL GERENCIADOR. La fecha lí…" at bounding box center [713, 202] width 901 height 39
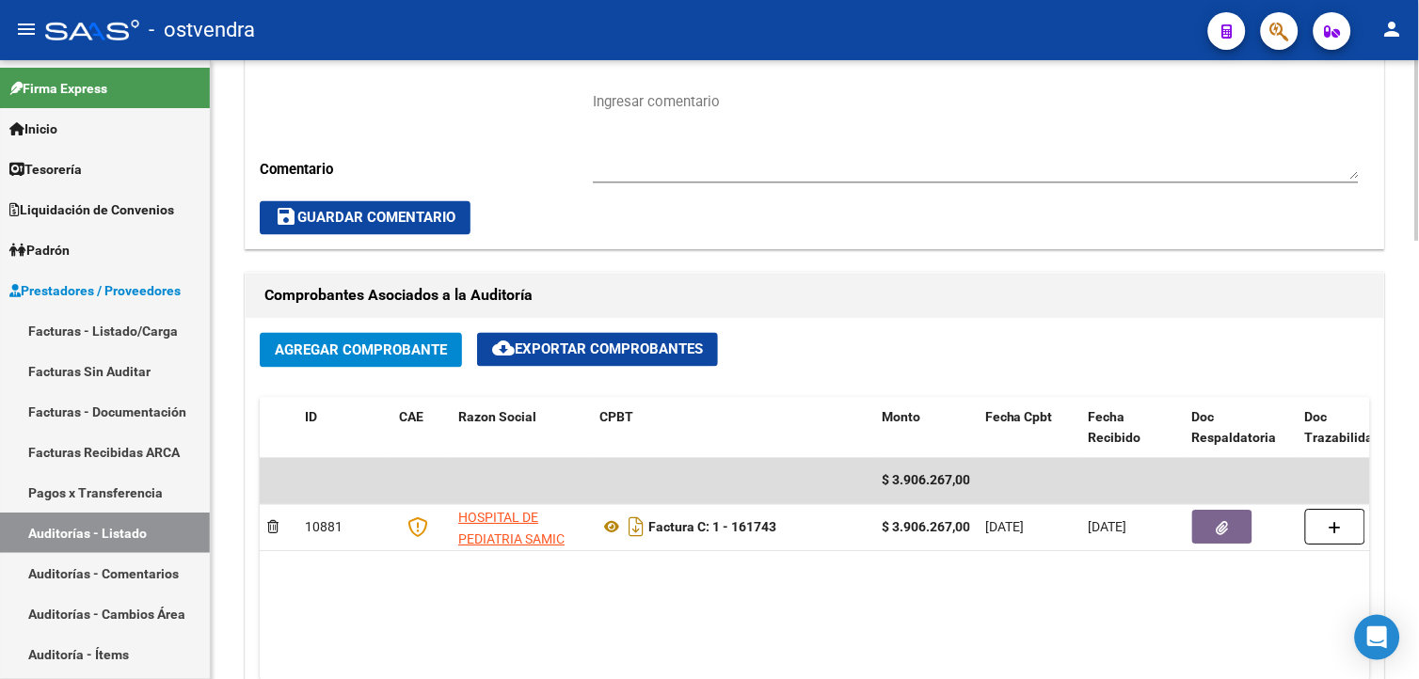
scroll to position [730, 0]
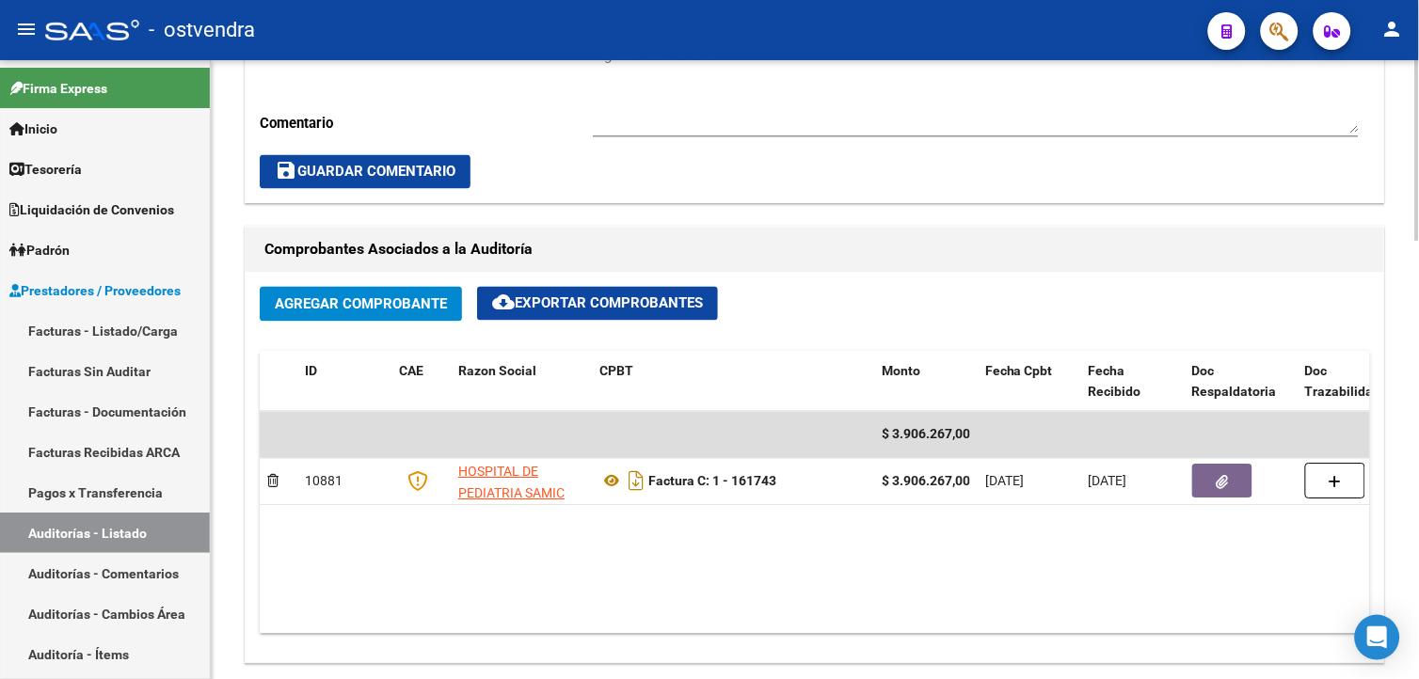
click at [1408, 346] on div "arrow_back Editar 3181 cloud_download Generar informe ESTA AUDITORÍA ESTÁ ABIER…" at bounding box center [817, 390] width 1213 height 2120
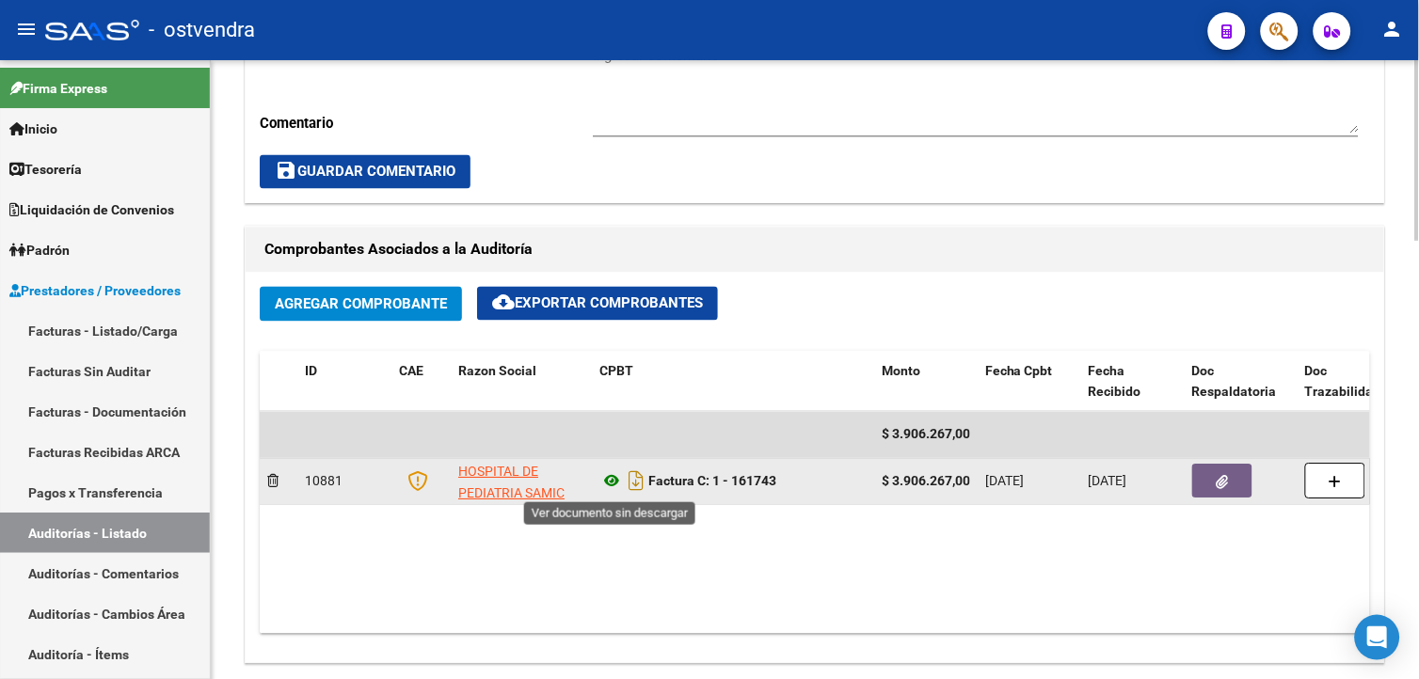
click at [607, 483] on icon at bounding box center [611, 481] width 24 height 23
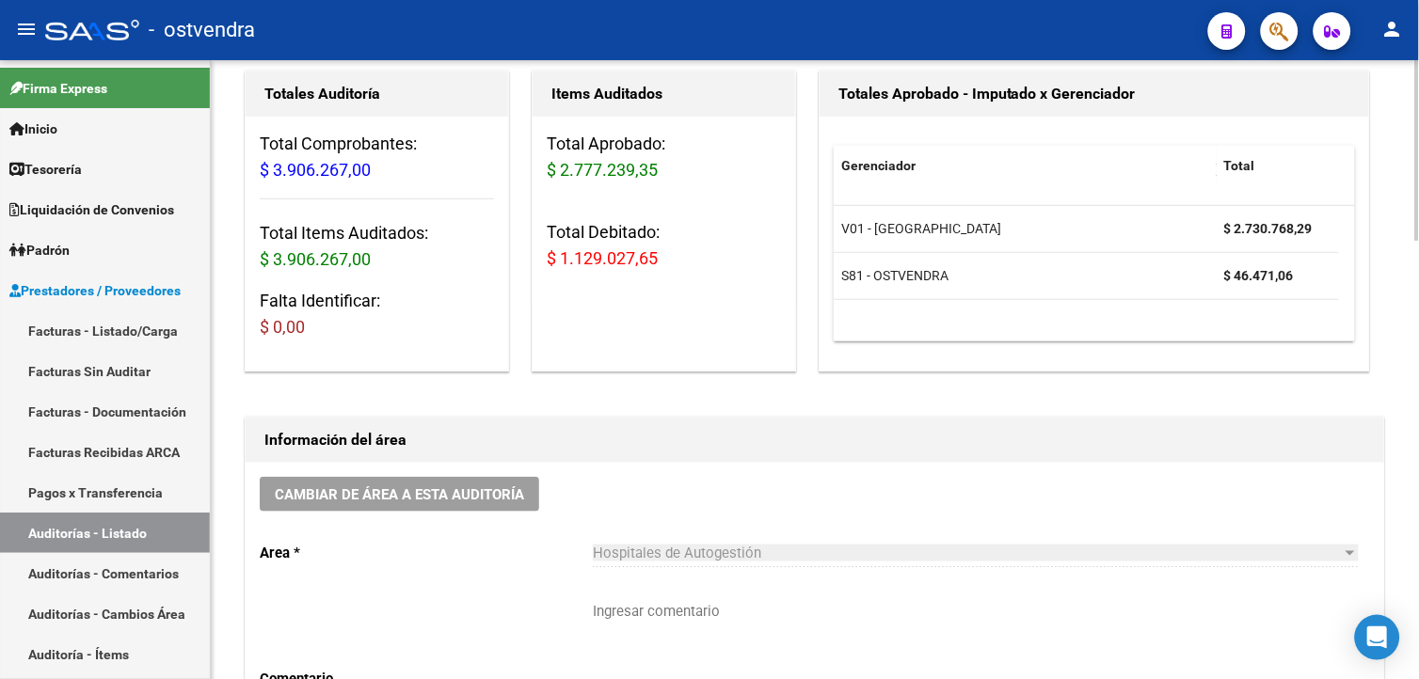
scroll to position [171, 0]
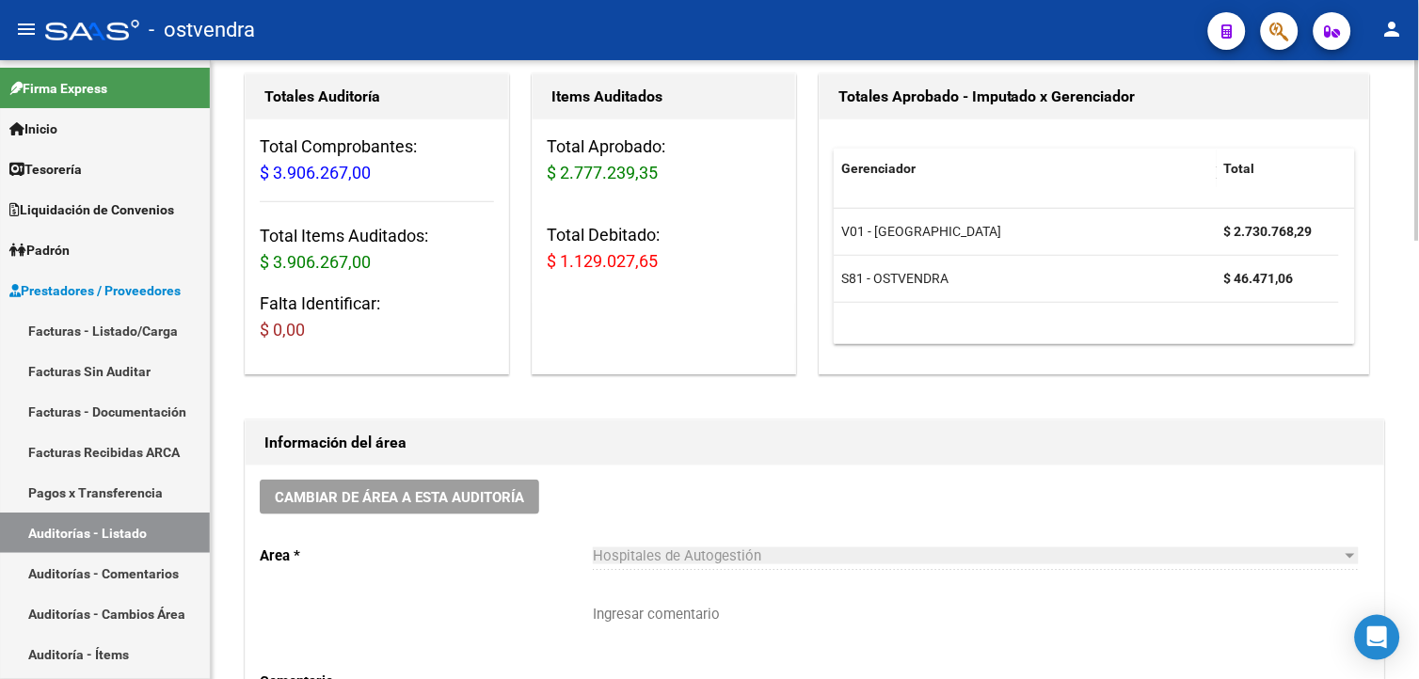
click at [1418, 163] on html "menu - ostvendra person Firma Express Inicio Calendario SSS Instructivos Contac…" at bounding box center [709, 339] width 1419 height 679
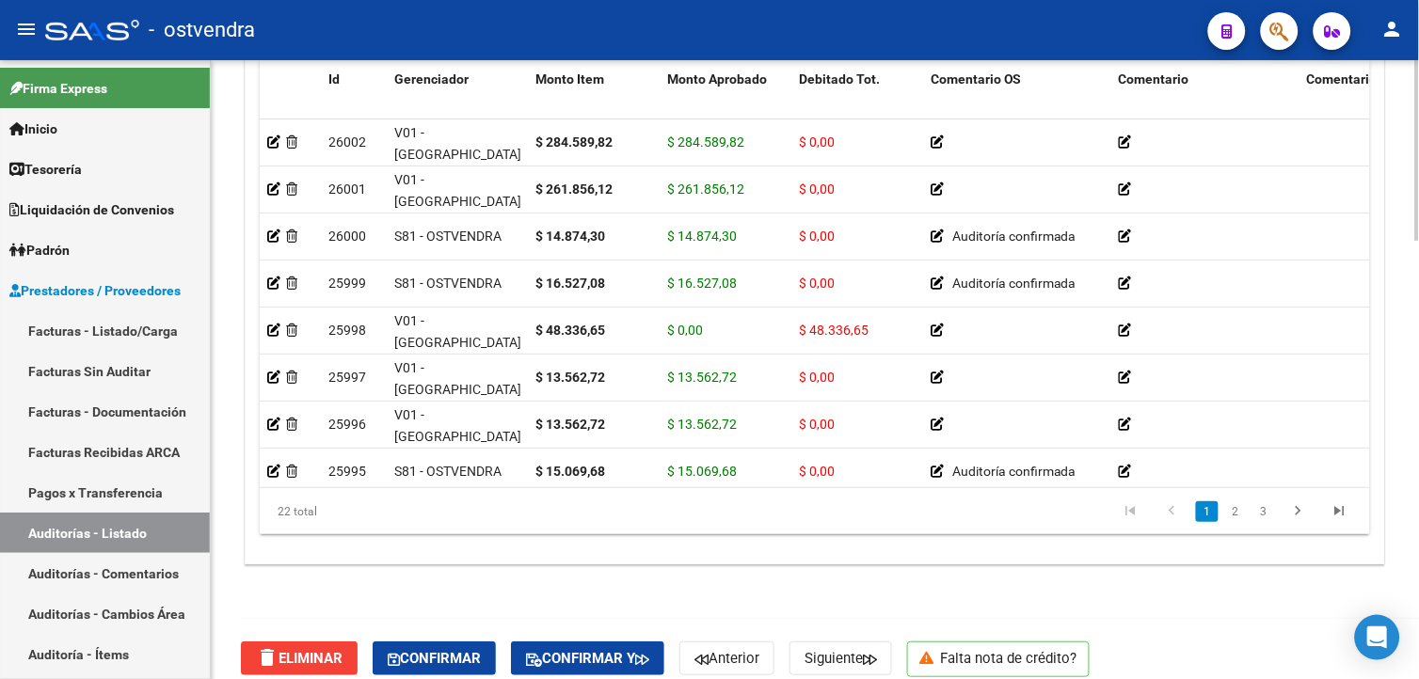
scroll to position [1503, 0]
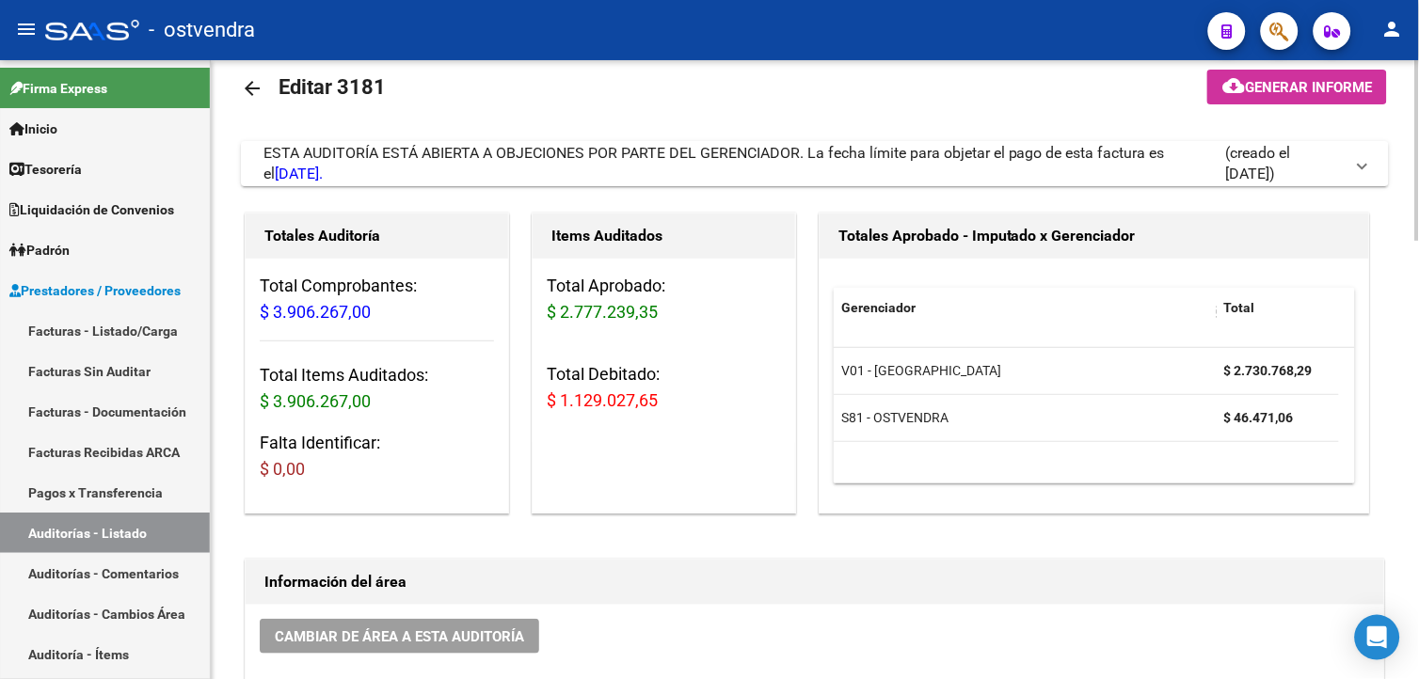
scroll to position [10, 0]
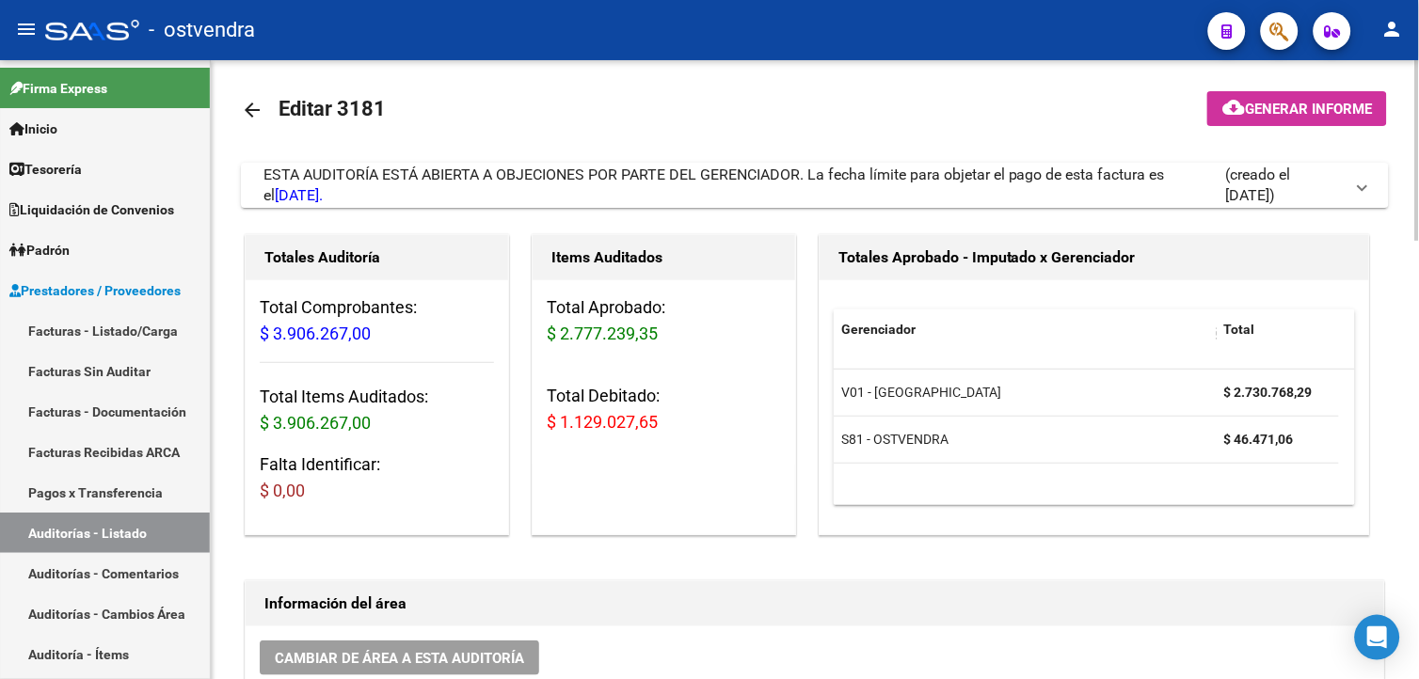
click at [1267, 163] on mat-expansion-panel-header "ESTA AUDITORÍA ESTÁ ABIERTA A OBJECIONES POR PARTE DEL GERENCIADOR. La fecha lí…" at bounding box center [815, 185] width 1148 height 45
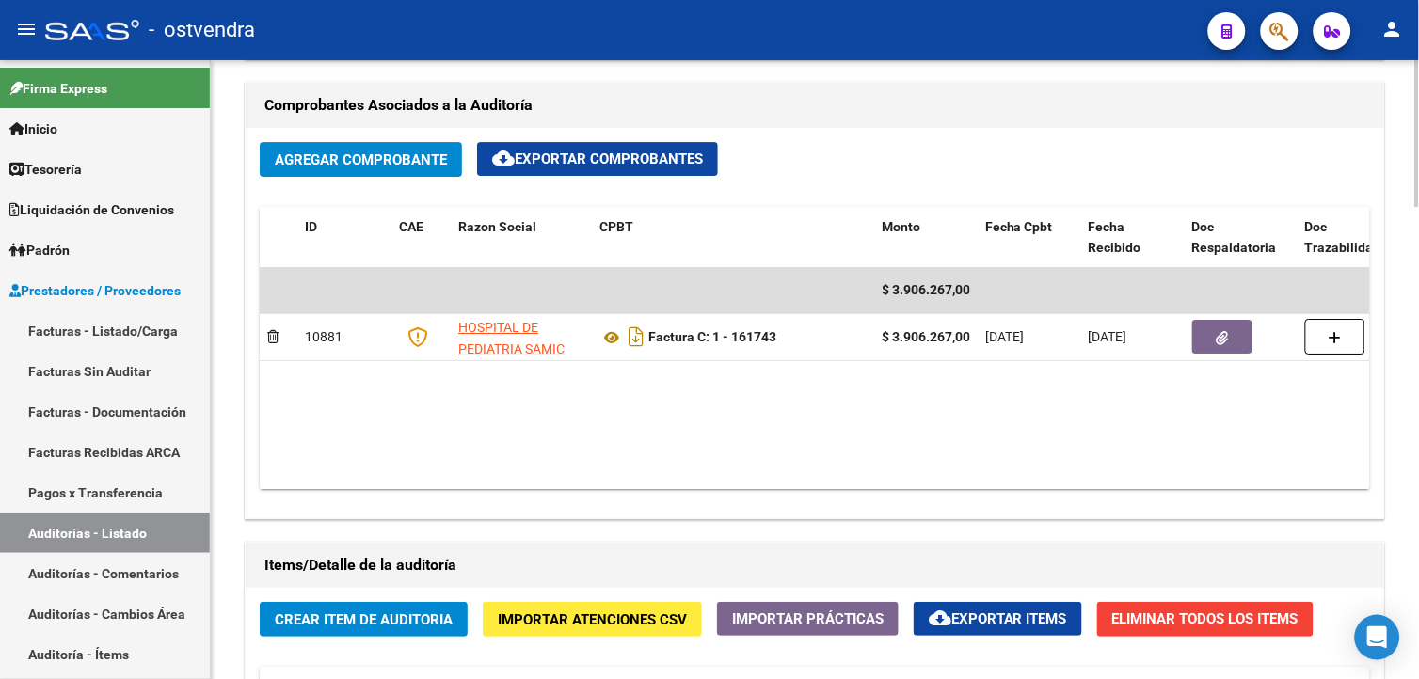
click at [1418, 510] on html "menu - ostvendra person Firma Express Inicio Calendario SSS Instructivos Contac…" at bounding box center [709, 339] width 1419 height 679
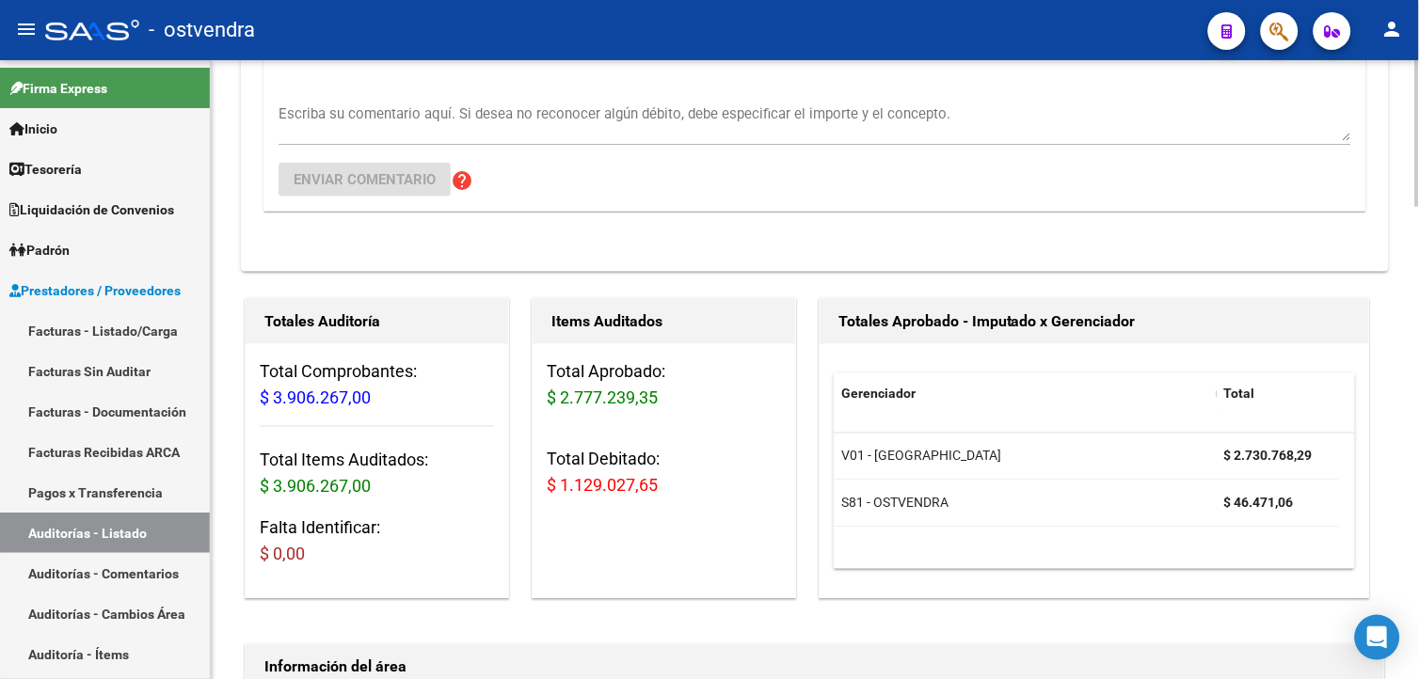
scroll to position [472, 0]
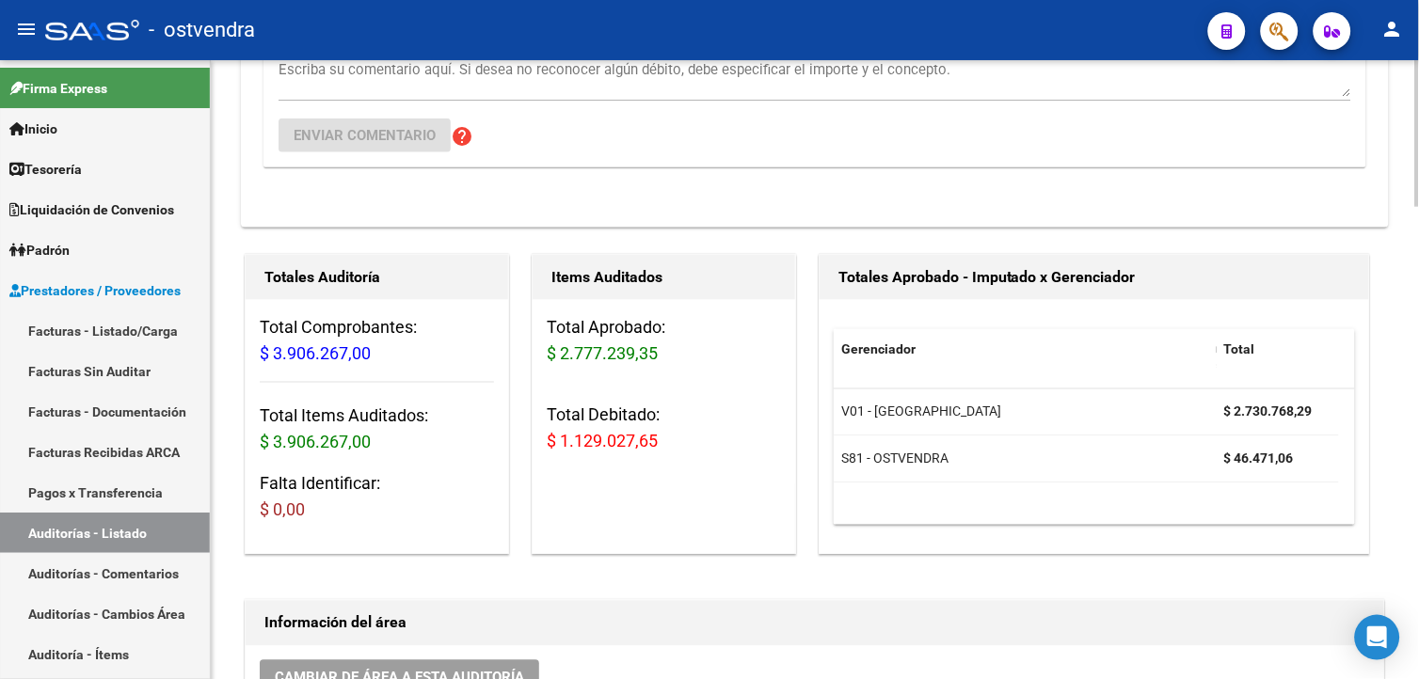
click at [1418, 229] on div at bounding box center [1417, 245] width 5 height 147
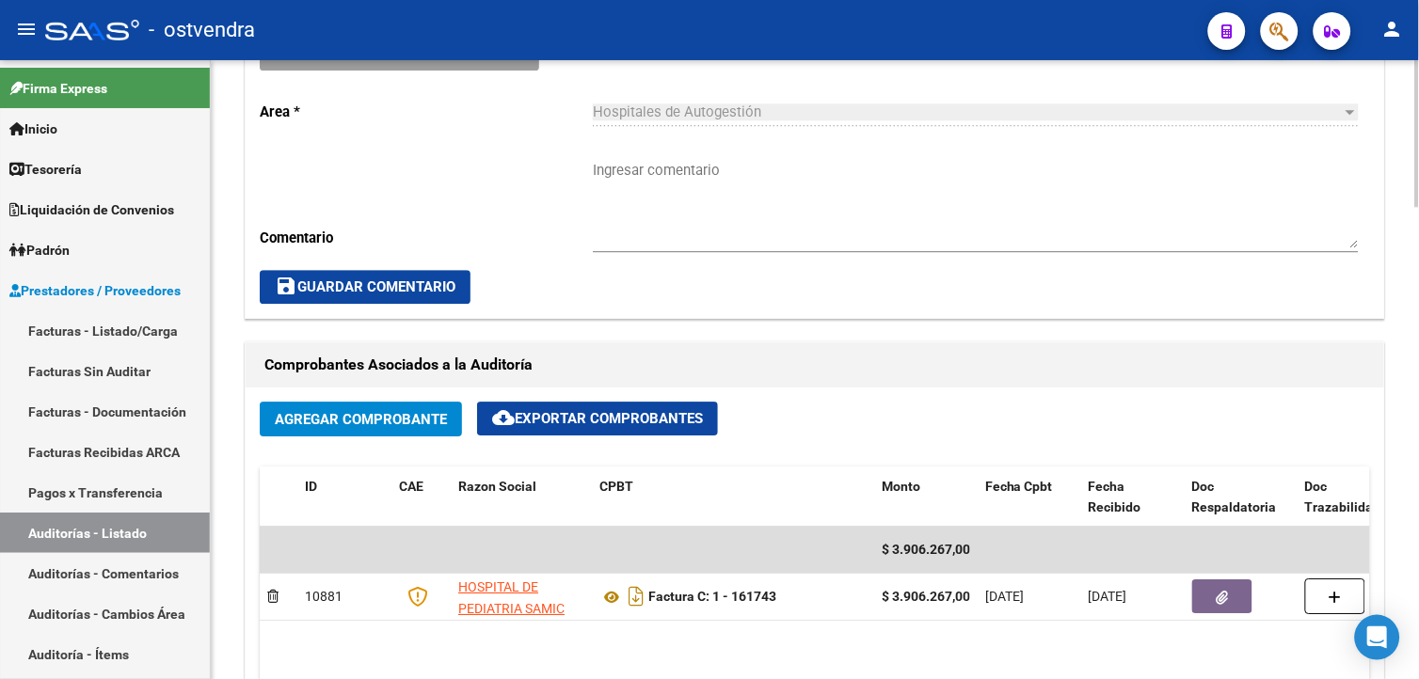
scroll to position [1171, 0]
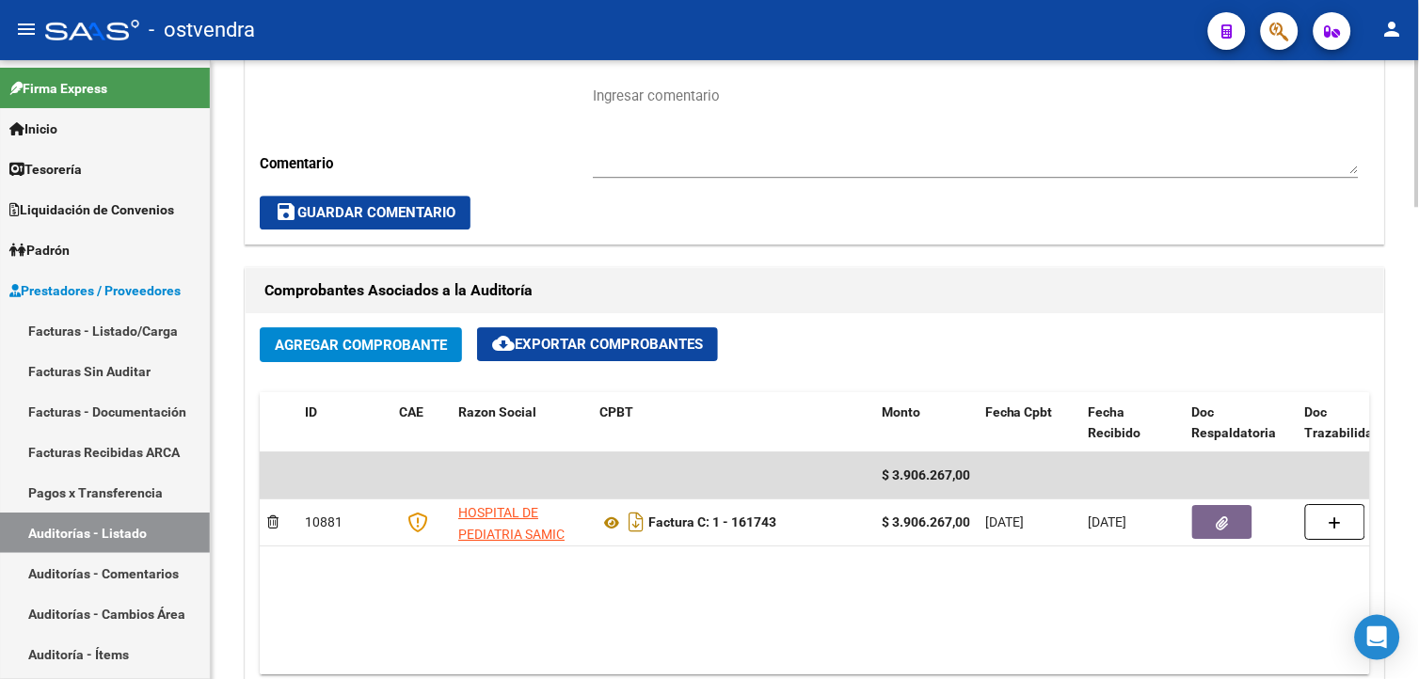
click at [1415, 439] on div at bounding box center [1417, 412] width 5 height 147
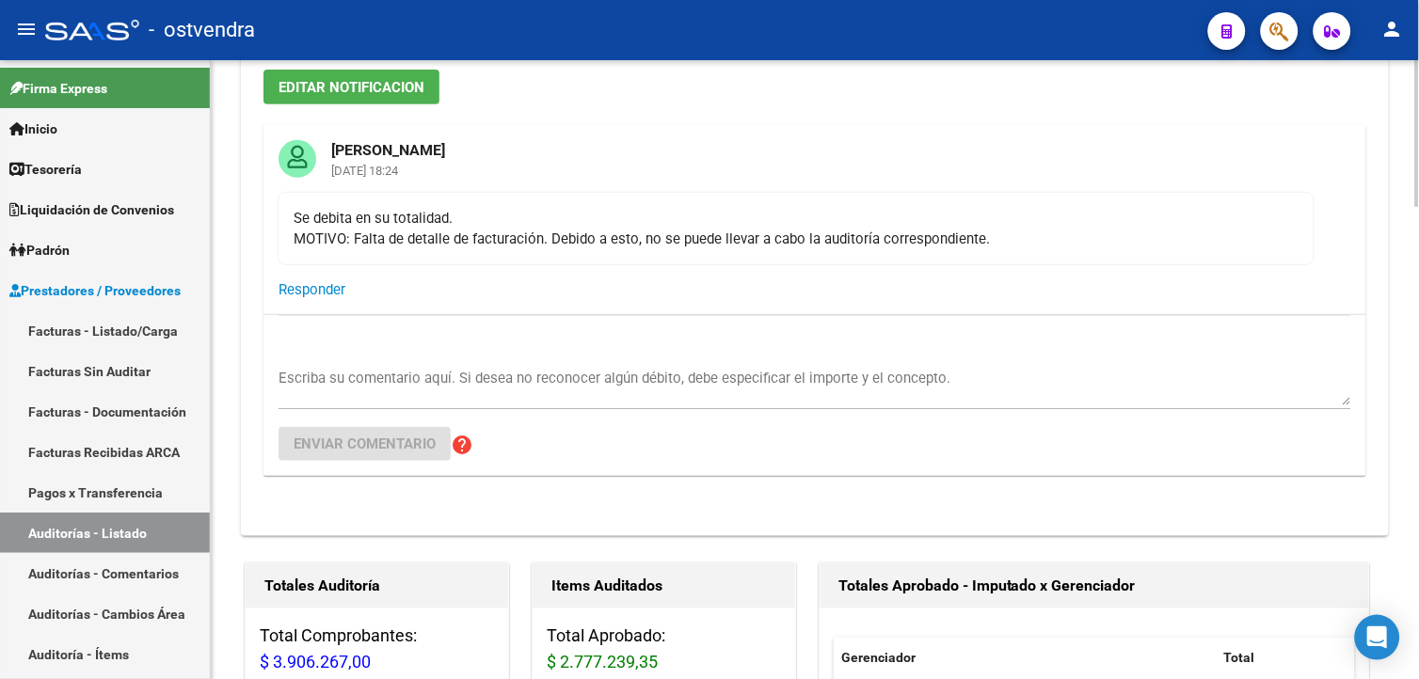
scroll to position [2, 0]
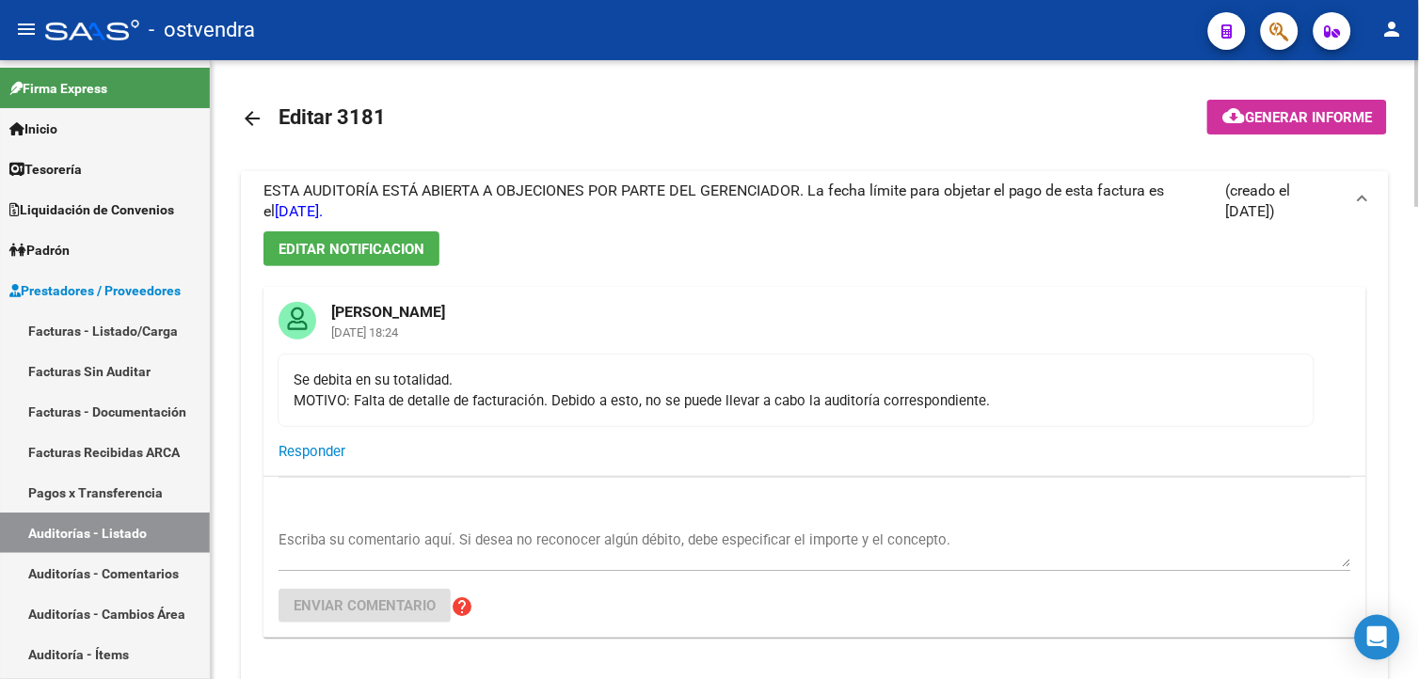
click at [325, 436] on button "Responder" at bounding box center [311, 452] width 67 height 34
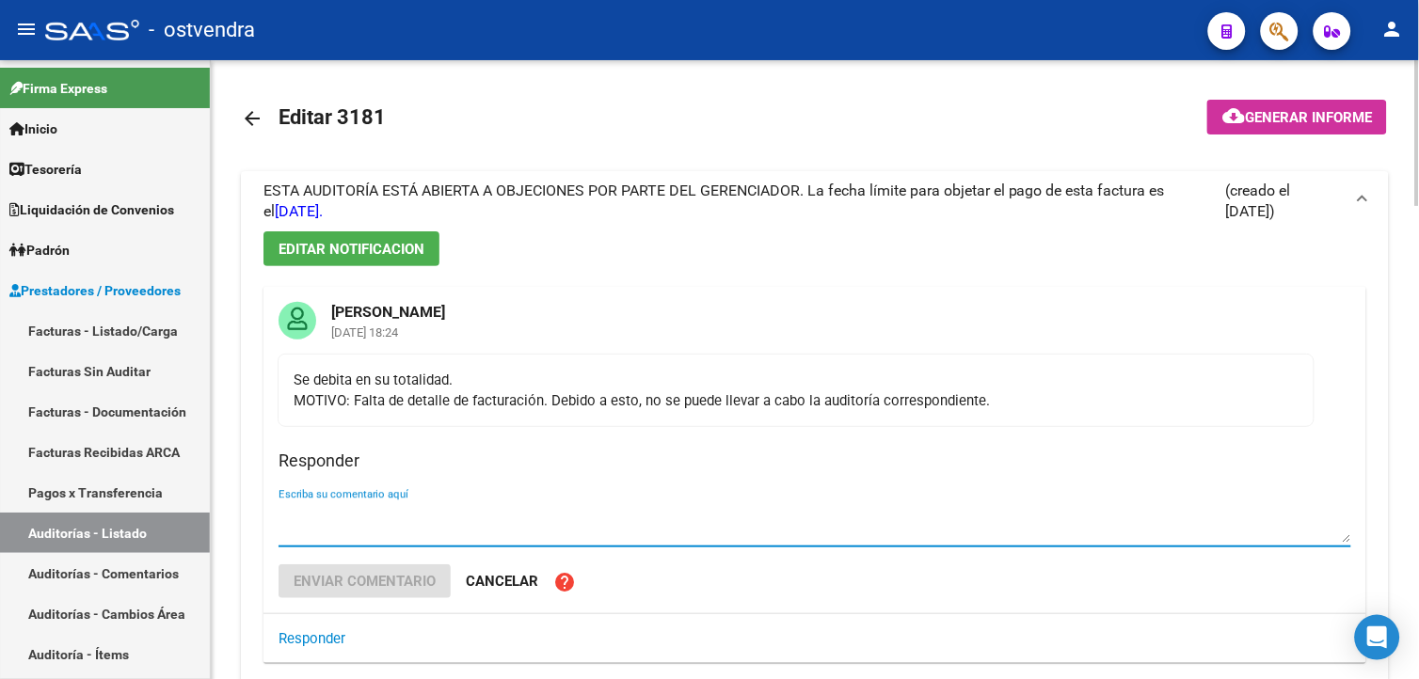
click at [359, 519] on textarea "Escriba su comentario aquí" at bounding box center [814, 524] width 1072 height 38
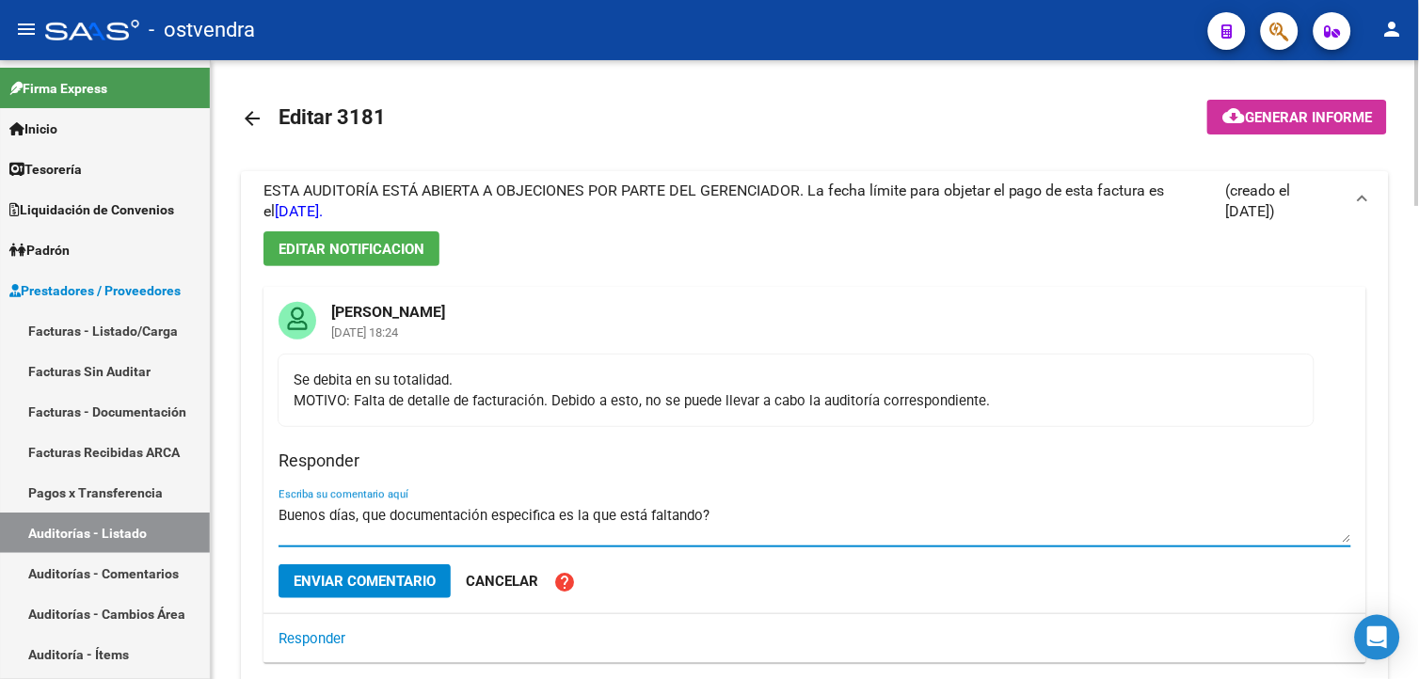
type textarea "Buenos días, que documentación especifica es la que está faltando?"
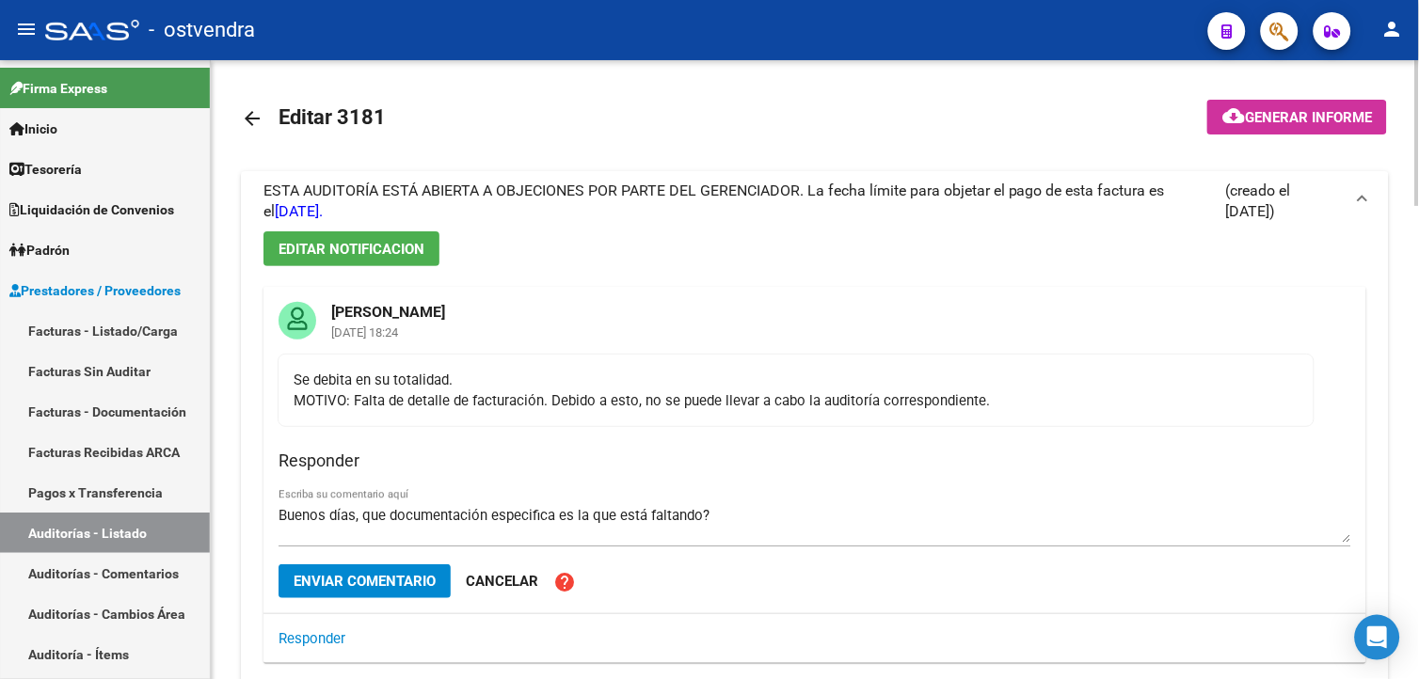
drag, startPoint x: 436, startPoint y: 514, endPoint x: 580, endPoint y: 493, distance: 146.3
click at [580, 493] on div "Buenos días, que documentación especifica es la que está faltando? Escriba su c…" at bounding box center [814, 517] width 1072 height 57
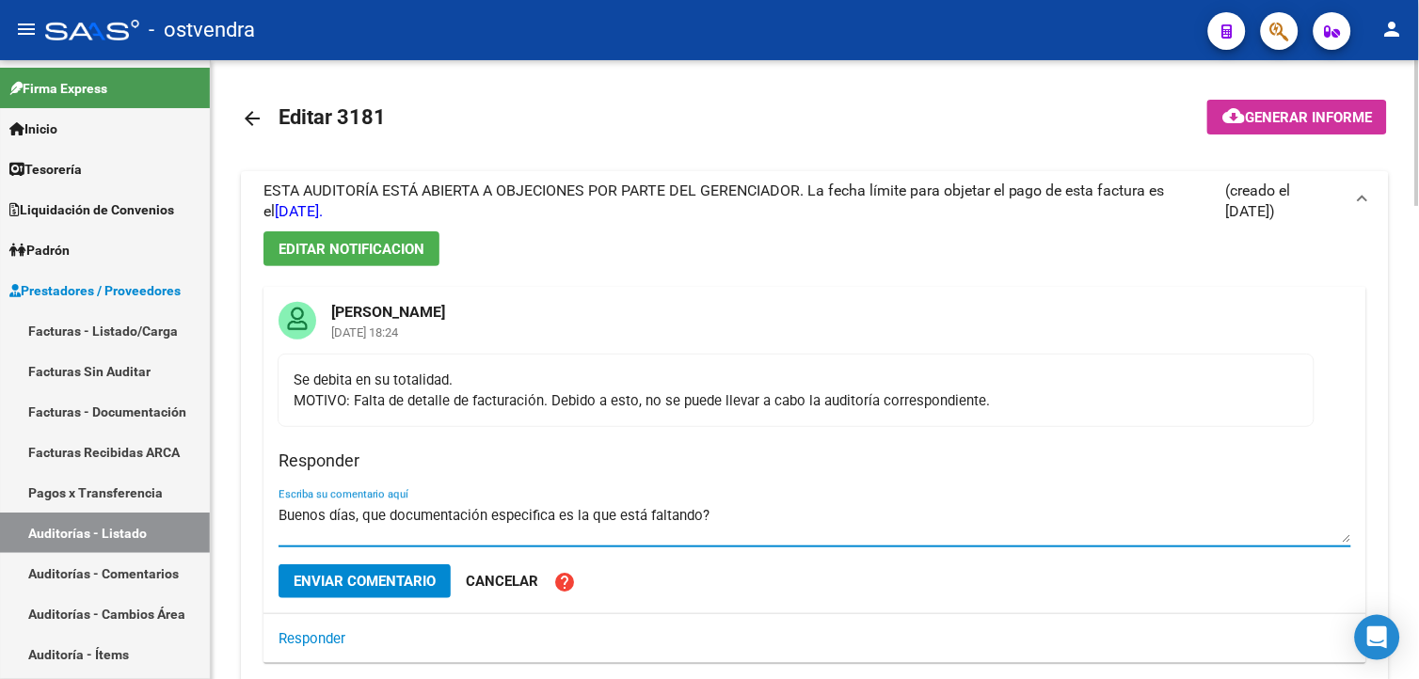
click at [420, 571] on button "Enviar comentario" at bounding box center [364, 581] width 172 height 34
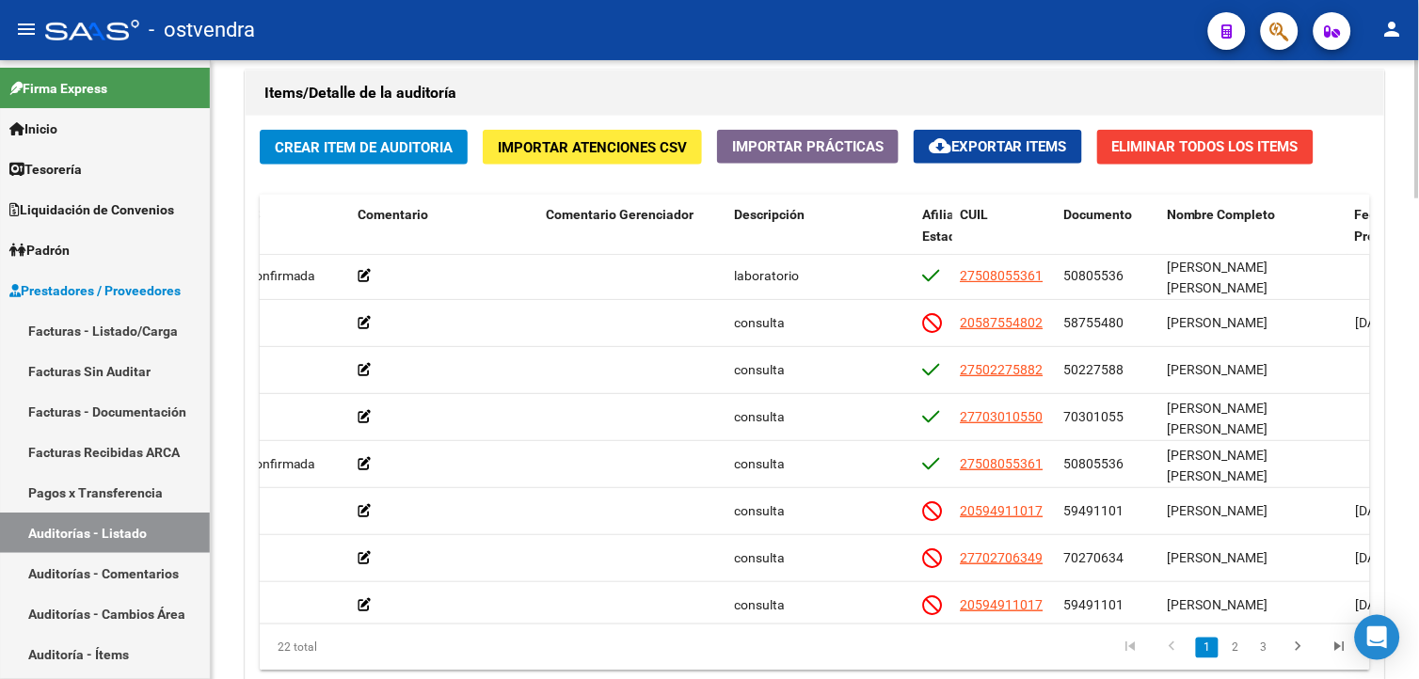
scroll to position [1989, 0]
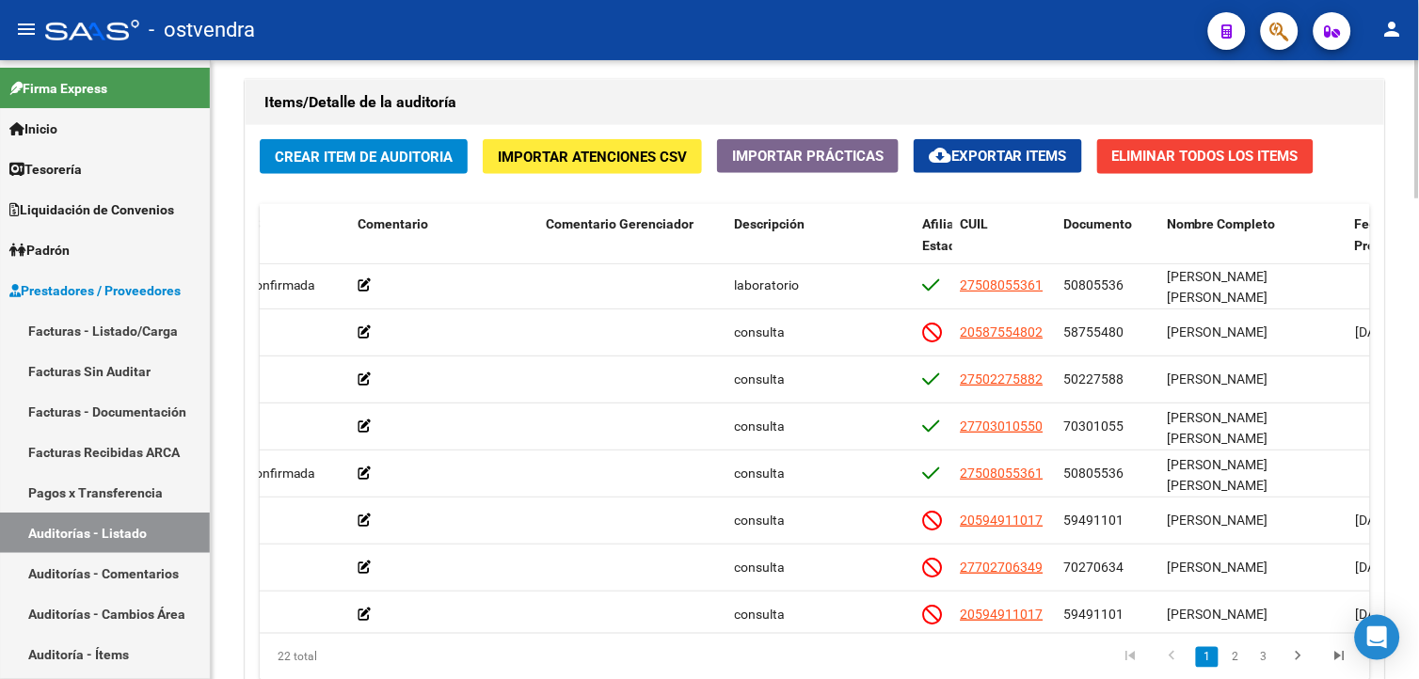
click at [1415, 585] on div at bounding box center [1417, 573] width 5 height 138
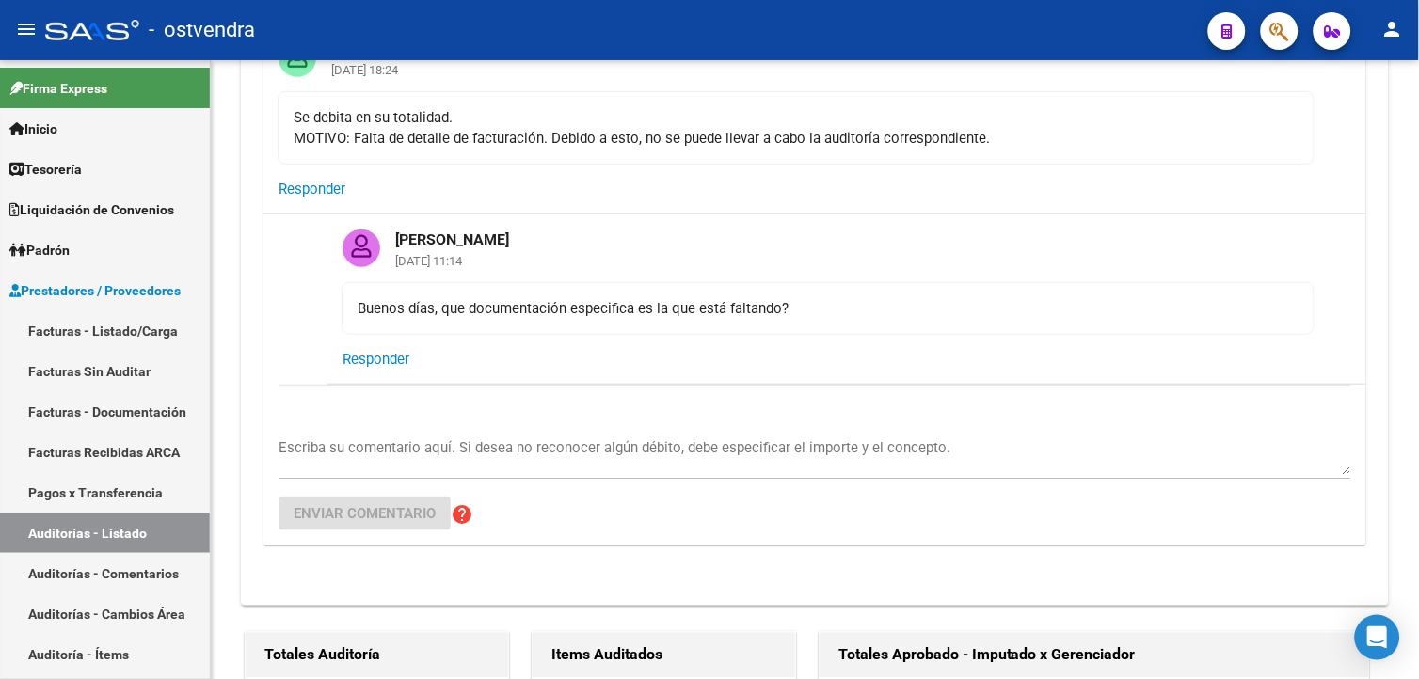
scroll to position [246, 0]
